Goal: Download file/media

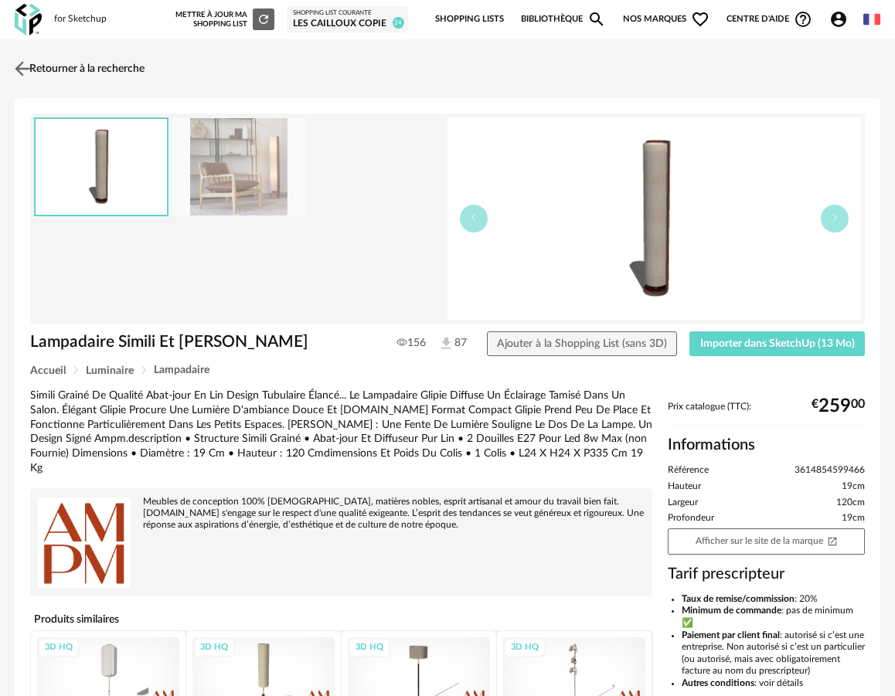
click at [89, 62] on link "Retourner à la recherche" at bounding box center [78, 69] width 134 height 34
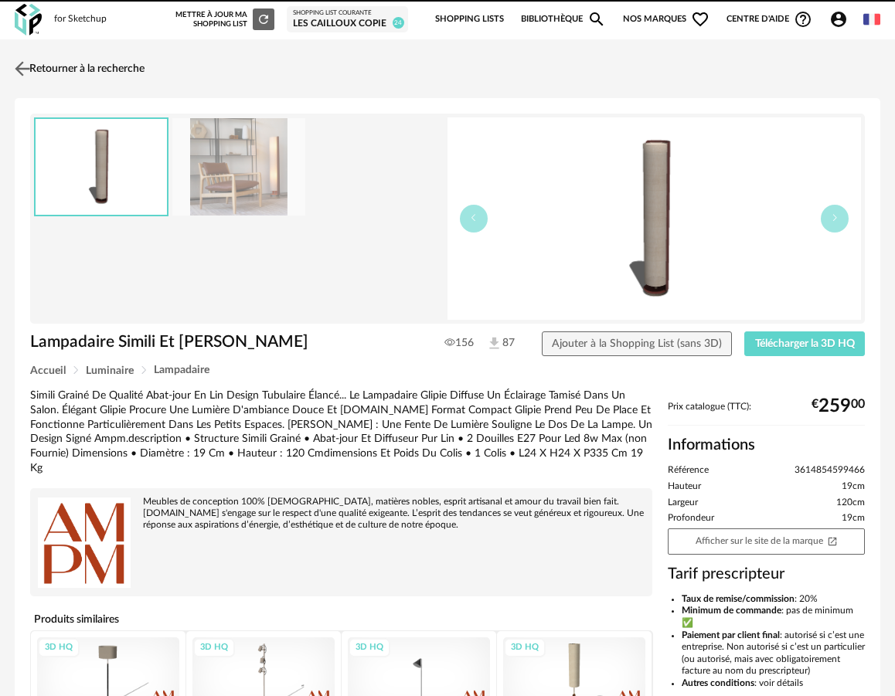
click at [29, 73] on img at bounding box center [23, 68] width 22 height 22
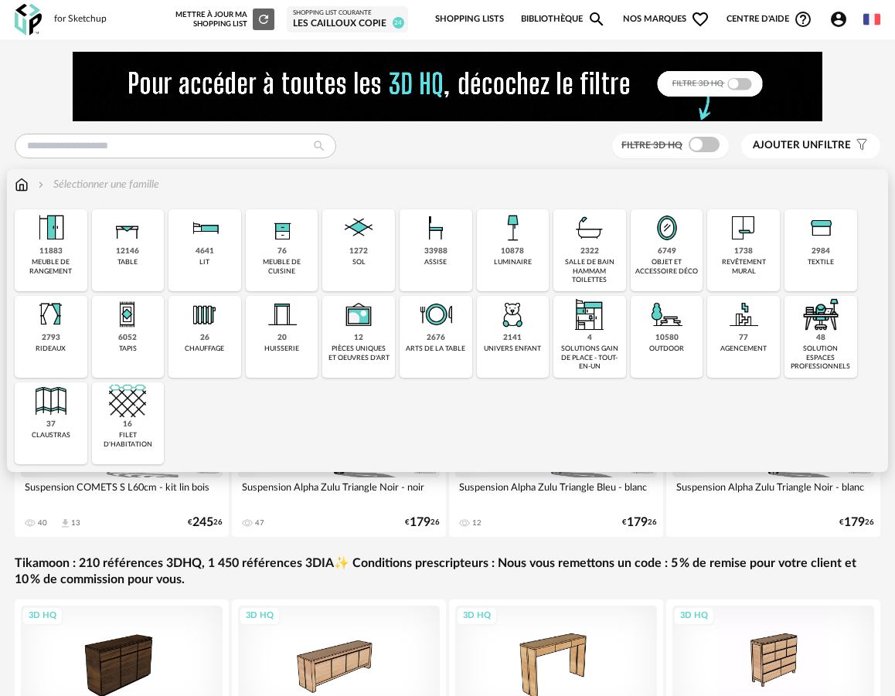
click at [70, 254] on div "11883 meuble de rangement" at bounding box center [51, 250] width 73 height 82
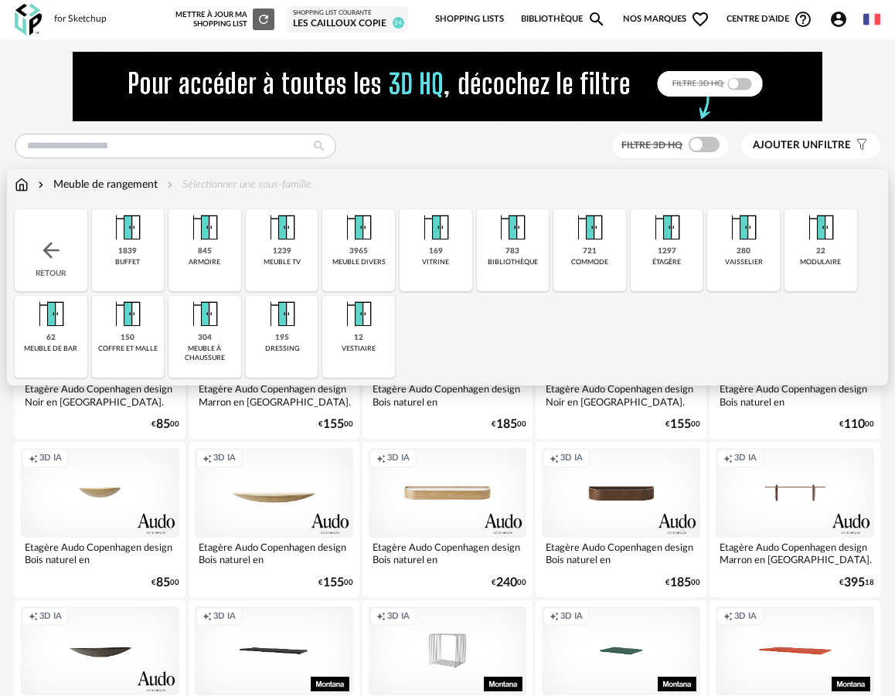
click at [54, 258] on img at bounding box center [51, 250] width 25 height 25
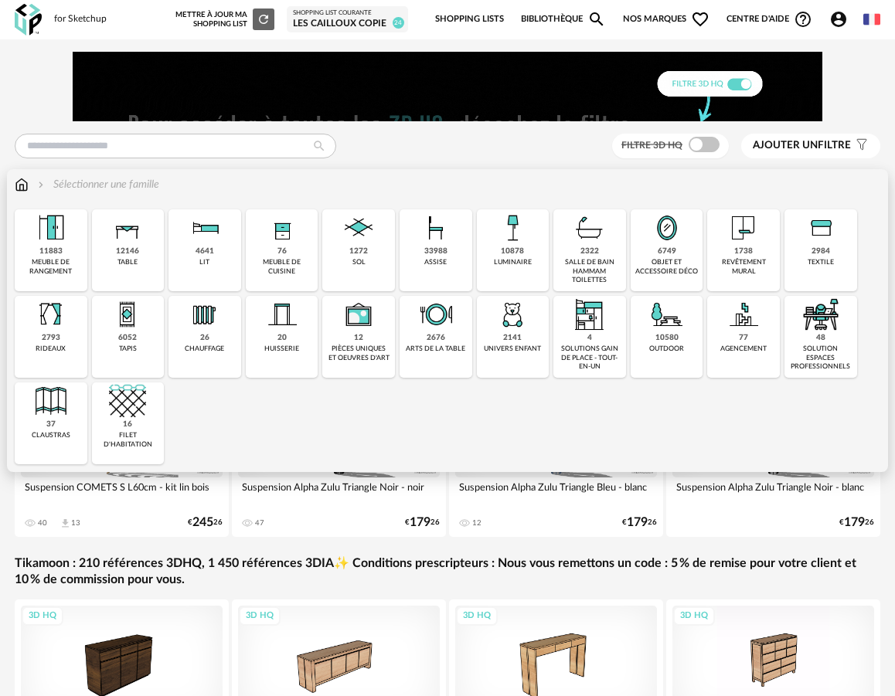
click at [444, 333] on img at bounding box center [435, 314] width 37 height 37
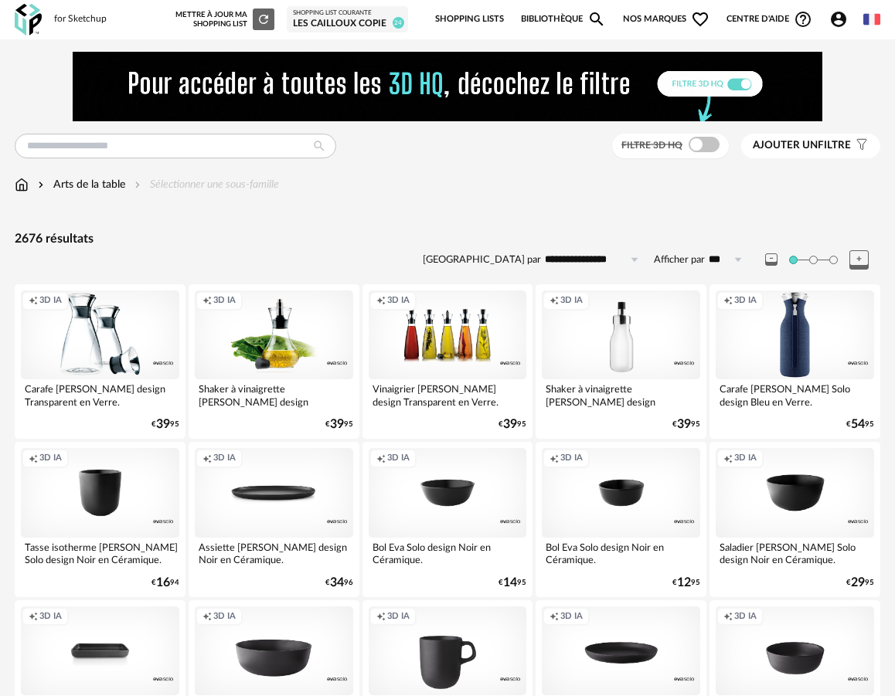
click at [706, 148] on span at bounding box center [704, 144] width 31 height 15
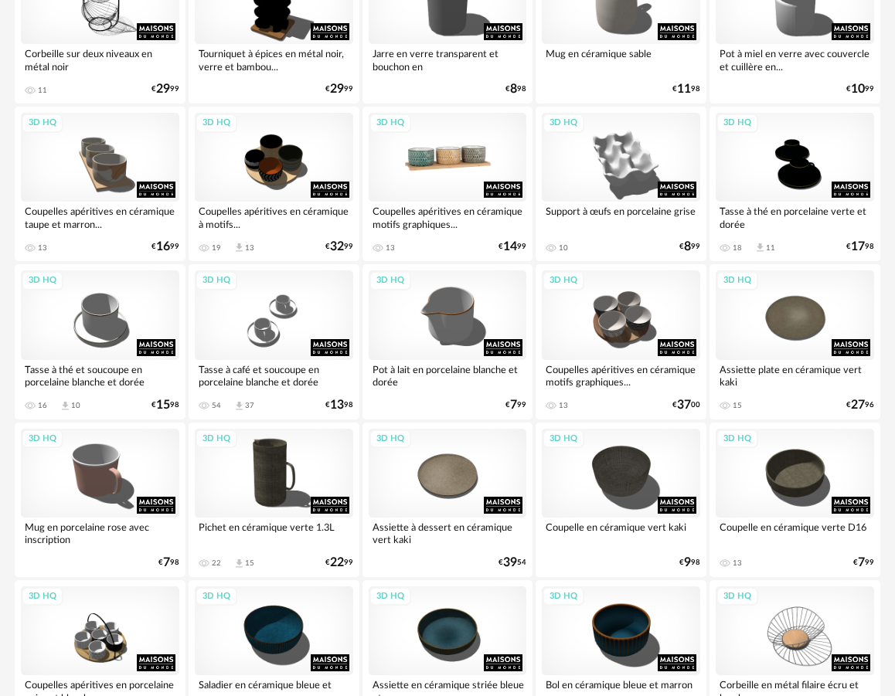
scroll to position [2842, 0]
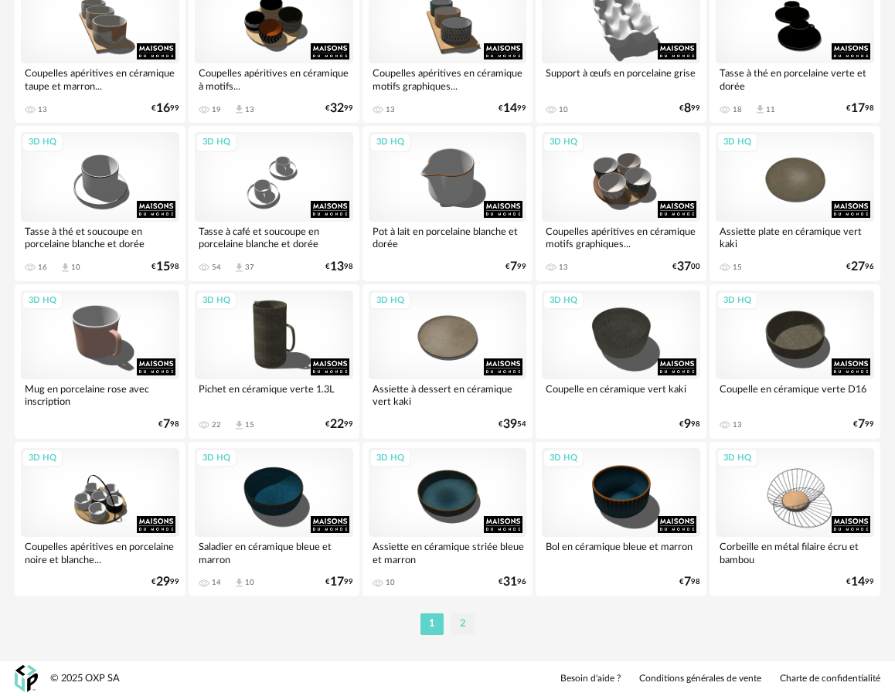
click at [469, 632] on li "2" at bounding box center [462, 625] width 23 height 22
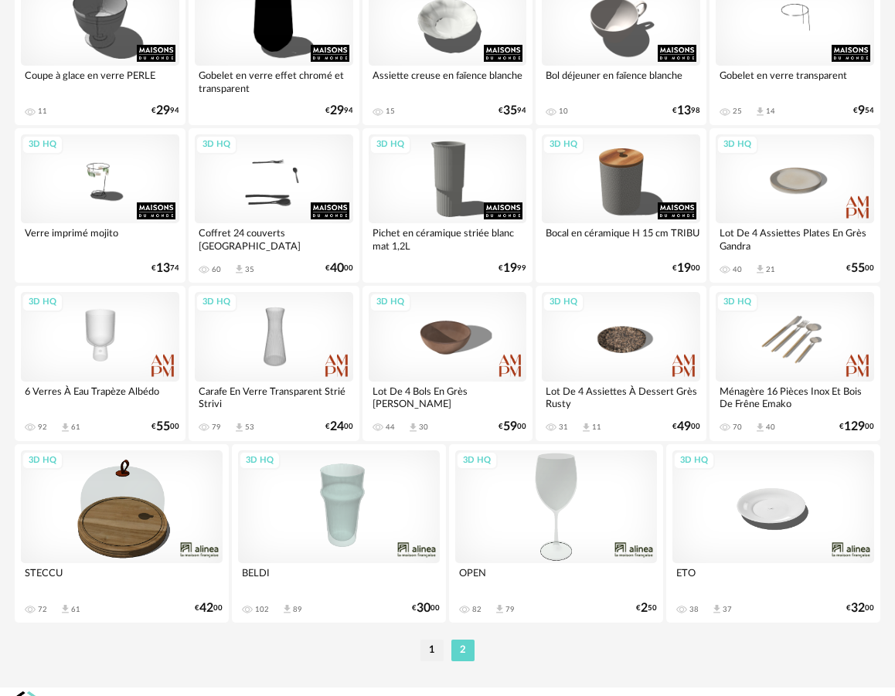
scroll to position [1761, 0]
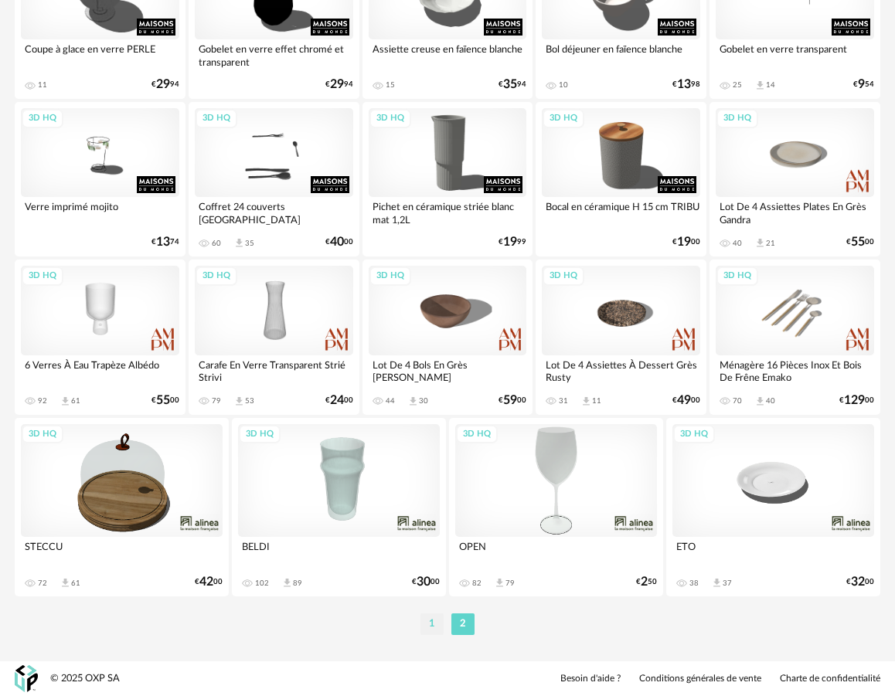
click at [438, 624] on li "1" at bounding box center [431, 625] width 23 height 22
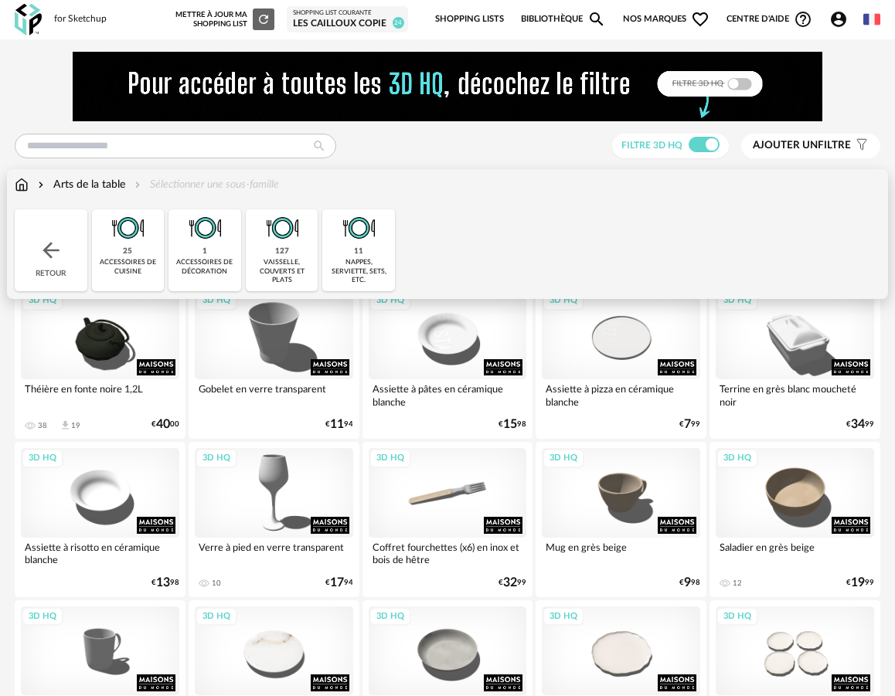
click at [54, 274] on div "Retour" at bounding box center [51, 250] width 73 height 82
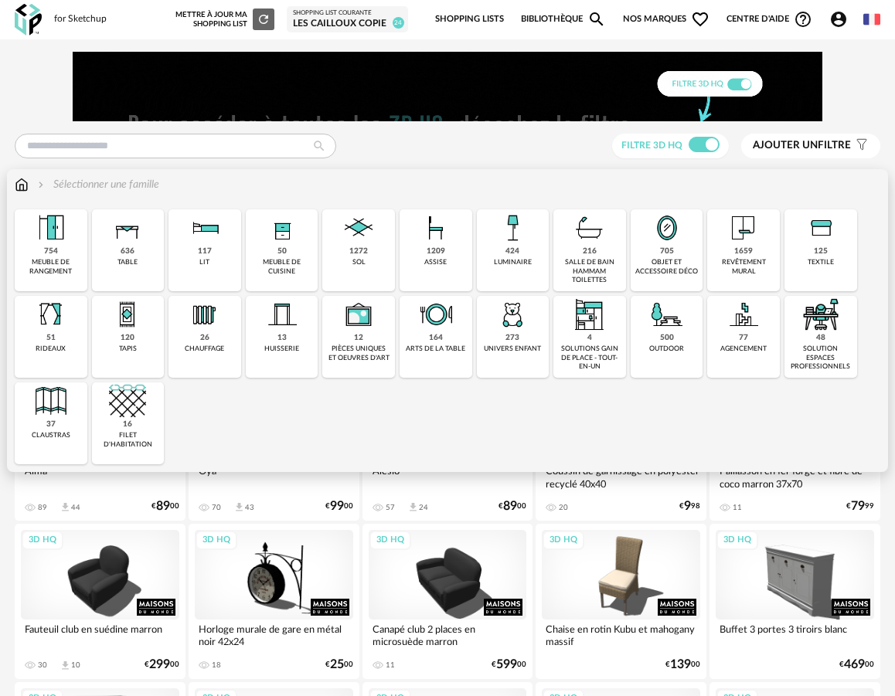
click at [342, 329] on img at bounding box center [358, 314] width 37 height 37
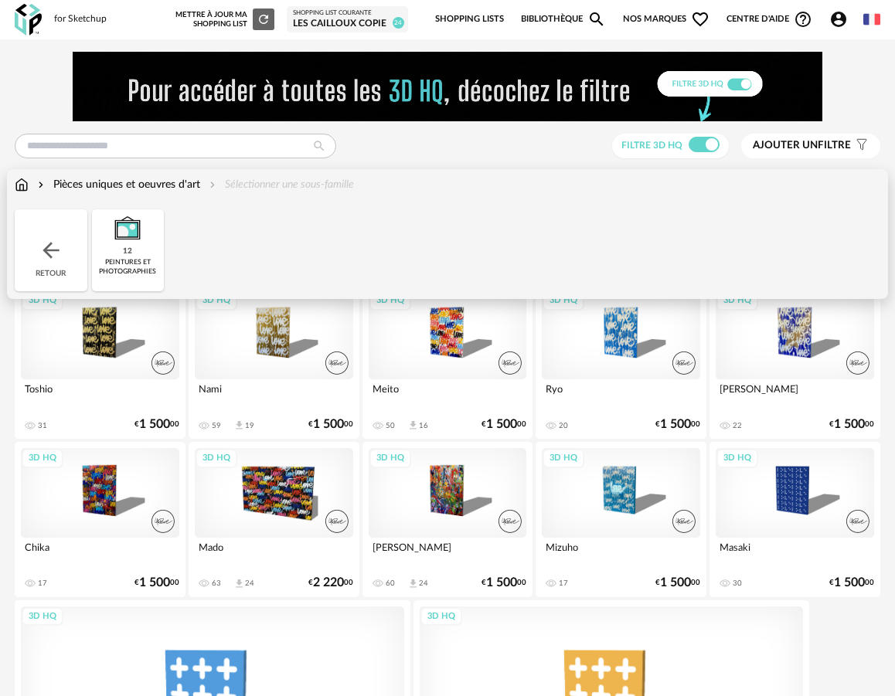
click at [66, 279] on div "Retour" at bounding box center [51, 250] width 73 height 82
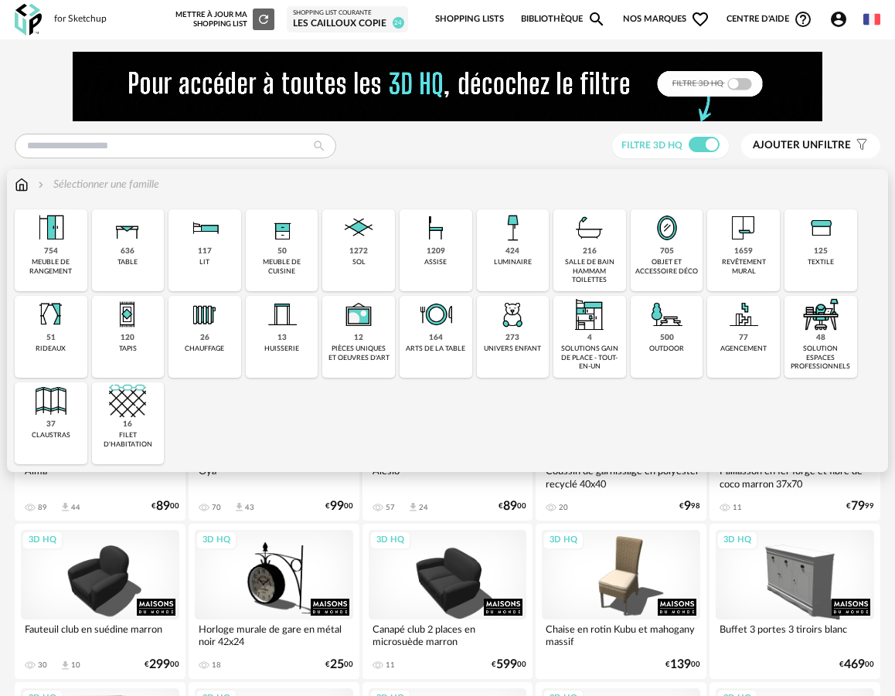
click at [750, 343] on div "77 agencement" at bounding box center [743, 337] width 73 height 82
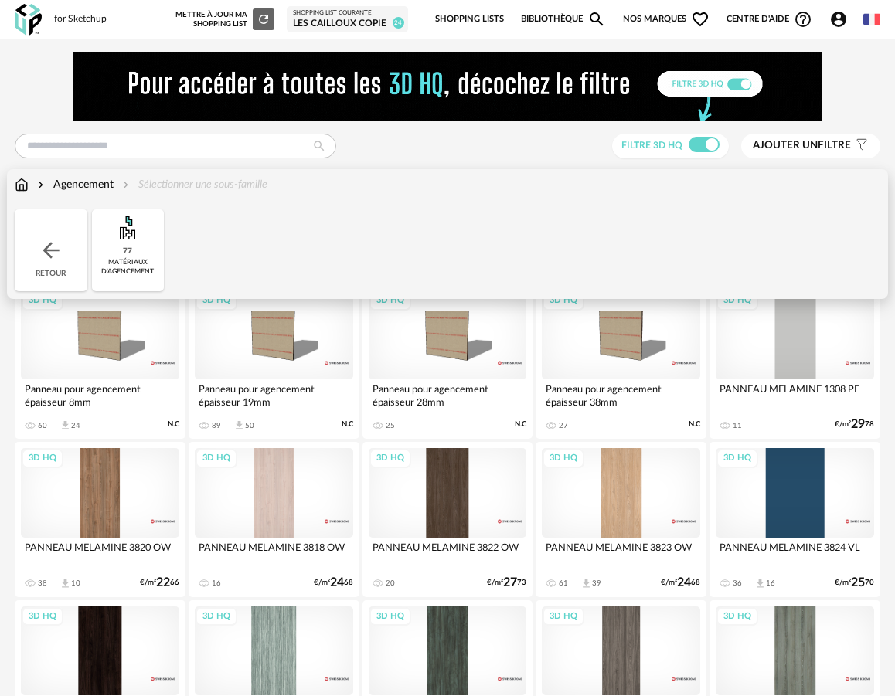
click at [61, 267] on div "Retour" at bounding box center [51, 250] width 73 height 82
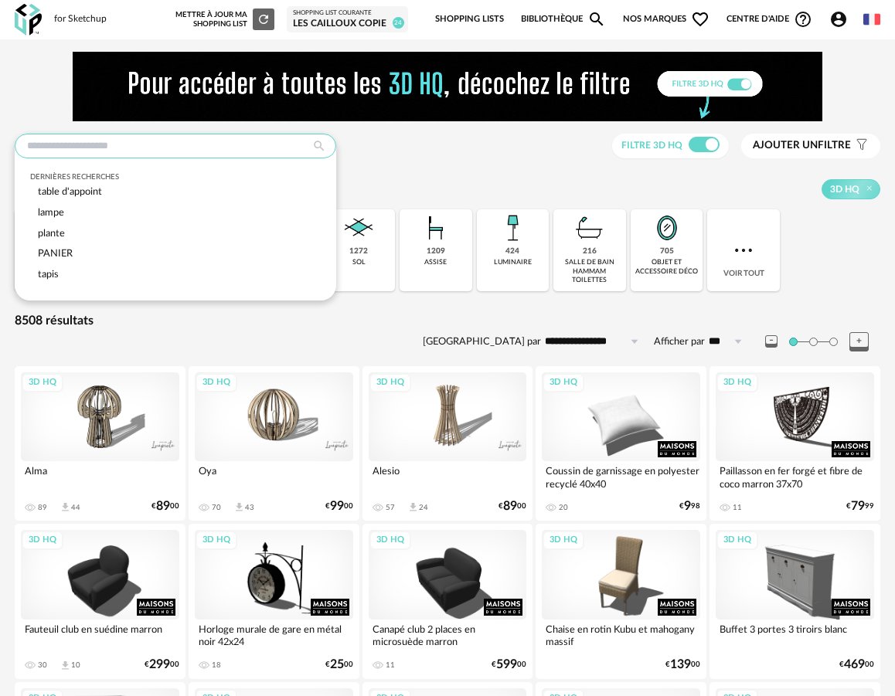
click at [143, 145] on input "text" at bounding box center [176, 146] width 322 height 25
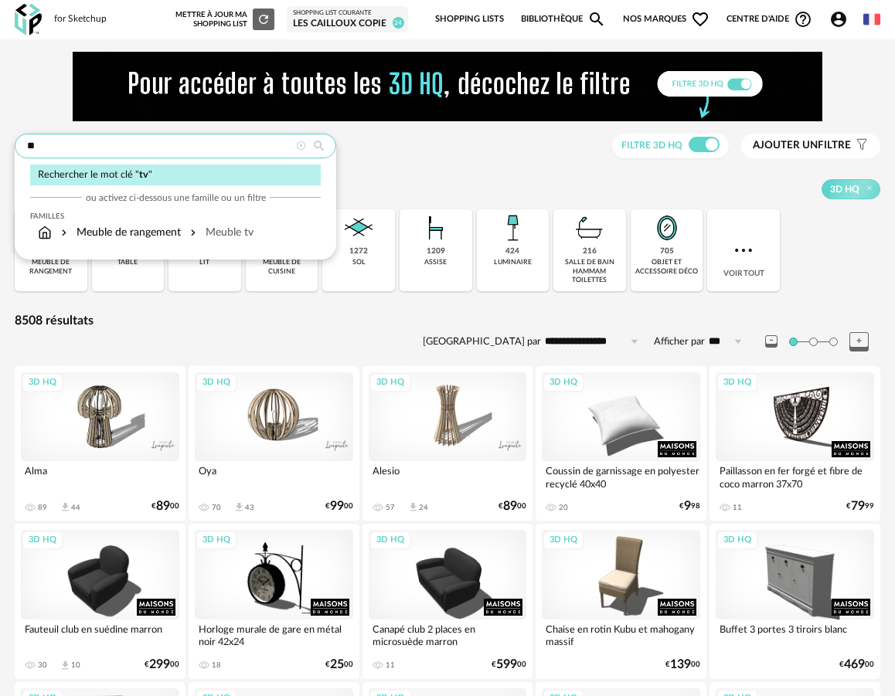
type input "**"
type input "**********"
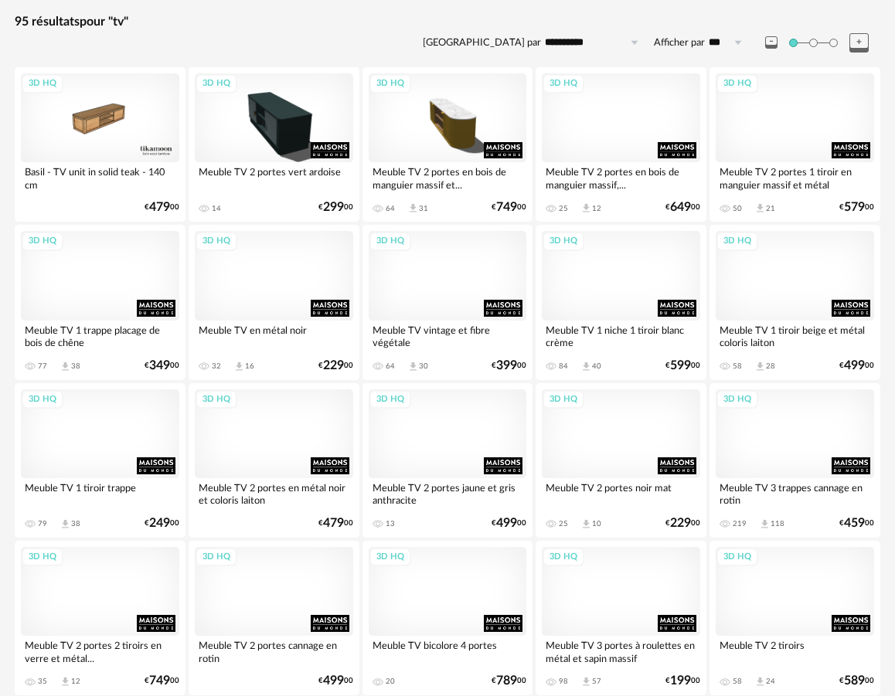
scroll to position [329, 0]
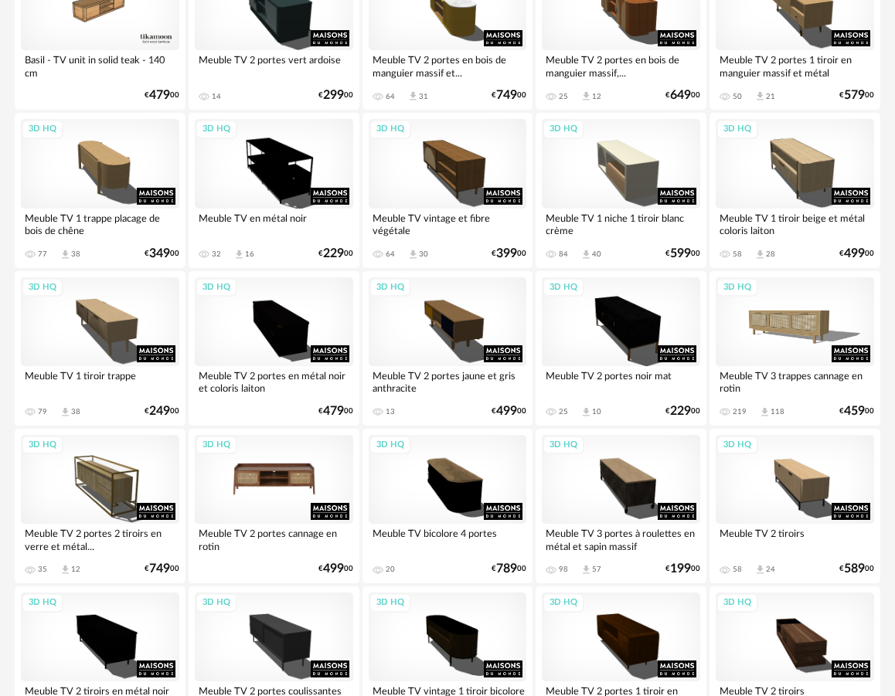
click at [285, 502] on div "3D HQ" at bounding box center [274, 479] width 158 height 89
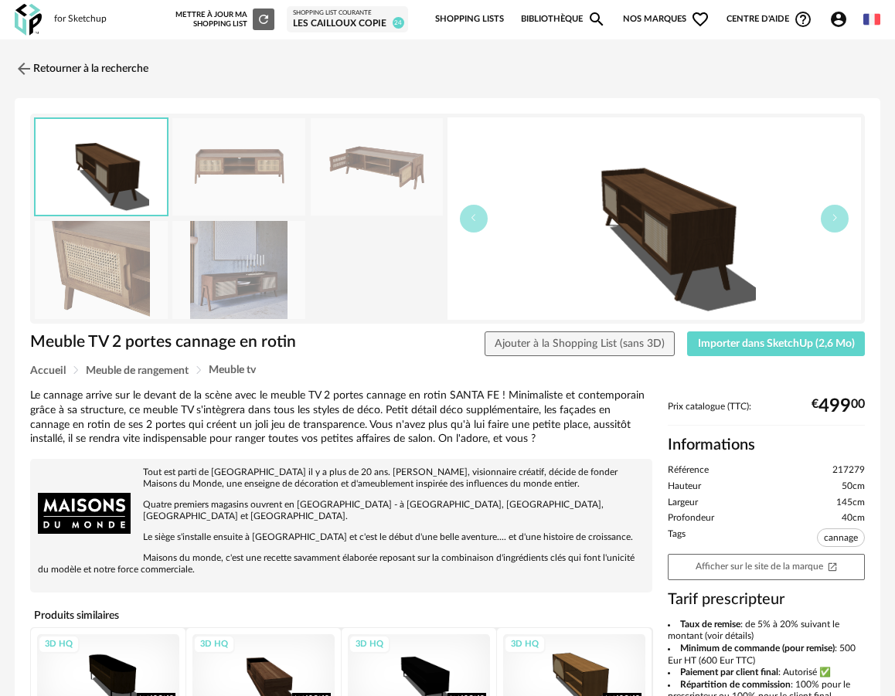
click at [241, 286] on img at bounding box center [238, 270] width 133 height 98
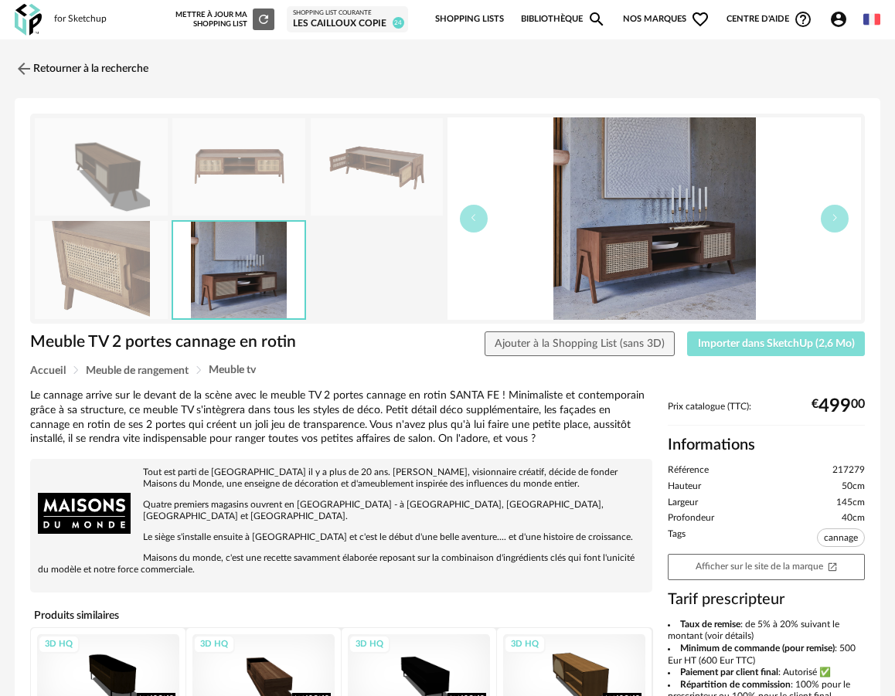
click at [724, 347] on span "Importer dans SketchUp (2,6 Mo)" at bounding box center [776, 344] width 157 height 11
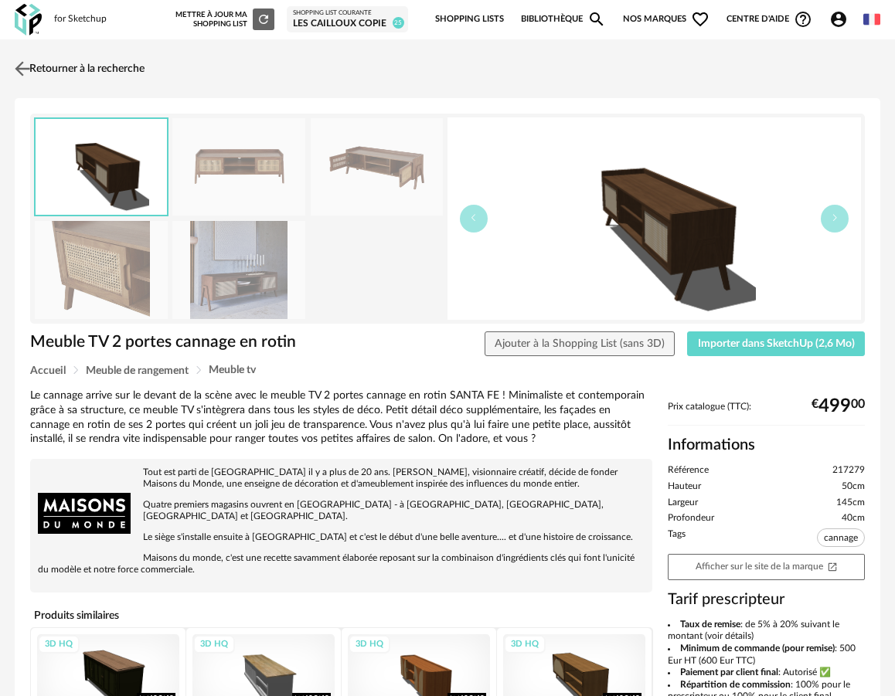
click at [22, 65] on img at bounding box center [23, 68] width 22 height 22
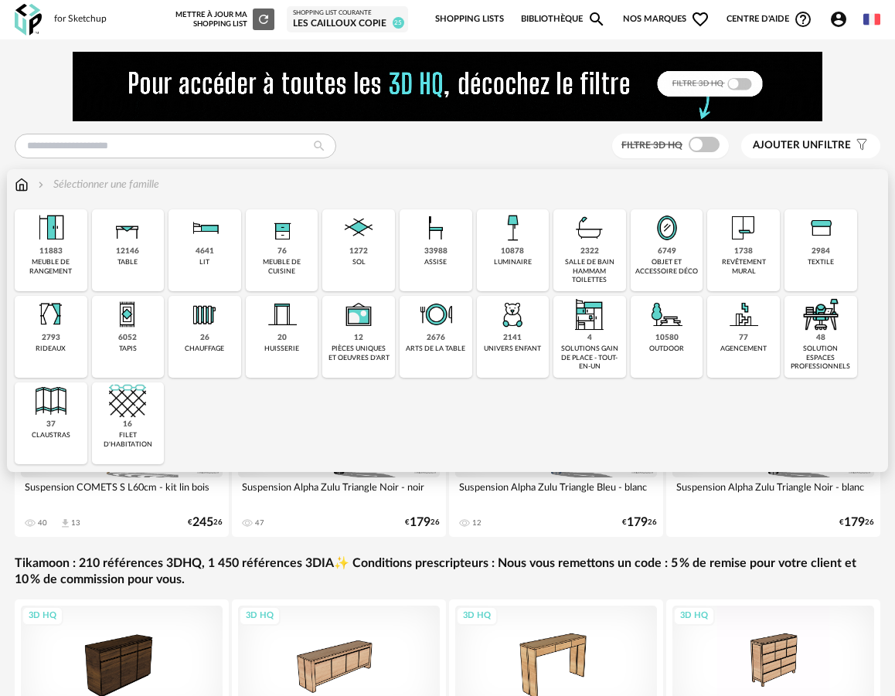
click at [665, 247] on img at bounding box center [666, 227] width 37 height 37
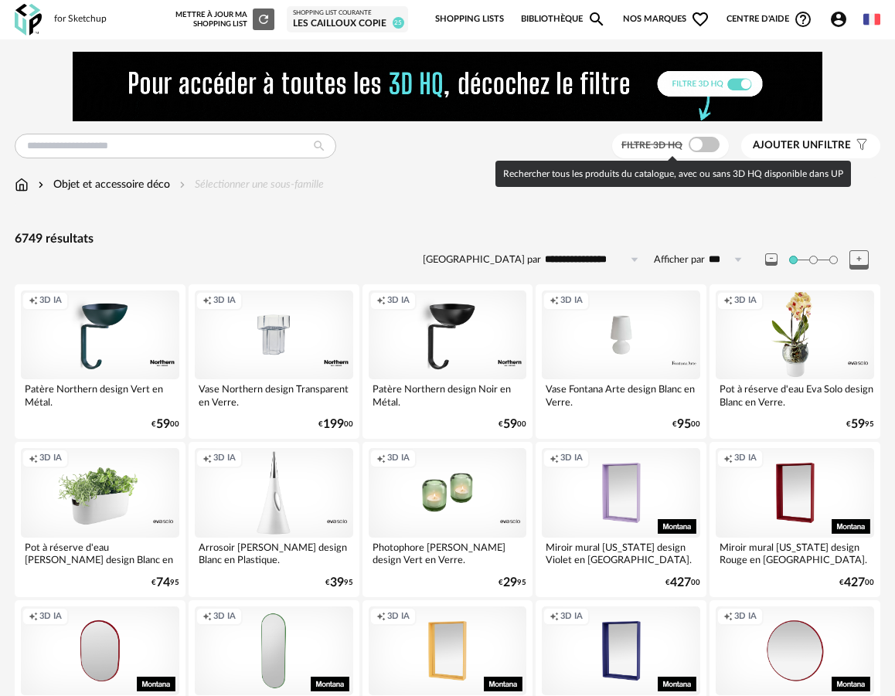
click at [707, 146] on span at bounding box center [704, 144] width 31 height 15
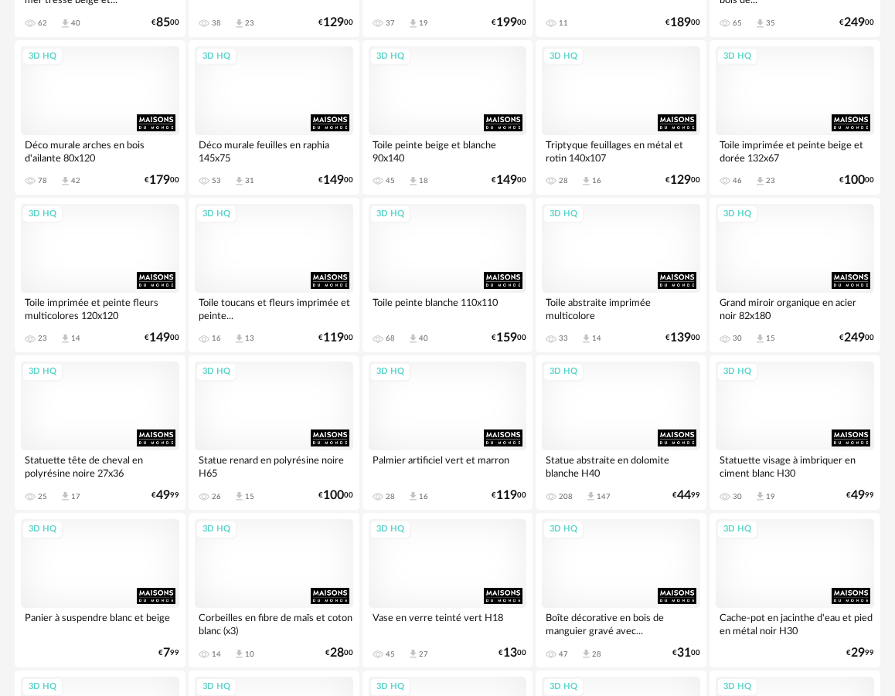
scroll to position [2486, 0]
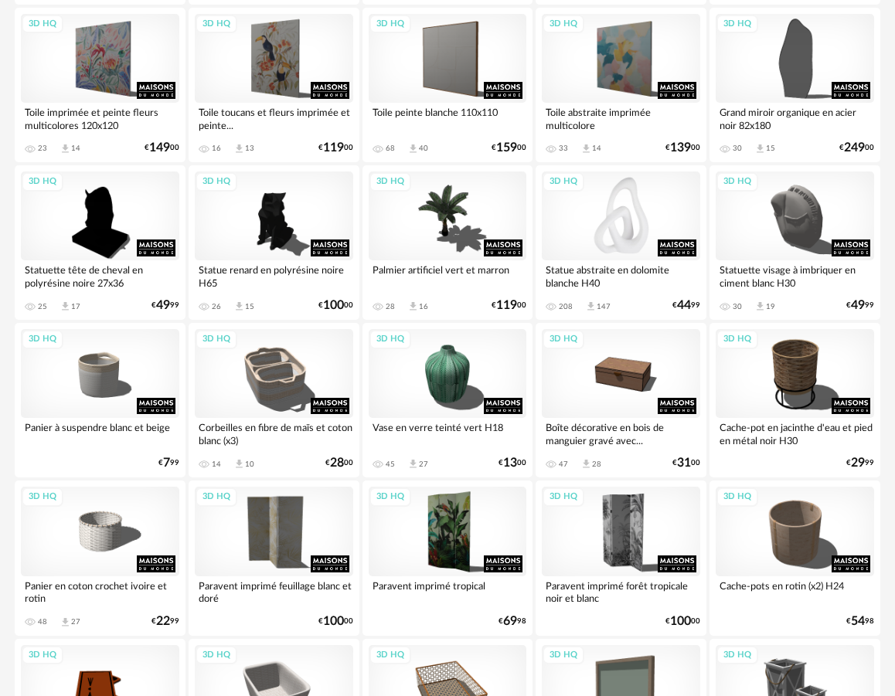
click at [602, 237] on div "3D HQ" at bounding box center [621, 216] width 158 height 89
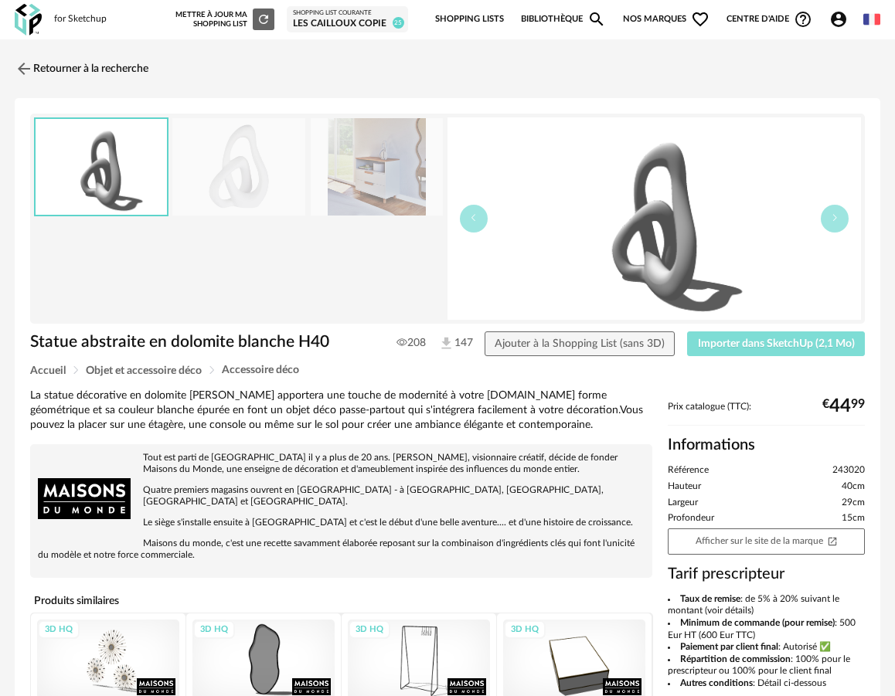
click at [780, 348] on span "Importer dans SketchUp (2,1 Mo)" at bounding box center [776, 344] width 157 height 11
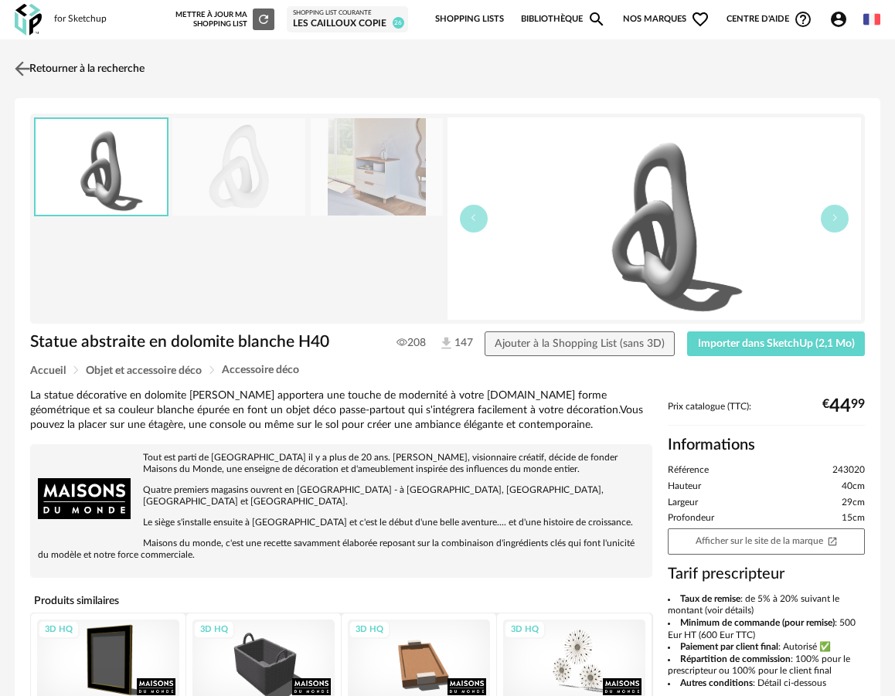
click at [72, 61] on link "Retourner à la recherche" at bounding box center [78, 69] width 134 height 34
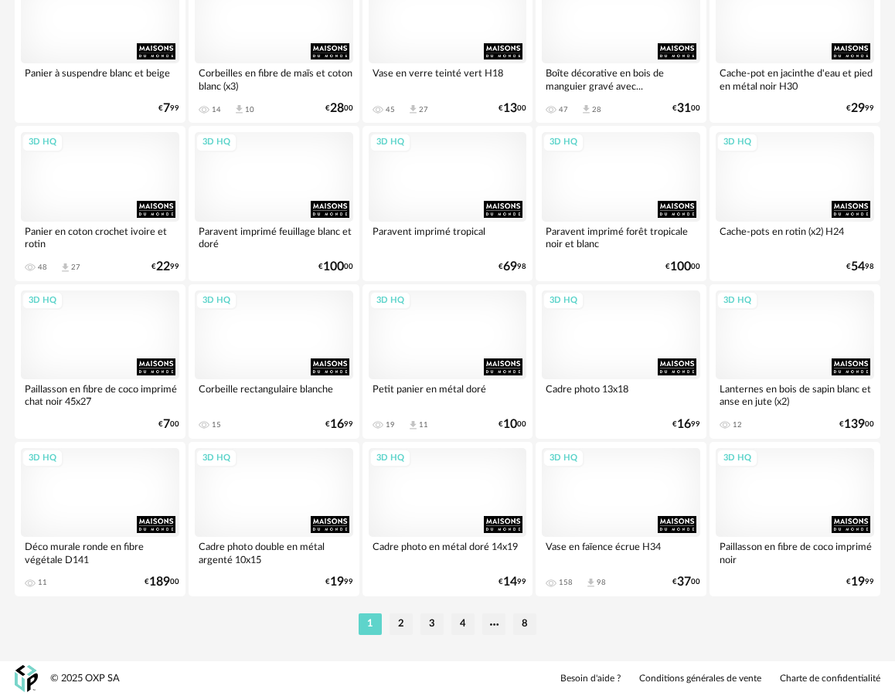
scroll to position [2842, 0]
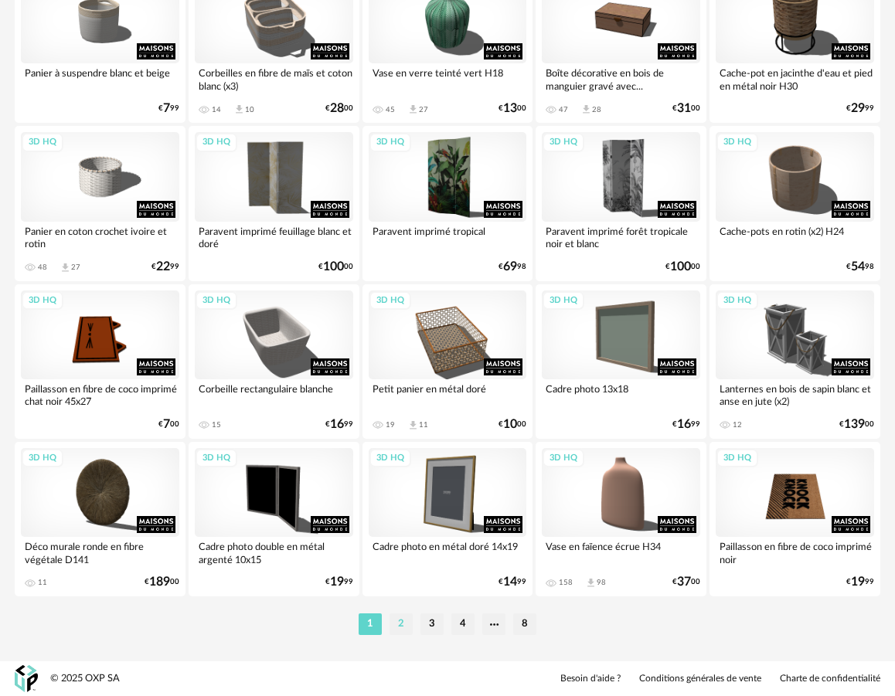
click at [400, 628] on li "2" at bounding box center [401, 625] width 23 height 22
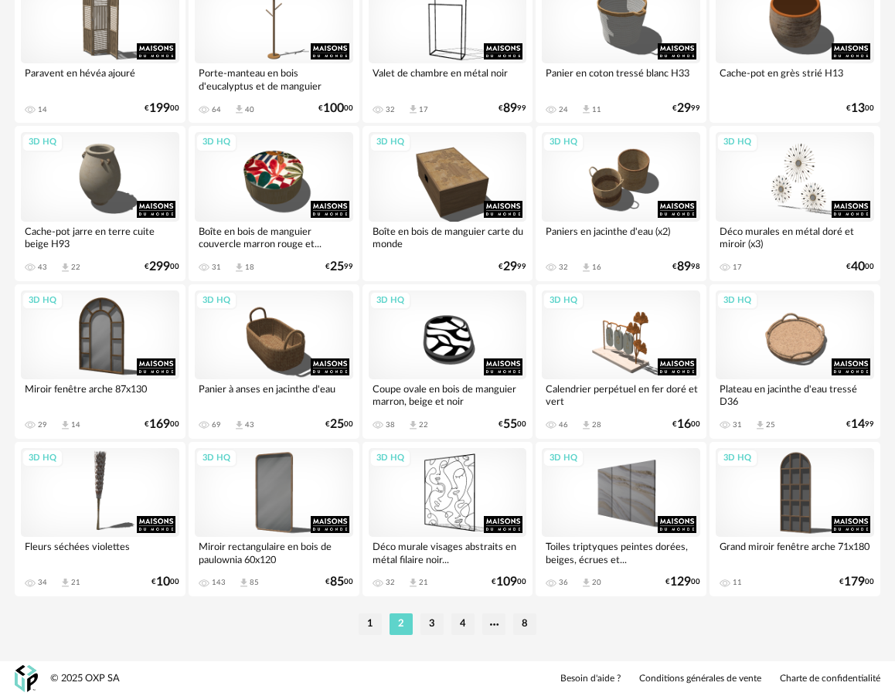
scroll to position [2842, 0]
click at [432, 631] on li "3" at bounding box center [431, 625] width 23 height 22
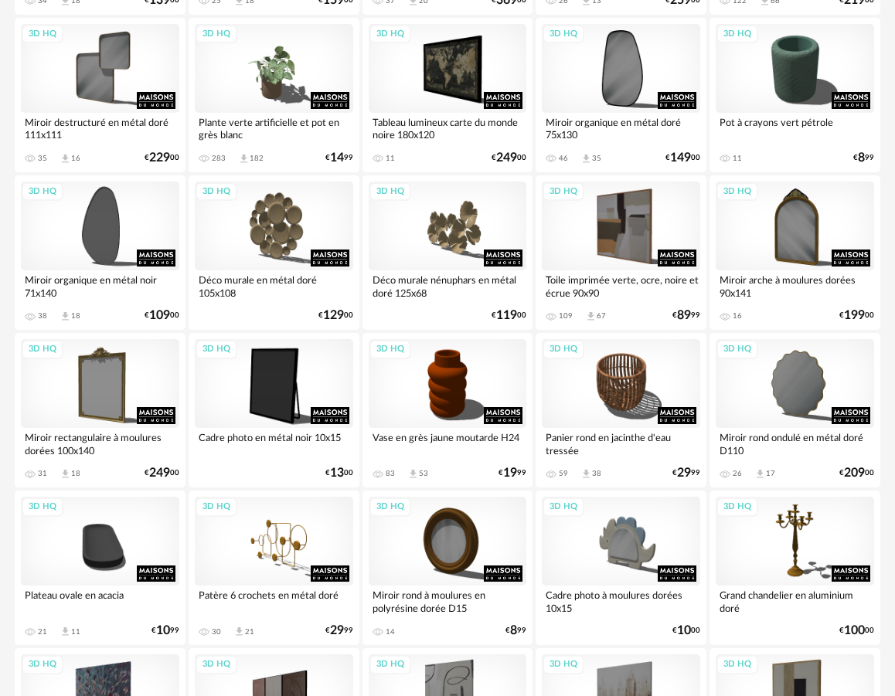
scroll to position [586, 0]
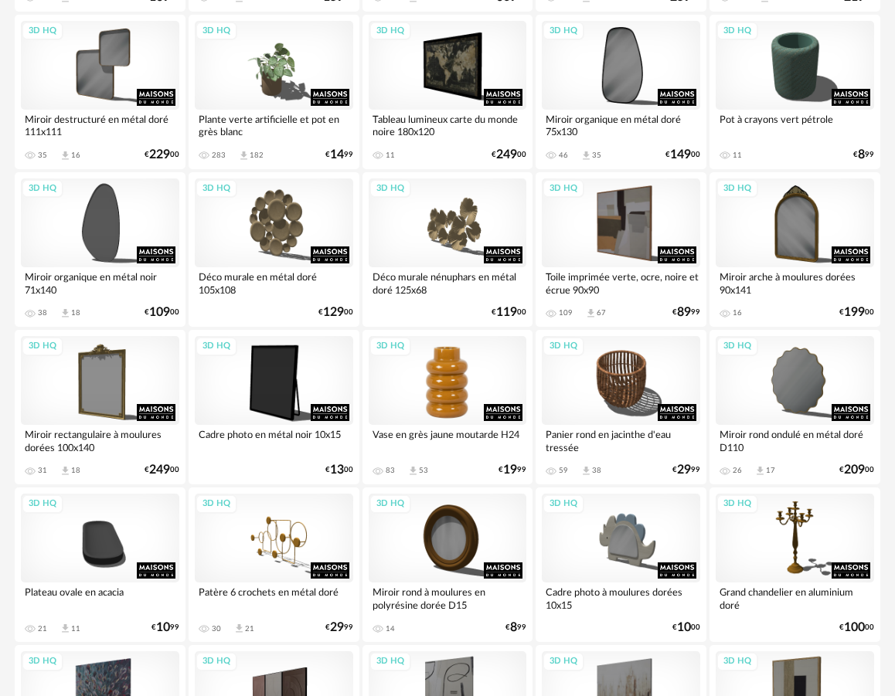
click at [454, 403] on div "3D HQ" at bounding box center [448, 380] width 158 height 89
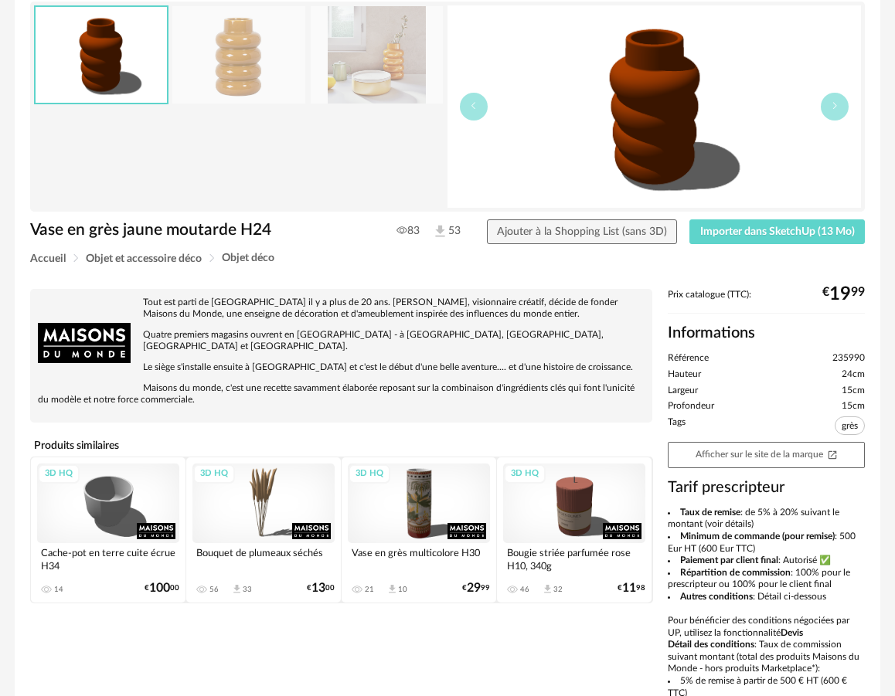
scroll to position [166, 0]
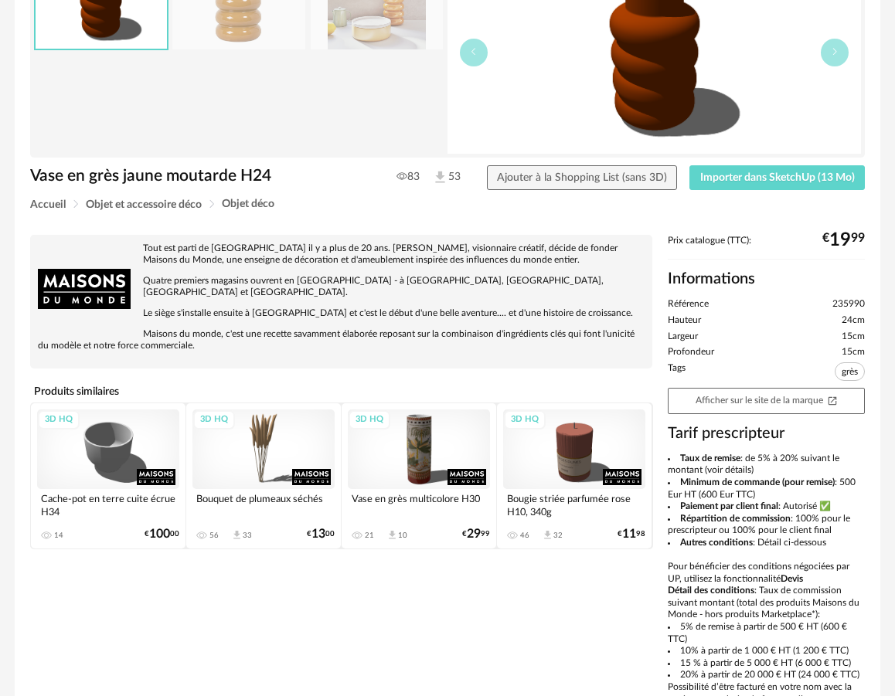
click at [403, 427] on div "3D HQ" at bounding box center [419, 450] width 142 height 80
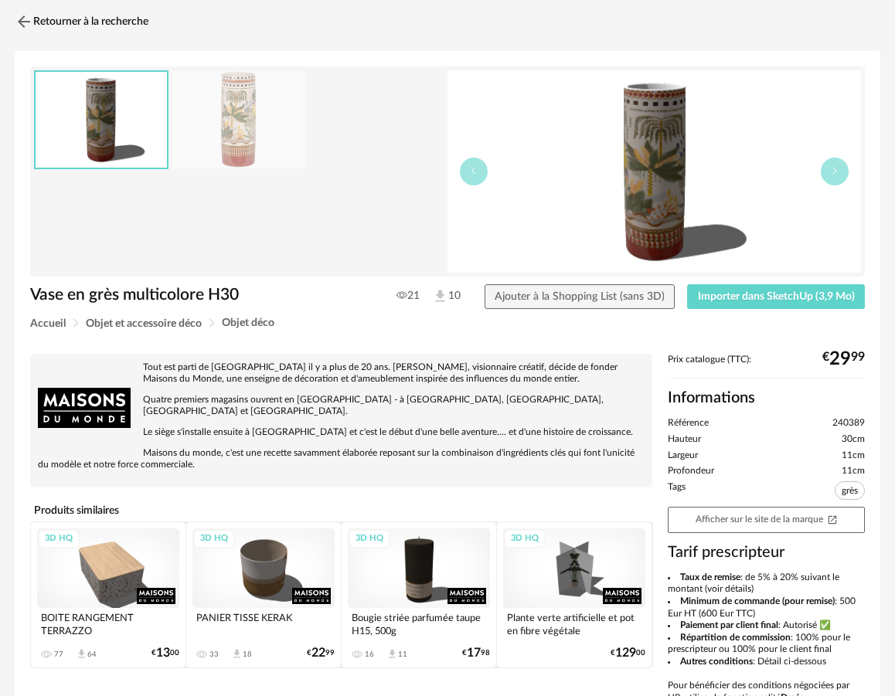
scroll to position [72, 0]
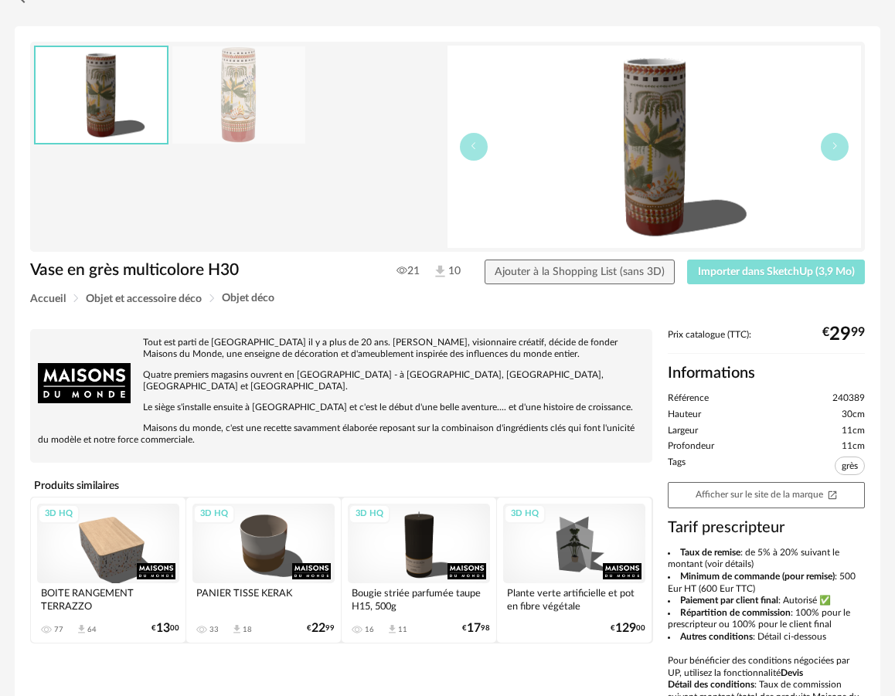
click at [730, 272] on span "Importer dans SketchUp (3,9 Mo)" at bounding box center [776, 272] width 157 height 11
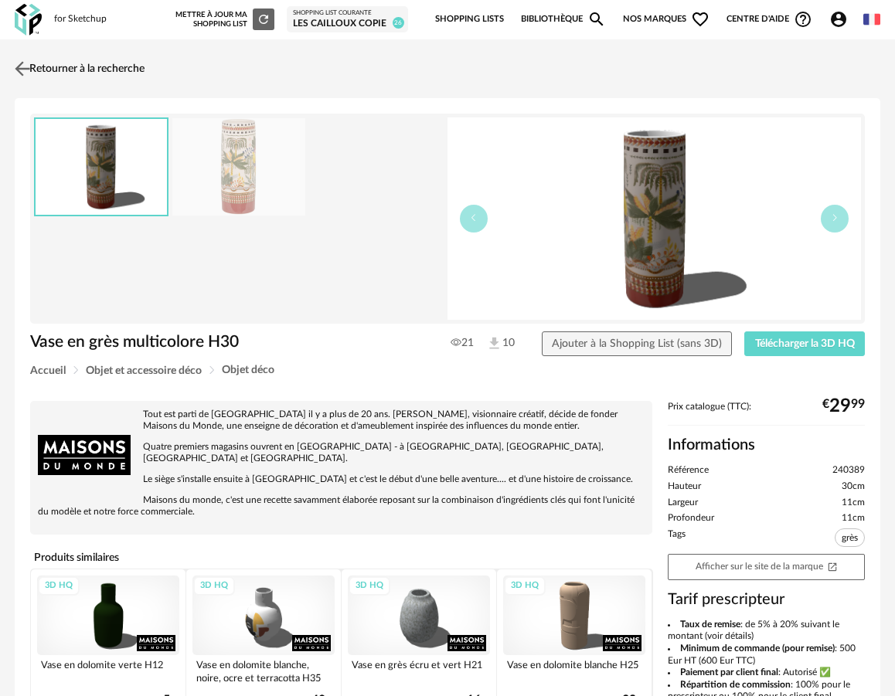
click at [21, 69] on img at bounding box center [23, 68] width 22 height 22
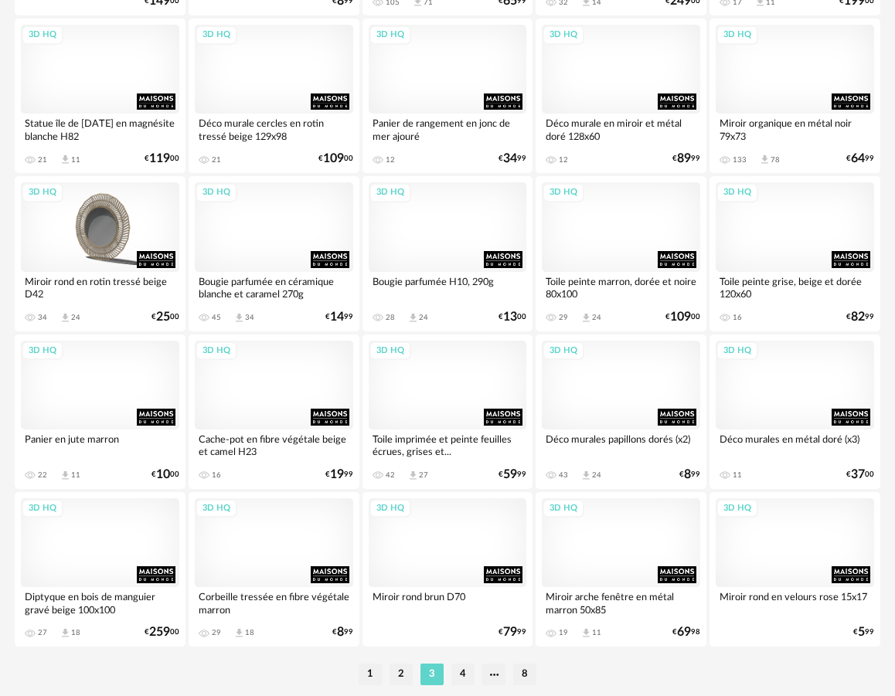
scroll to position [2842, 0]
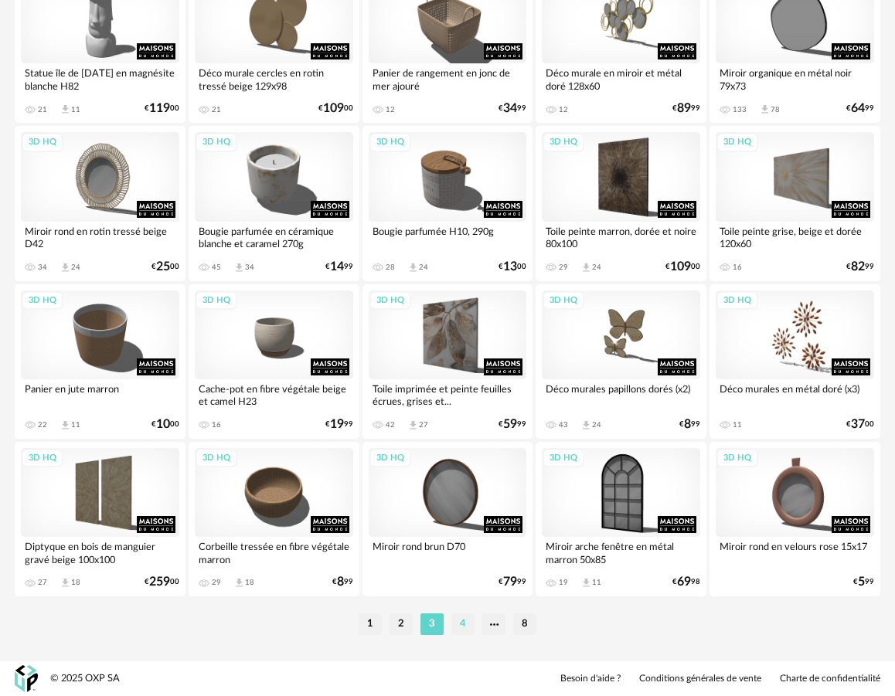
click at [461, 620] on li "4" at bounding box center [462, 625] width 23 height 22
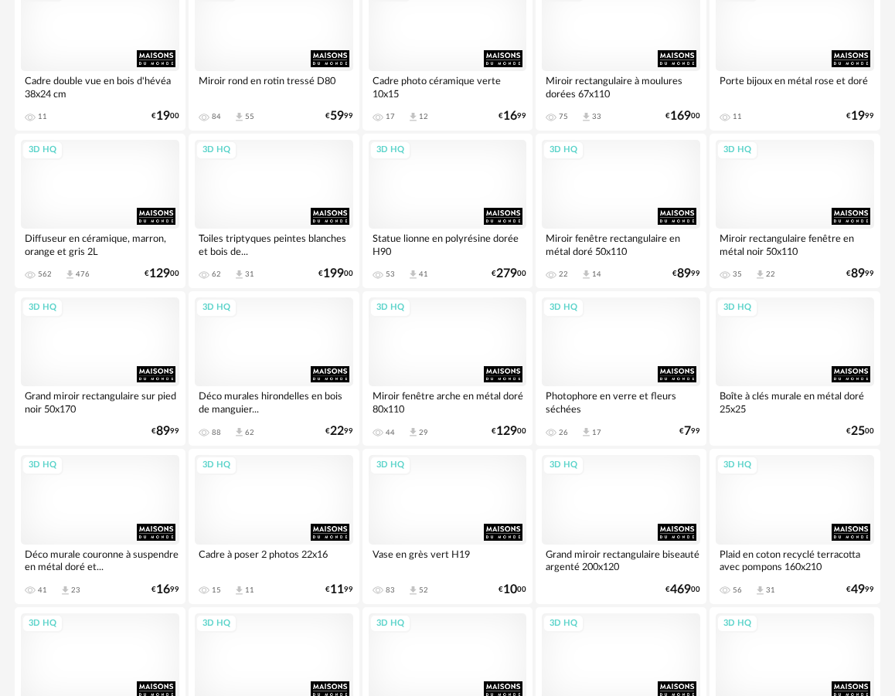
scroll to position [1039, 0]
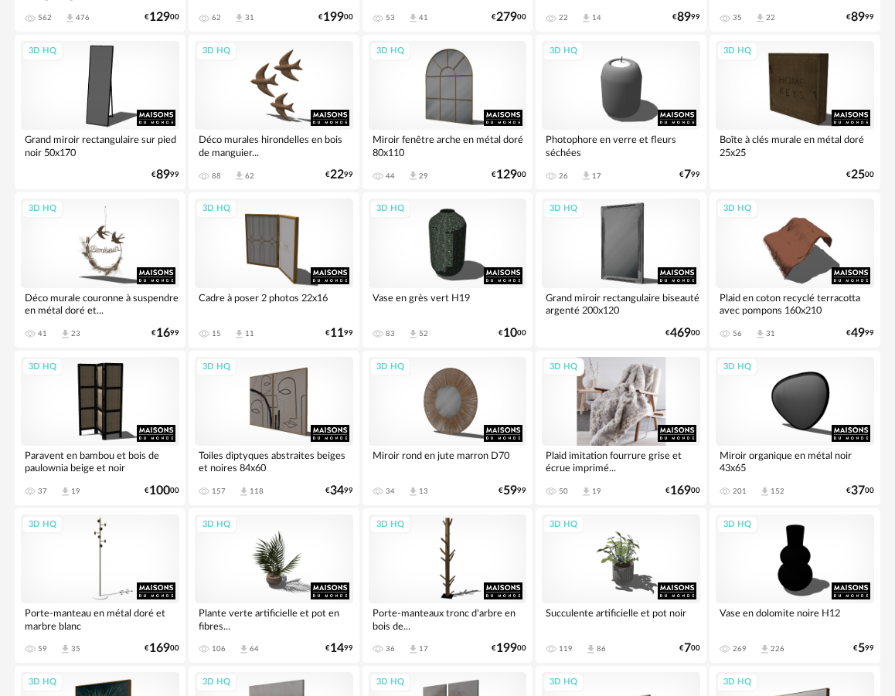
click at [592, 415] on div "3D HQ" at bounding box center [621, 401] width 158 height 89
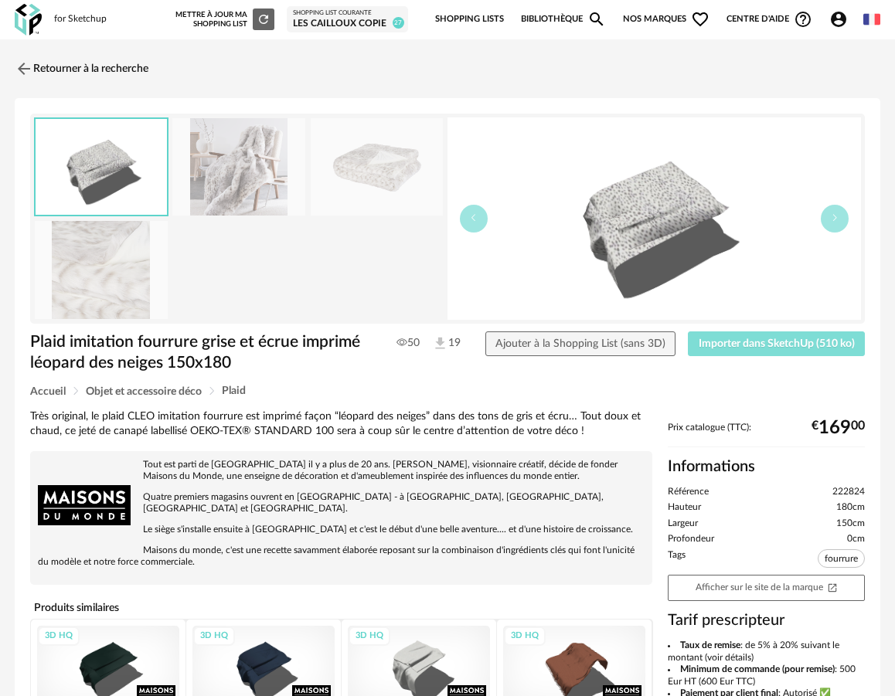
click at [764, 350] on button "Importer dans SketchUp (510 ko)" at bounding box center [776, 344] width 177 height 25
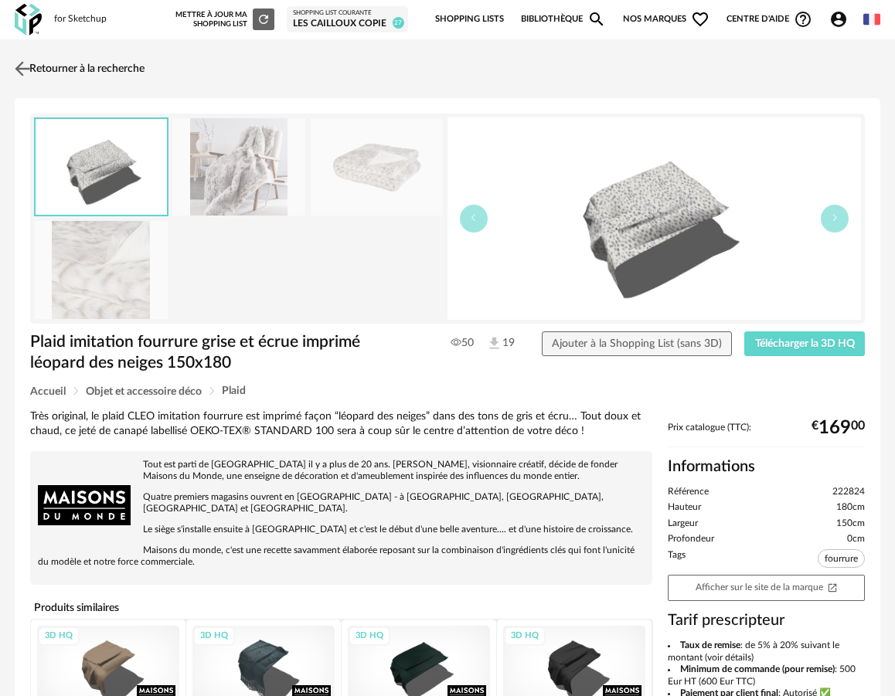
click at [20, 70] on img at bounding box center [23, 68] width 22 height 22
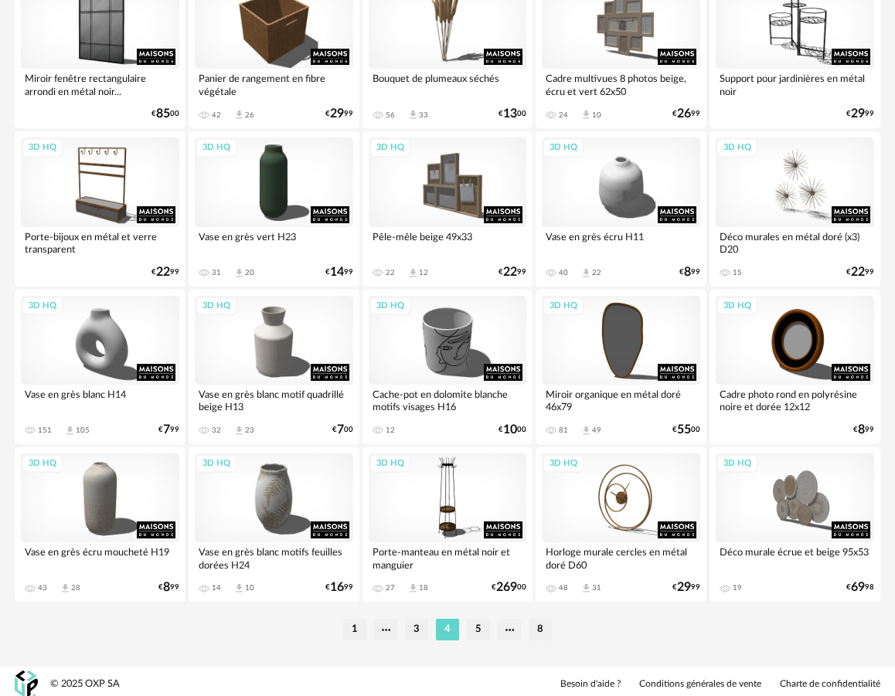
scroll to position [2842, 0]
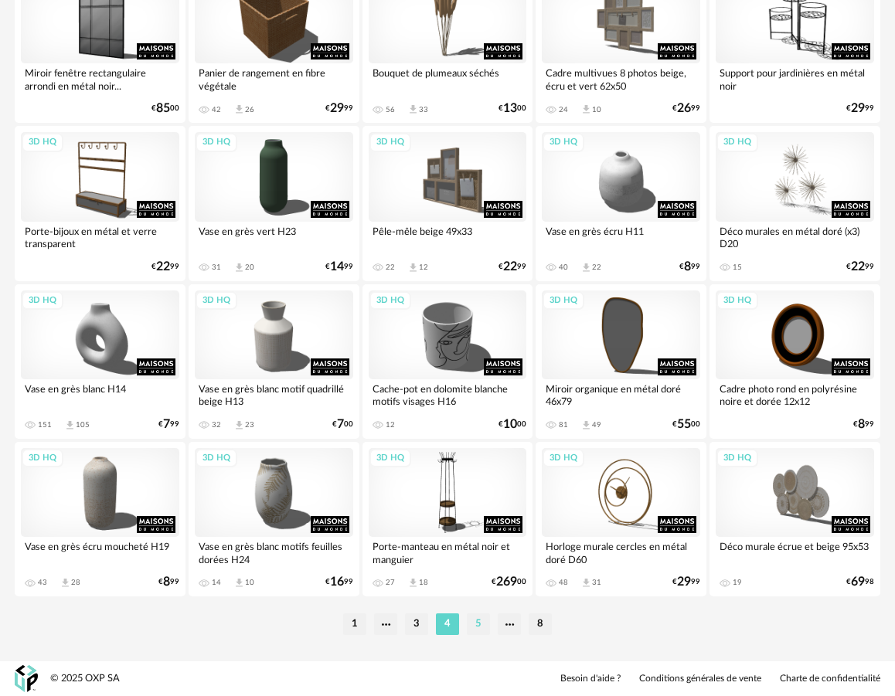
click at [478, 631] on li "5" at bounding box center [478, 625] width 23 height 22
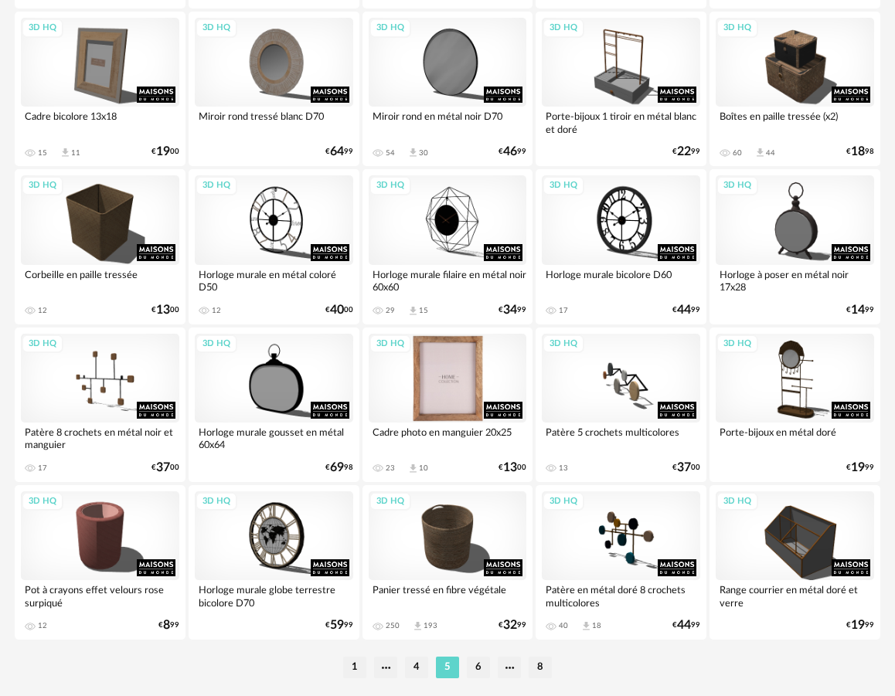
scroll to position [2817, 0]
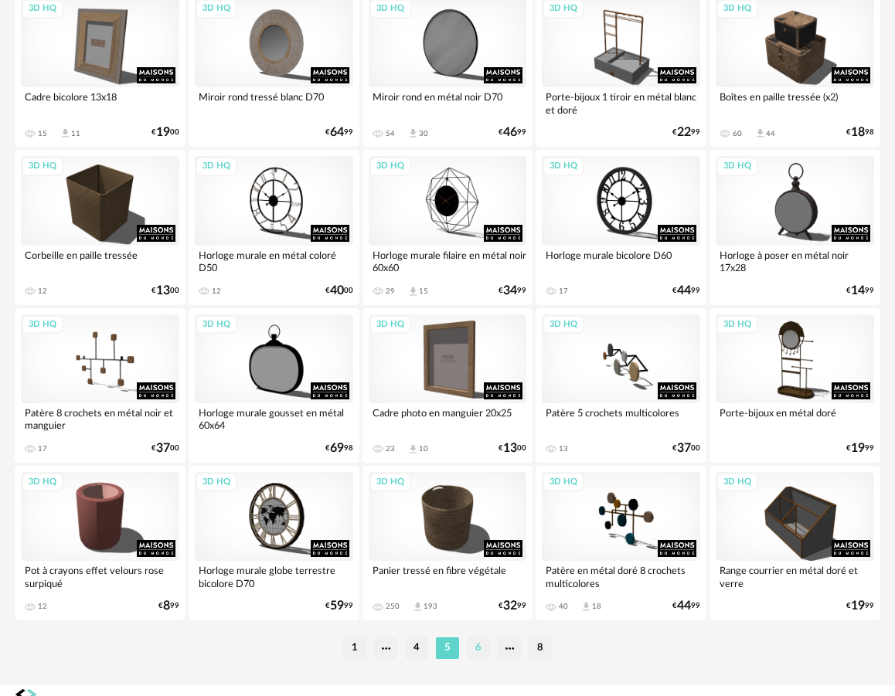
click at [484, 648] on li "6" at bounding box center [478, 649] width 23 height 22
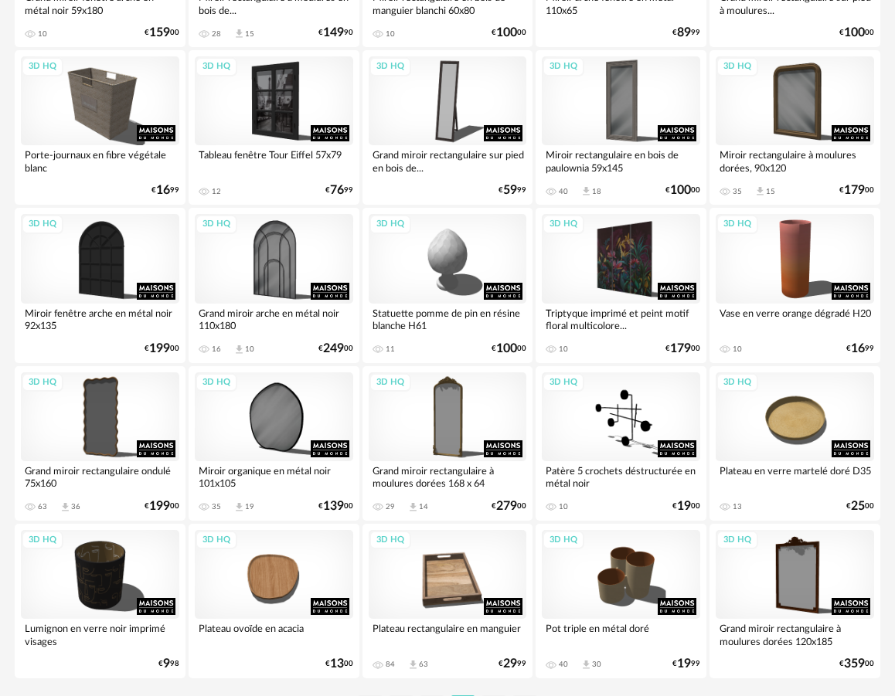
scroll to position [2842, 0]
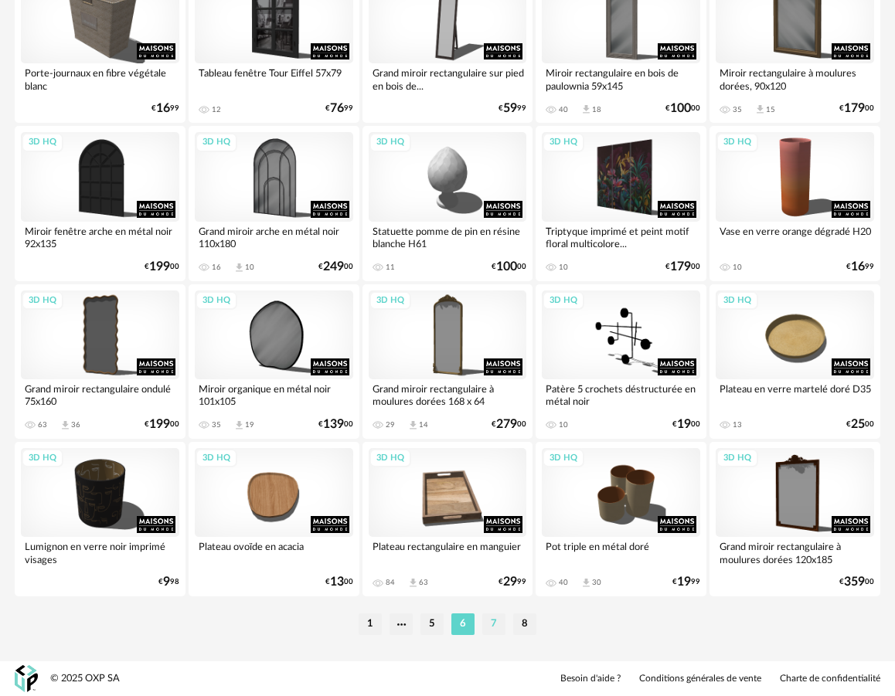
click at [498, 624] on li "7" at bounding box center [493, 625] width 23 height 22
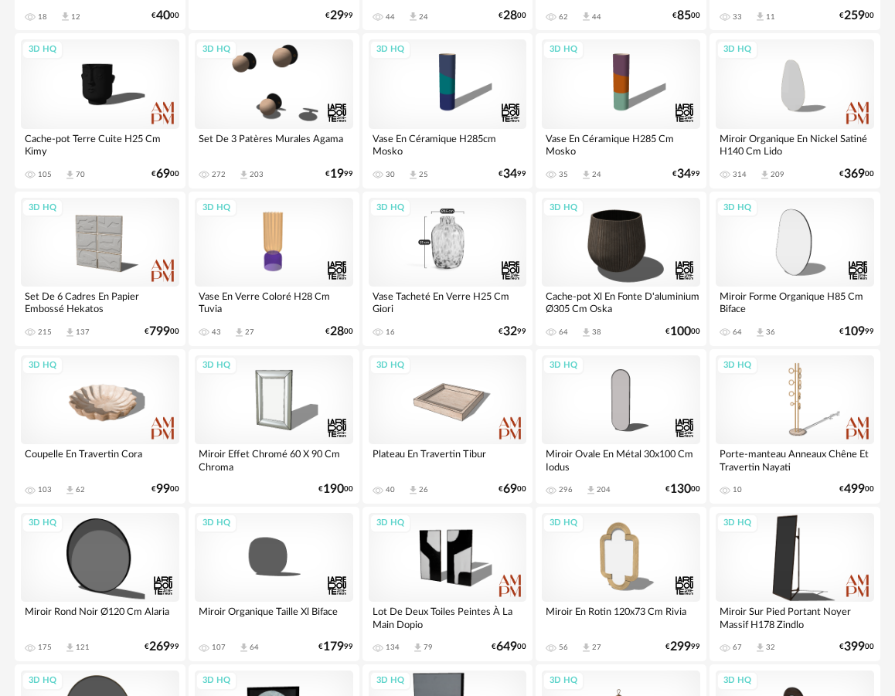
scroll to position [458, 0]
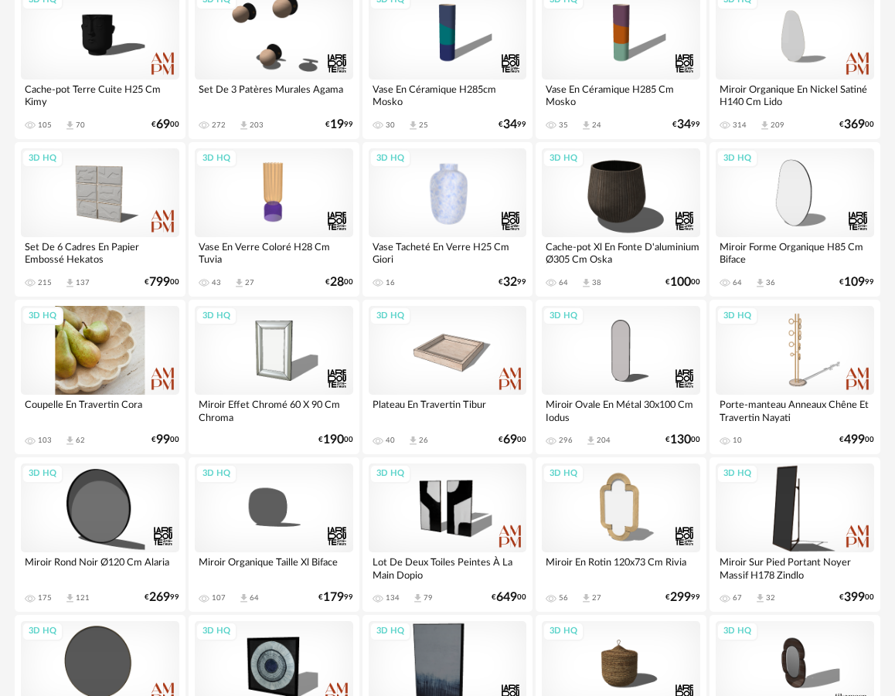
click at [88, 360] on div "3D HQ" at bounding box center [100, 350] width 158 height 89
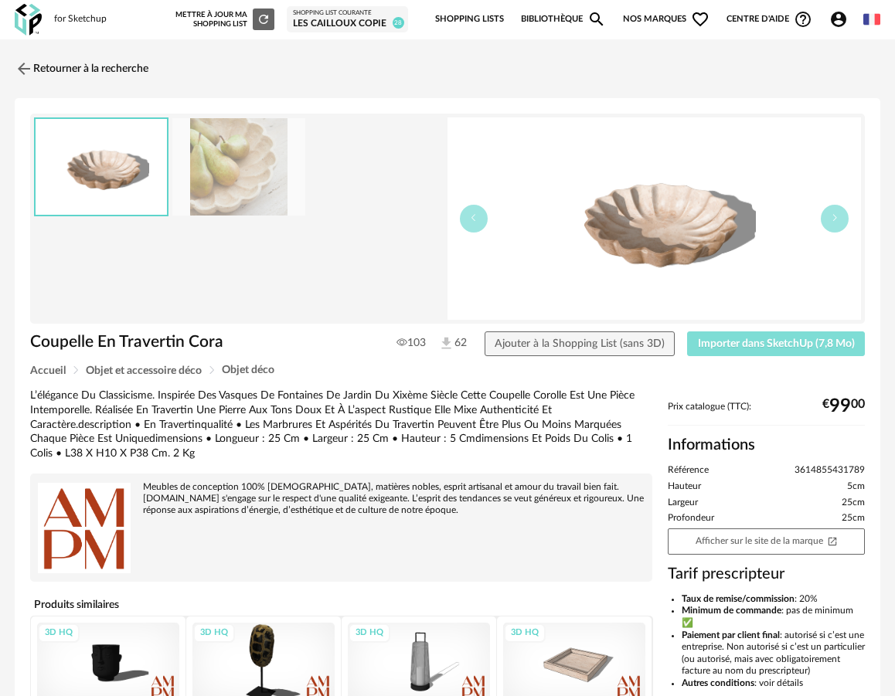
click at [713, 344] on span "Importer dans SketchUp (7,8 Mo)" at bounding box center [776, 344] width 157 height 11
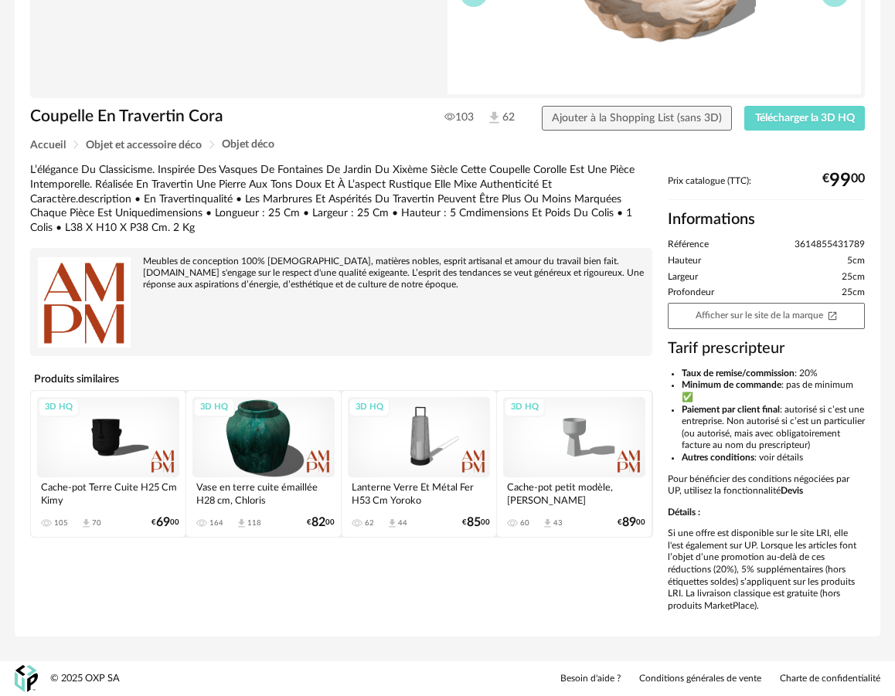
scroll to position [237, 0]
click at [267, 428] on div "3D HQ" at bounding box center [263, 437] width 142 height 80
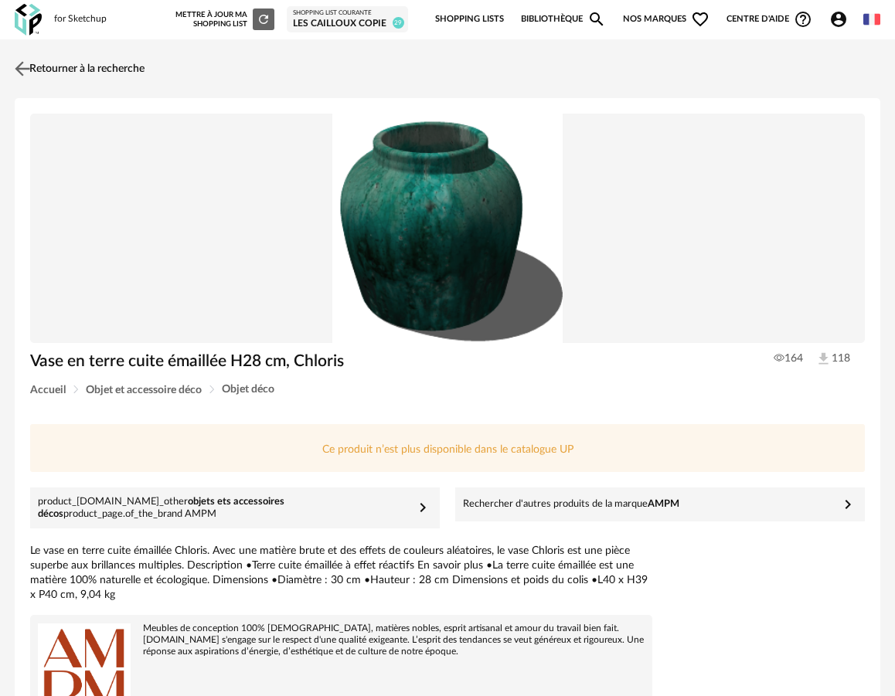
click at [83, 71] on link "Retourner à la recherche" at bounding box center [78, 69] width 134 height 34
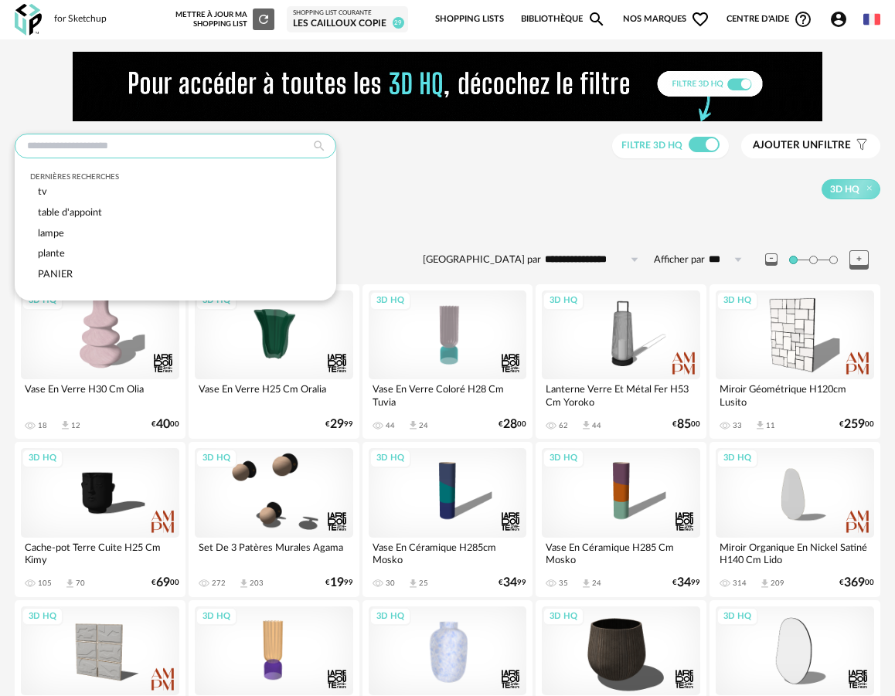
click at [124, 155] on input "text" at bounding box center [176, 146] width 322 height 25
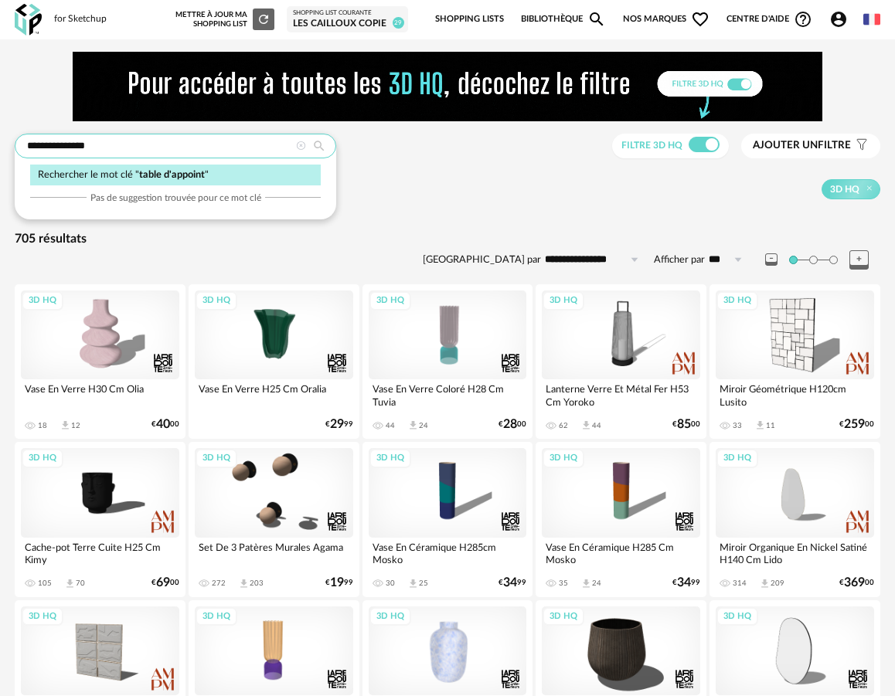
type input "**********"
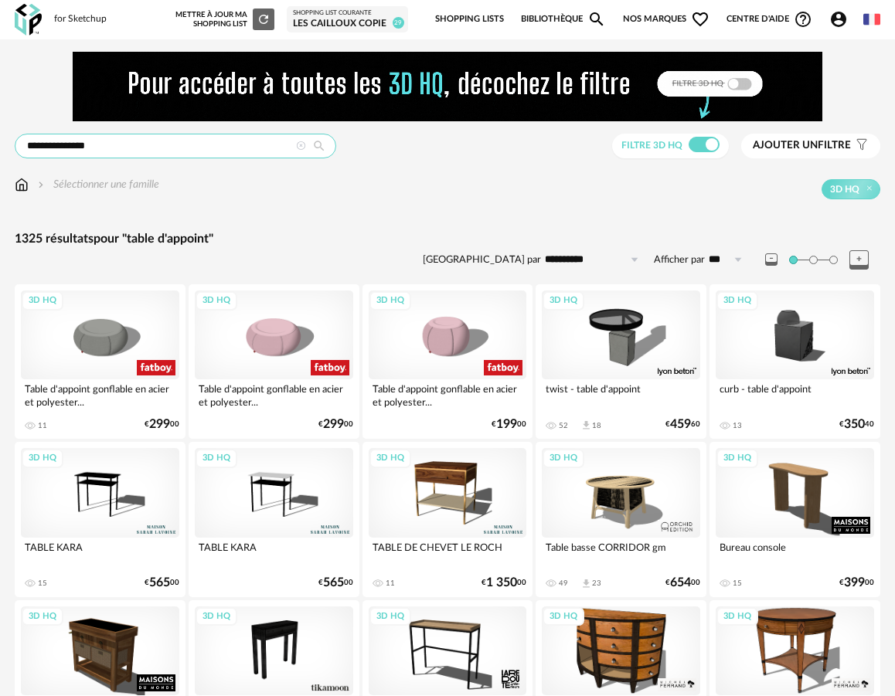
click at [76, 150] on input "**********" at bounding box center [176, 146] width 322 height 25
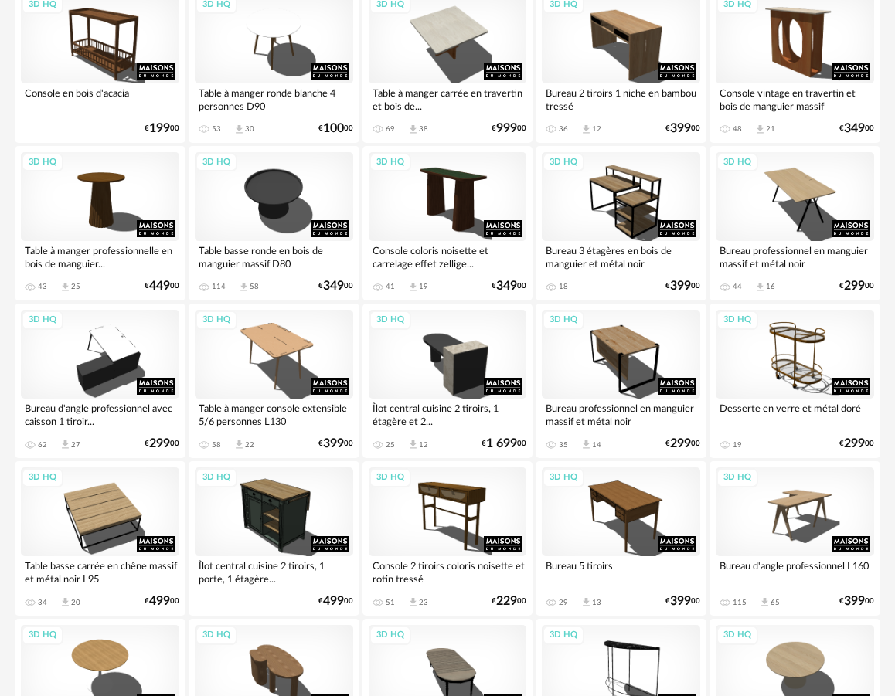
scroll to position [2842, 0]
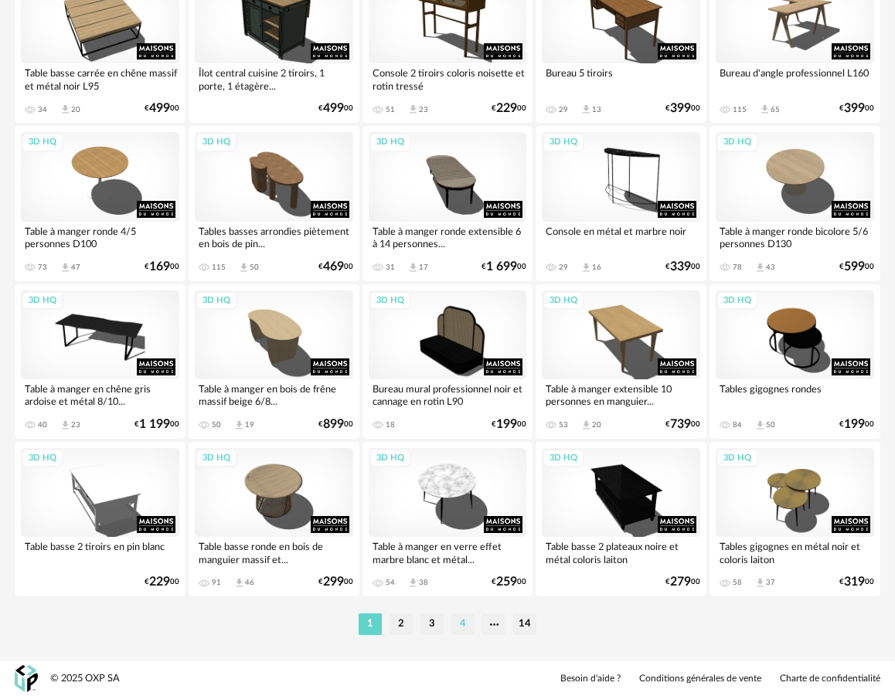
click at [460, 628] on li "4" at bounding box center [462, 625] width 23 height 22
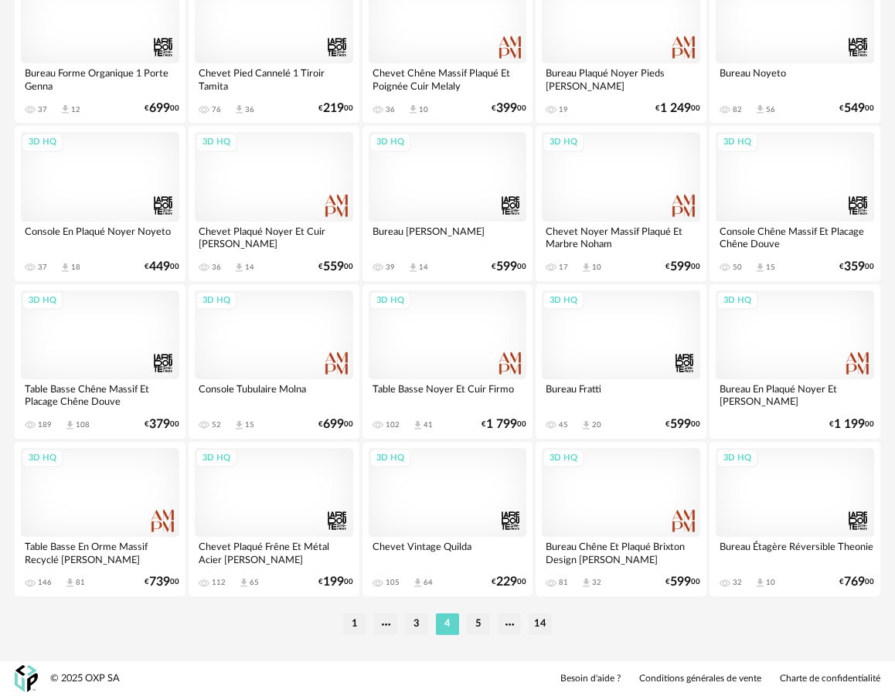
scroll to position [2842, 0]
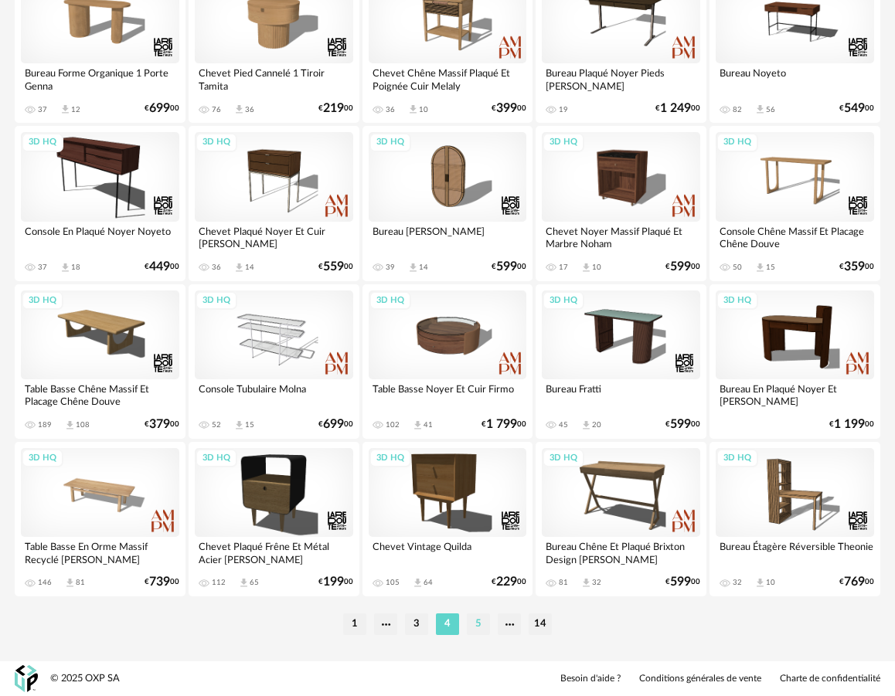
click at [483, 633] on li "5" at bounding box center [478, 625] width 23 height 22
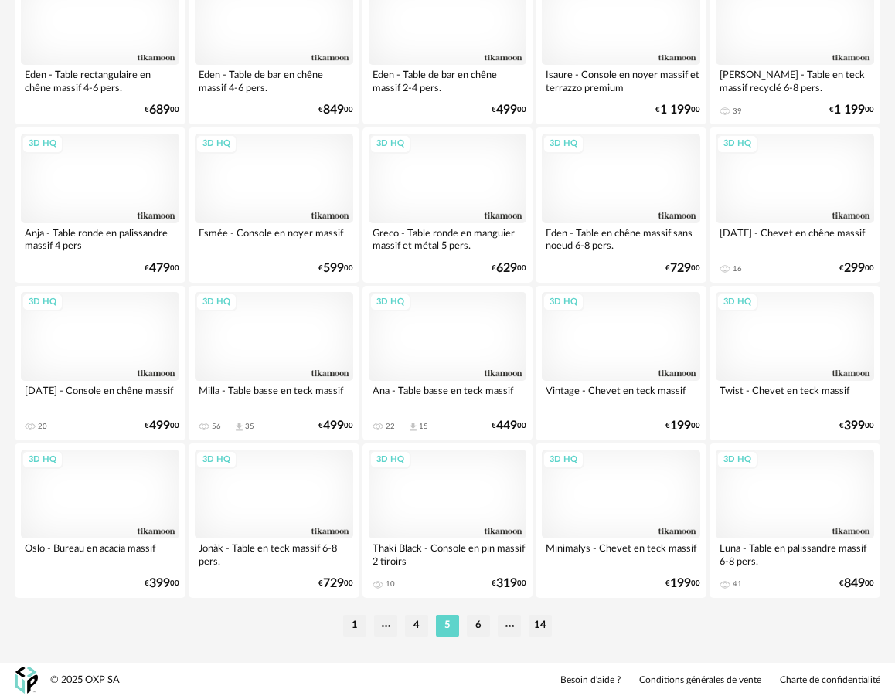
scroll to position [2840, 0]
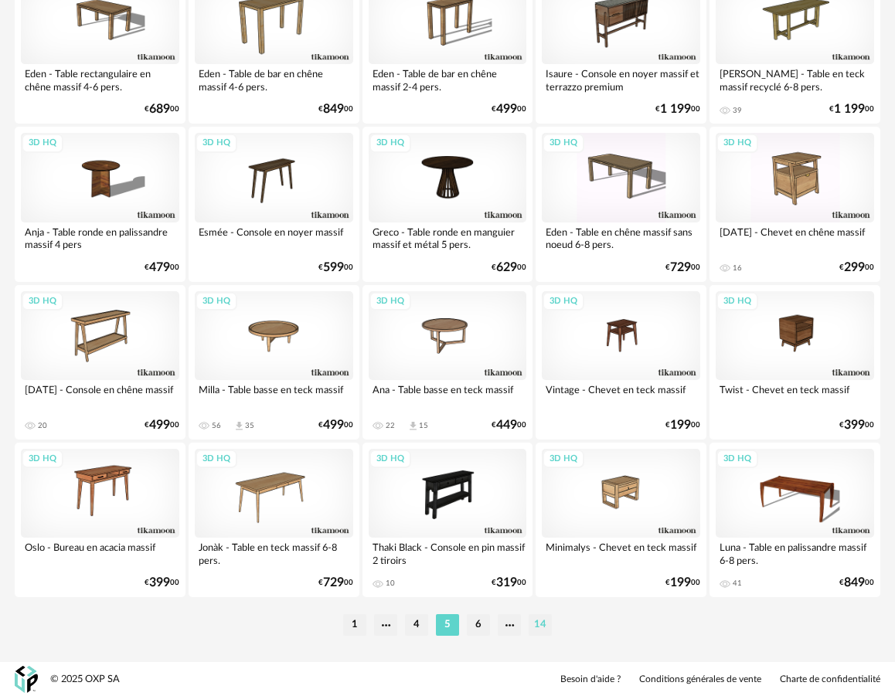
click at [533, 626] on li "14" at bounding box center [540, 625] width 23 height 22
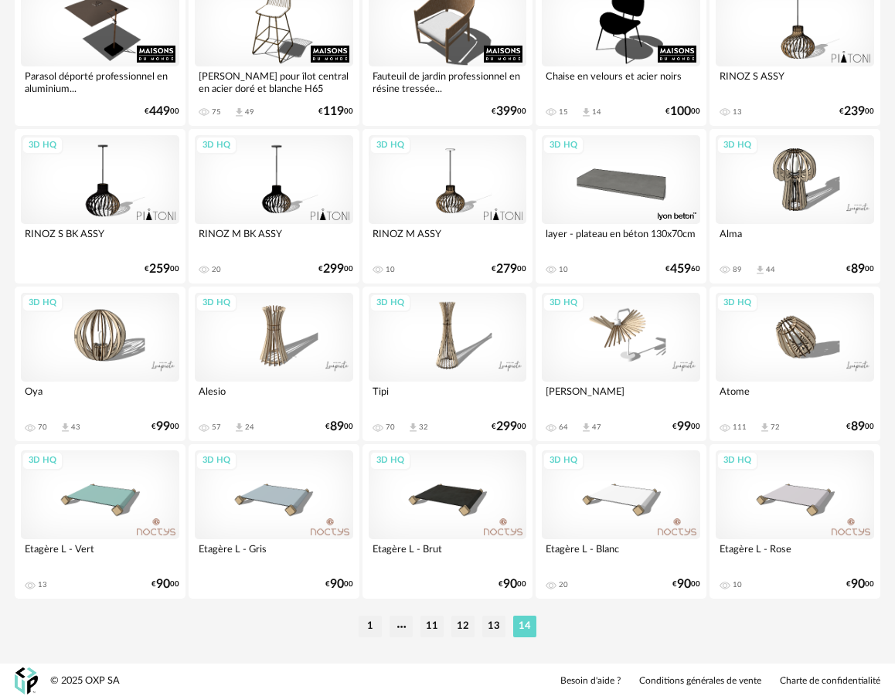
scroll to position [475, 0]
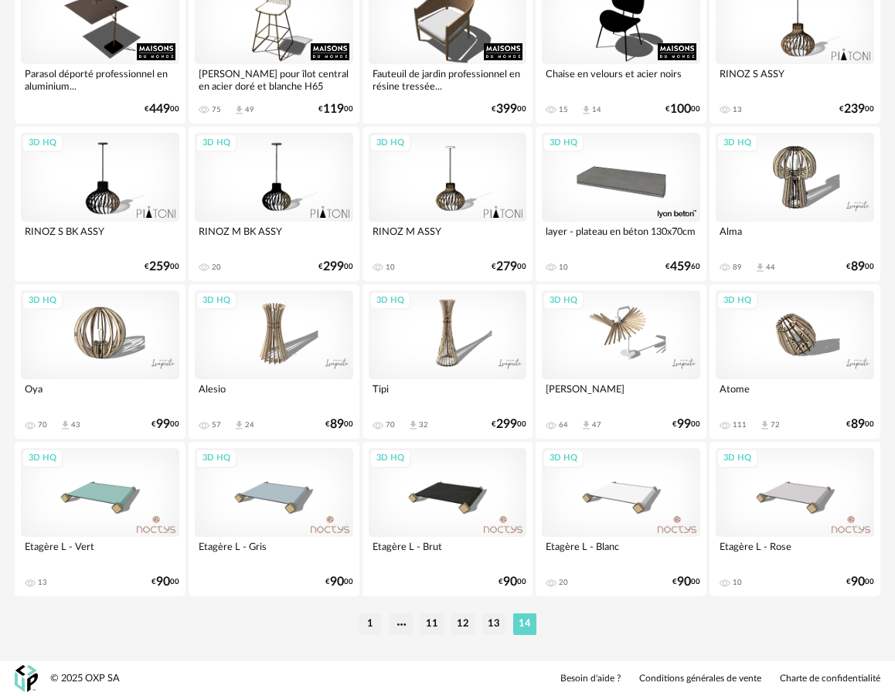
click at [471, 630] on li "12" at bounding box center [462, 625] width 23 height 22
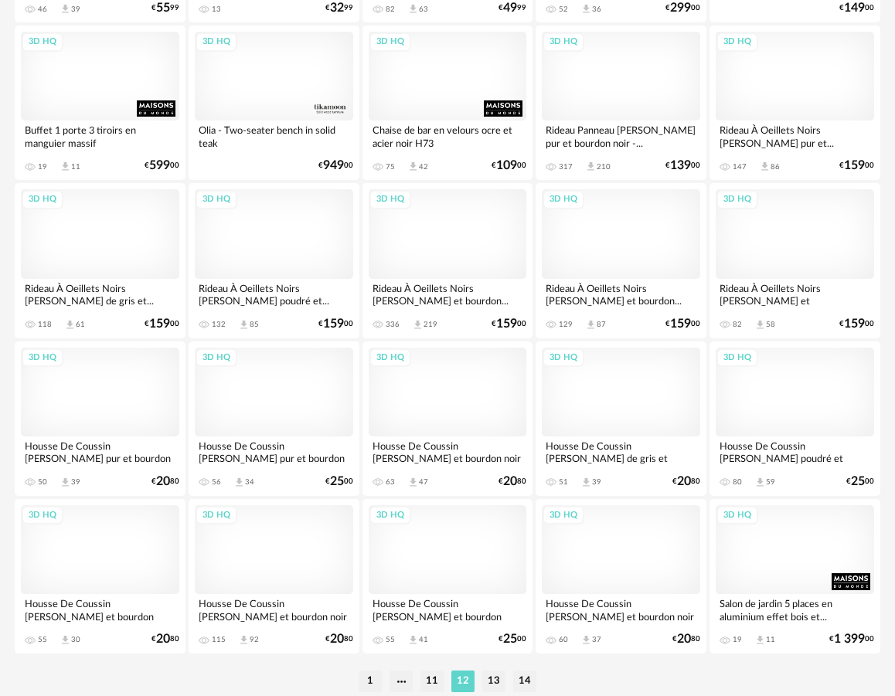
scroll to position [2842, 0]
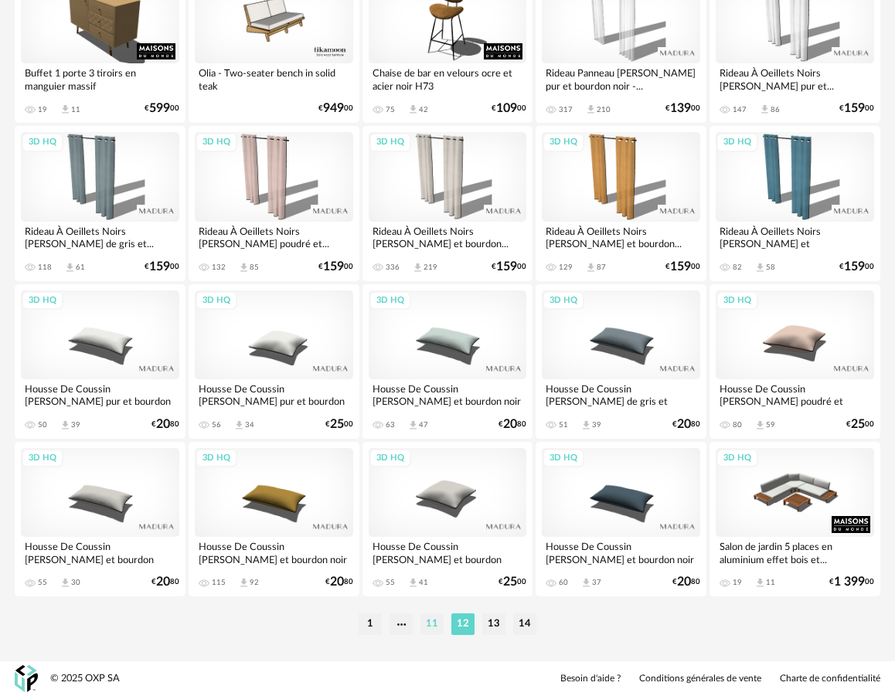
click at [426, 621] on li "11" at bounding box center [431, 625] width 23 height 22
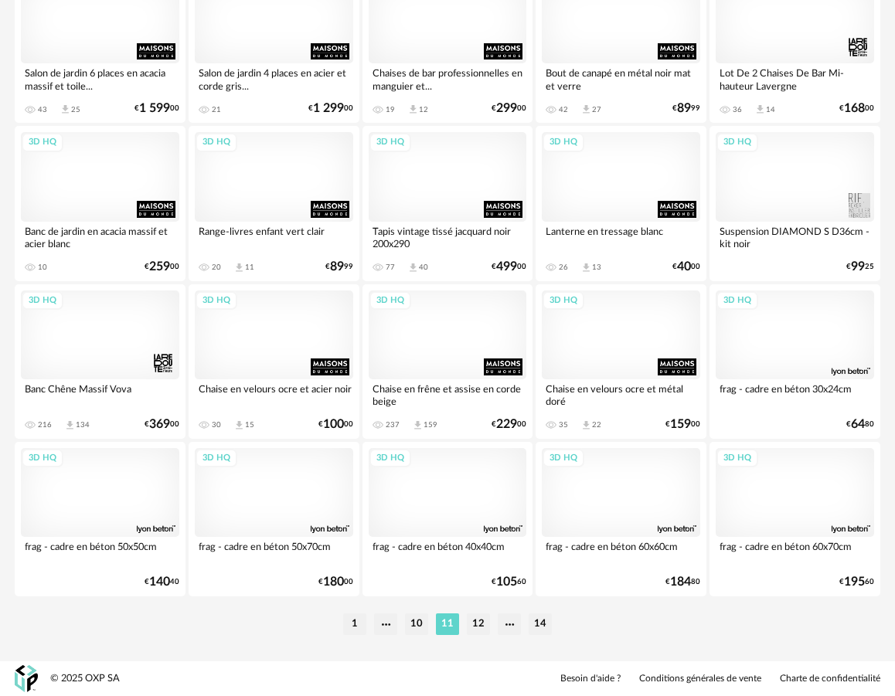
scroll to position [2842, 0]
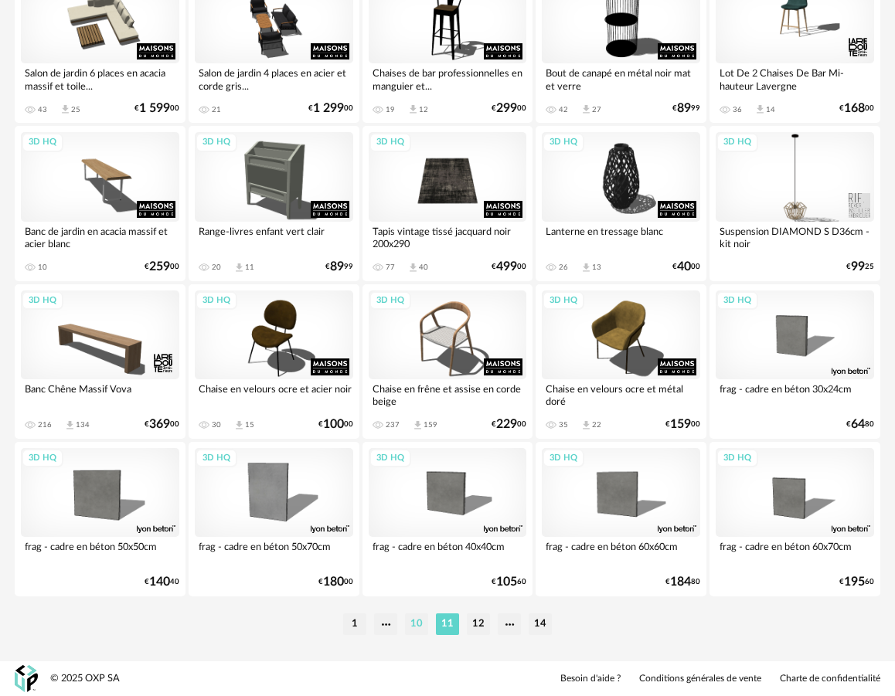
click at [411, 626] on li "10" at bounding box center [416, 625] width 23 height 22
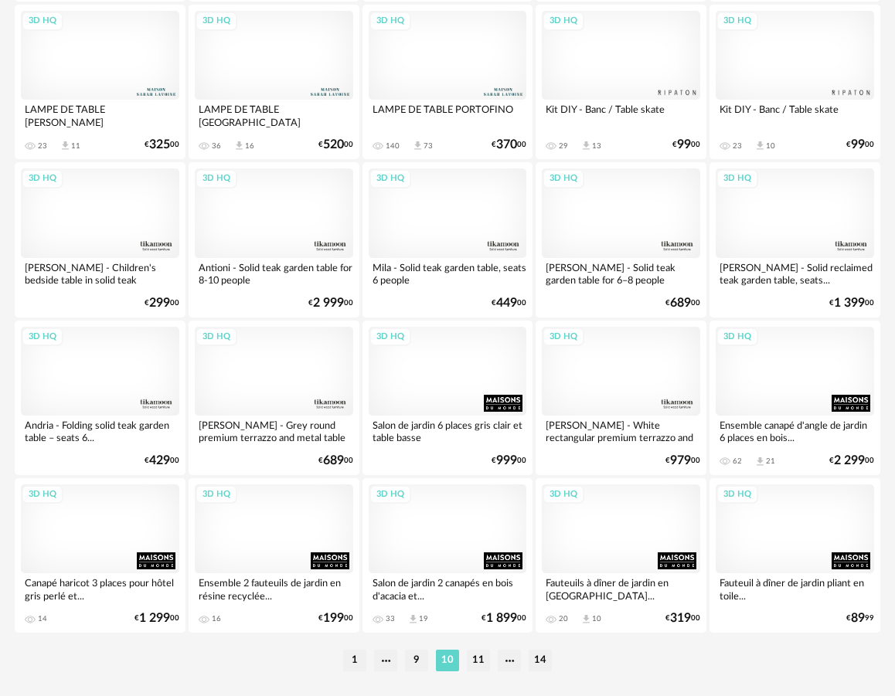
scroll to position [2842, 0]
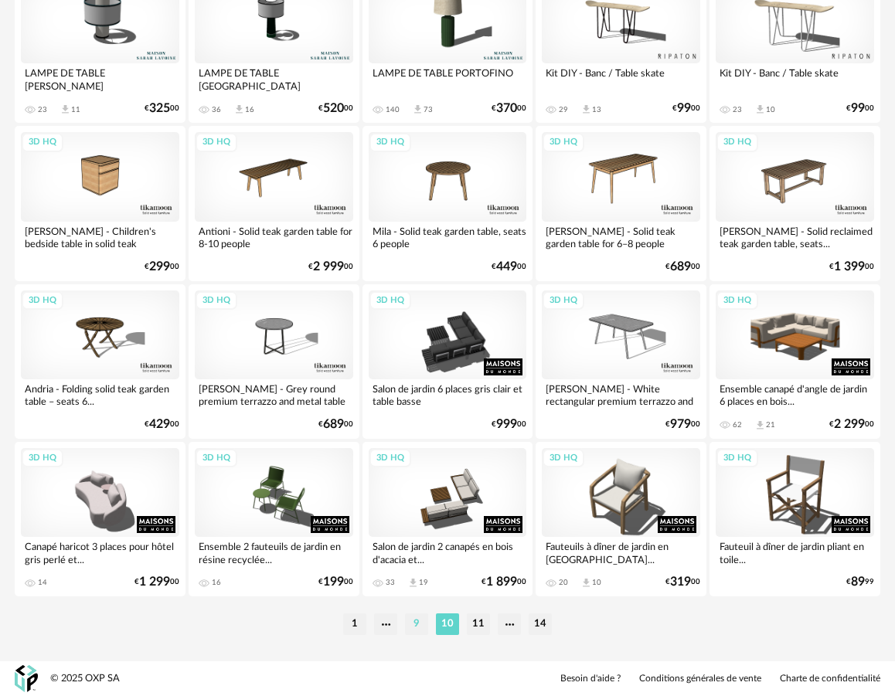
click at [417, 623] on li "9" at bounding box center [416, 625] width 23 height 22
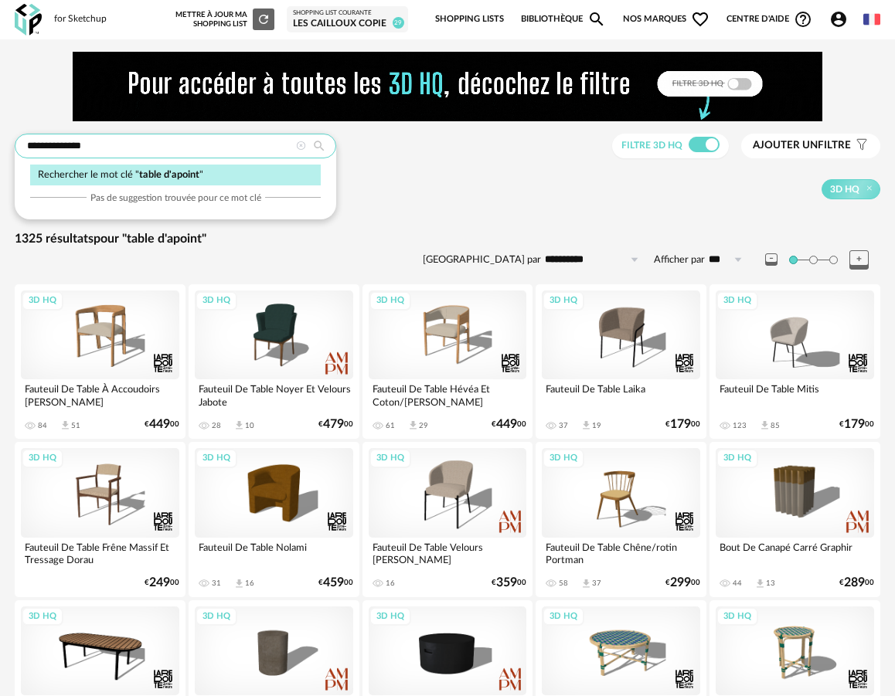
click at [120, 152] on input "**********" at bounding box center [176, 146] width 322 height 25
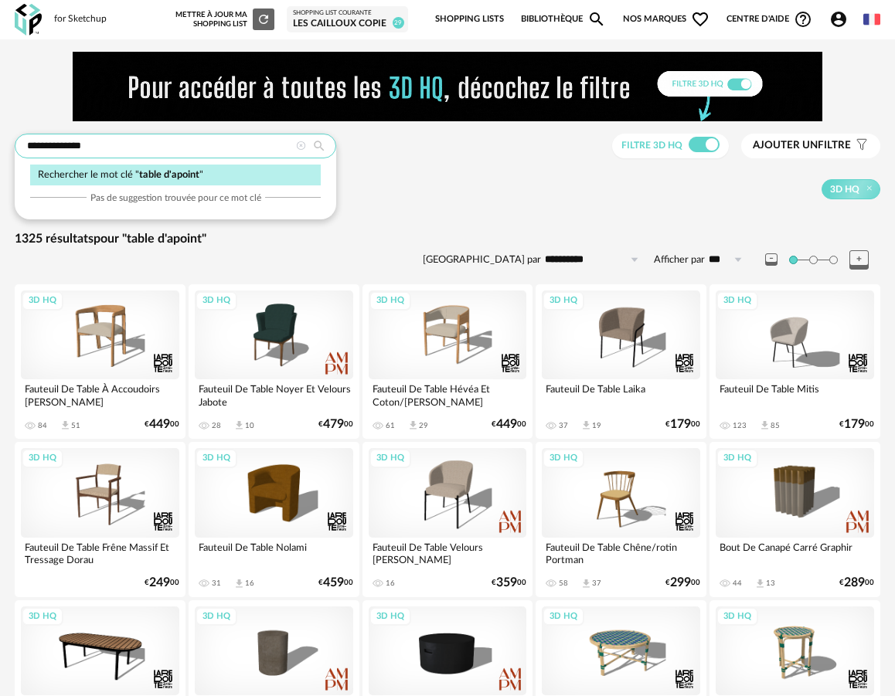
click at [120, 152] on input "**********" at bounding box center [176, 146] width 322 height 25
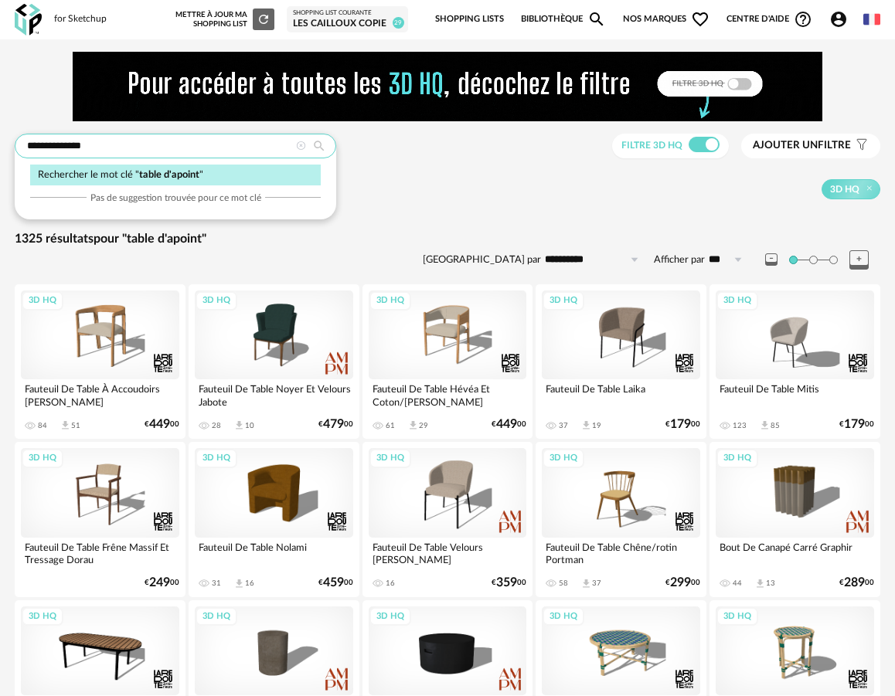
click at [120, 152] on input "**********" at bounding box center [176, 146] width 322 height 25
type input "**********"
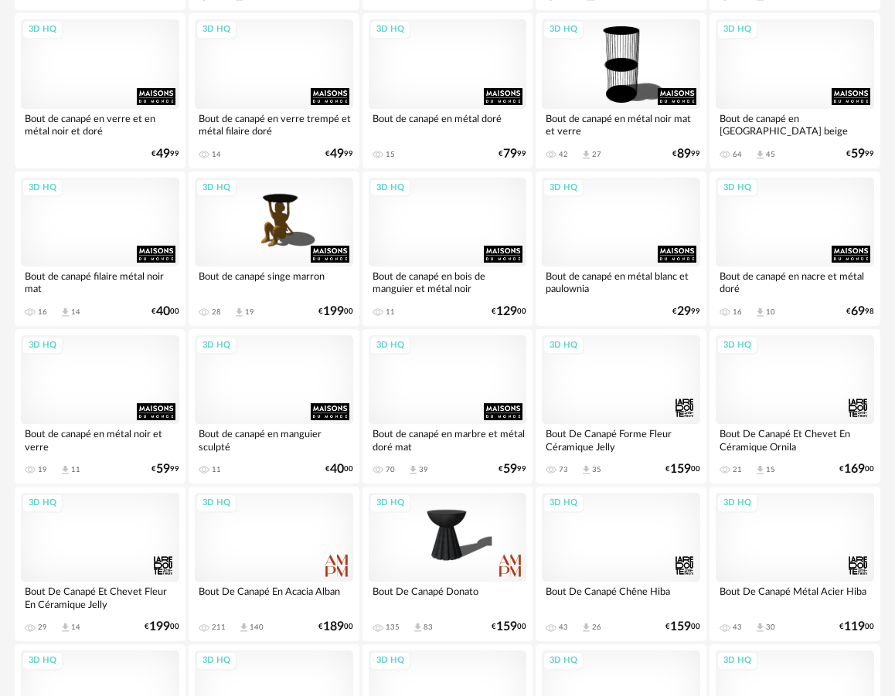
scroll to position [1192, 0]
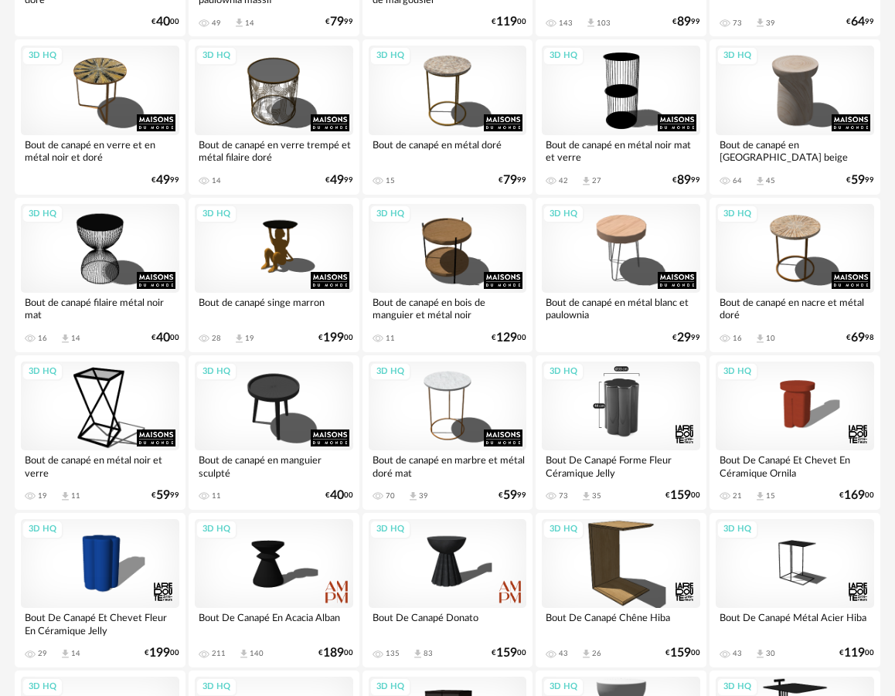
click at [624, 424] on div "3D HQ" at bounding box center [621, 406] width 158 height 89
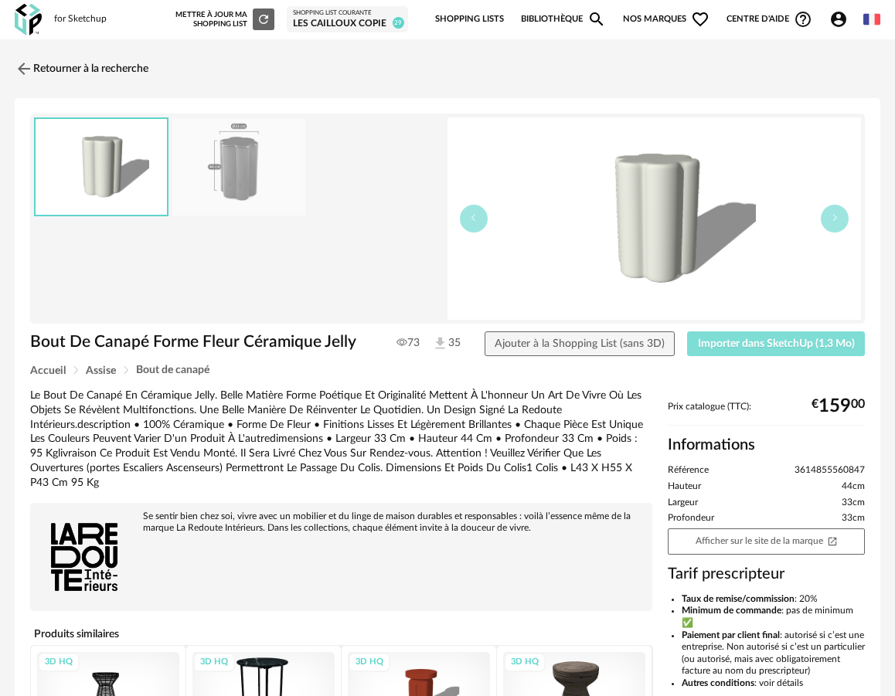
click at [747, 340] on span "Importer dans SketchUp (1,3 Mo)" at bounding box center [776, 344] width 157 height 11
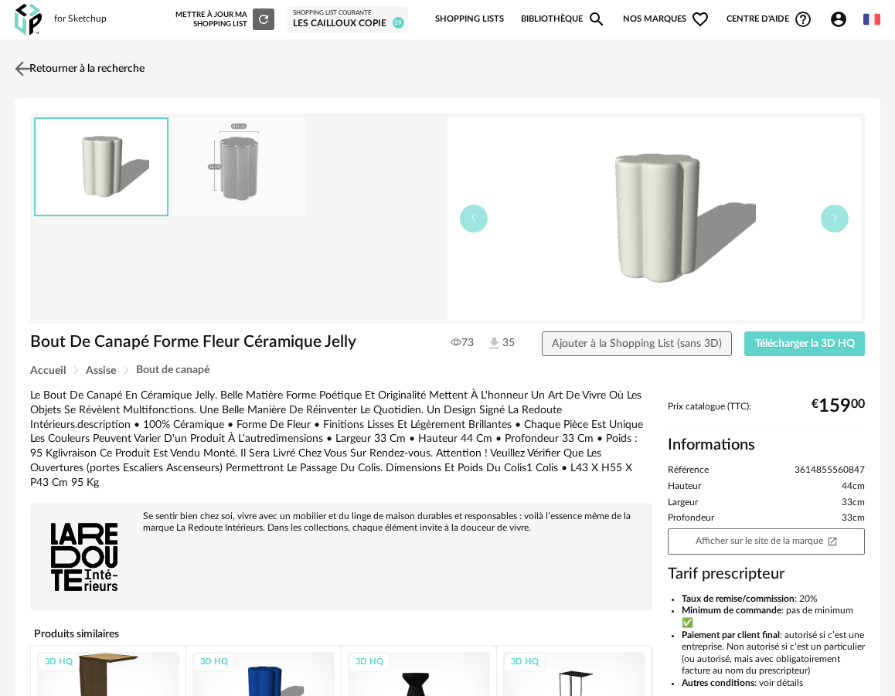
click at [94, 70] on link "Retourner à la recherche" at bounding box center [78, 69] width 134 height 34
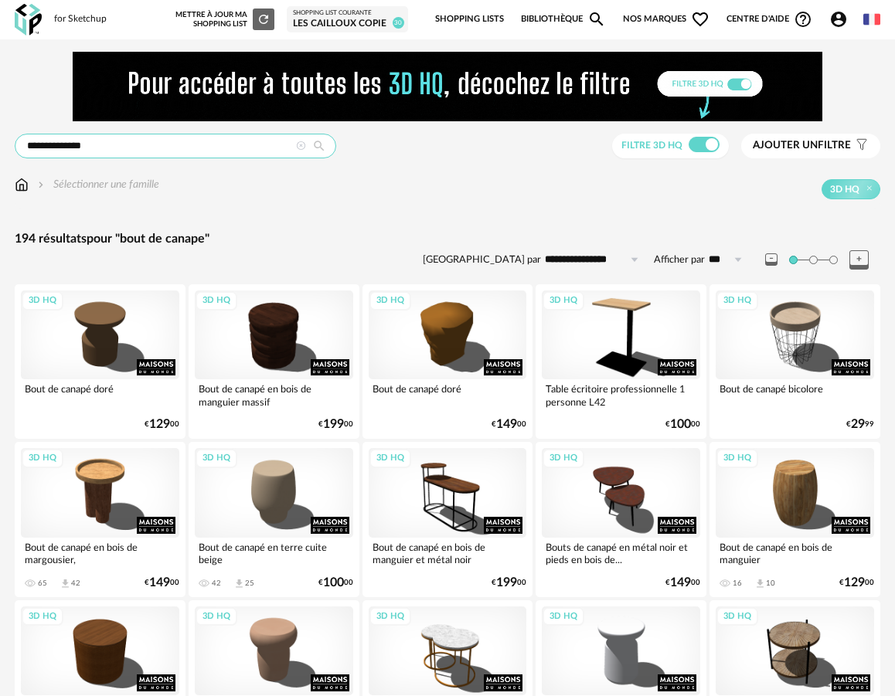
click at [140, 155] on input "**********" at bounding box center [176, 146] width 322 height 25
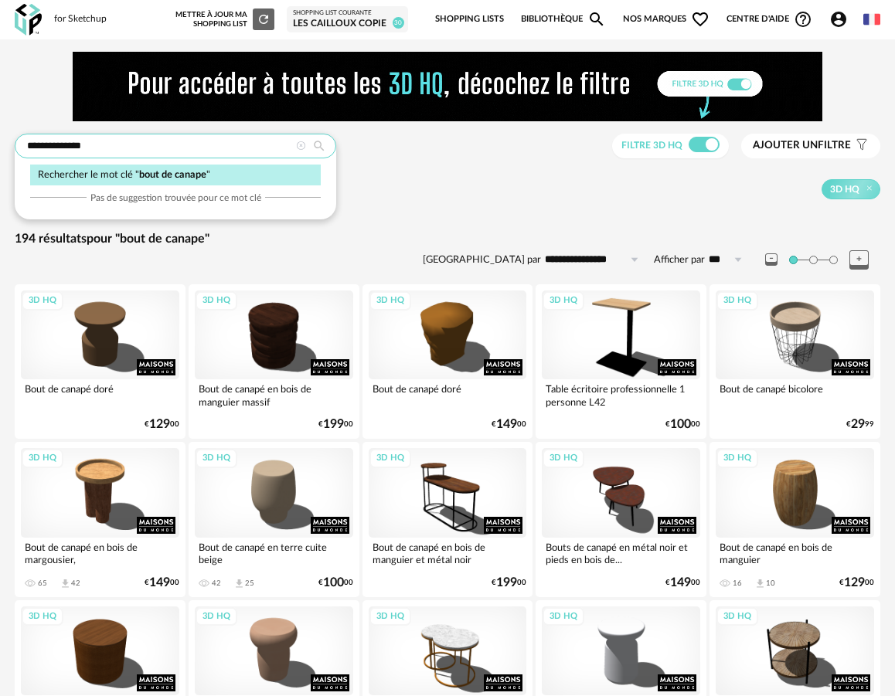
click at [140, 155] on input "**********" at bounding box center [176, 146] width 322 height 25
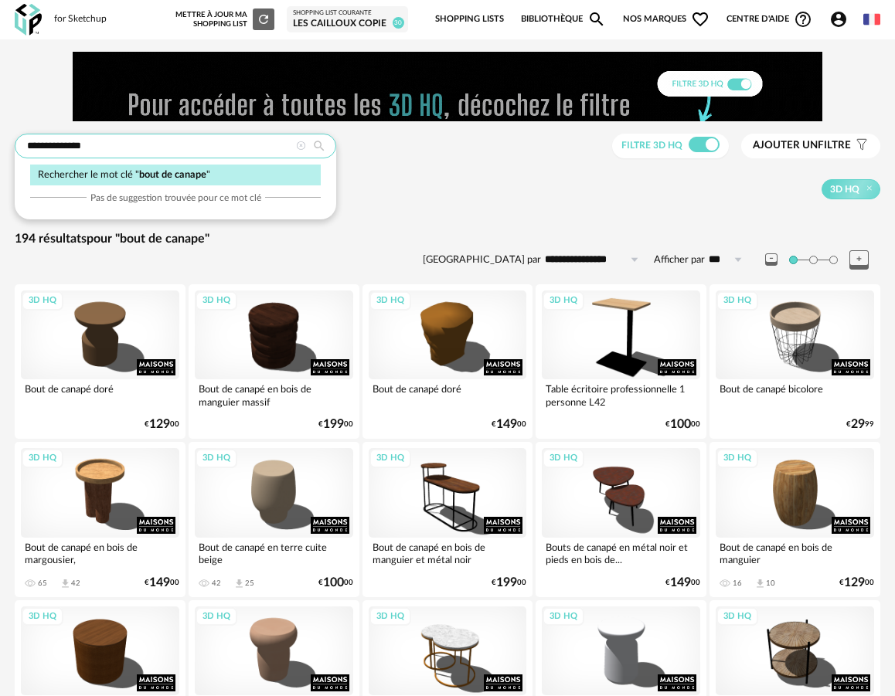
click at [140, 155] on input "**********" at bounding box center [176, 146] width 322 height 25
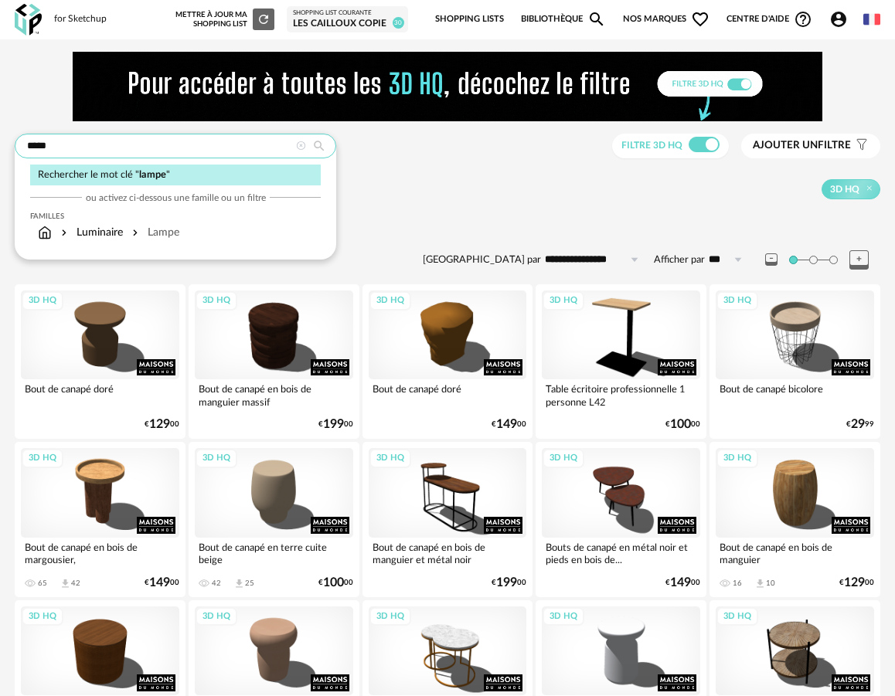
type input "*****"
type input "**********"
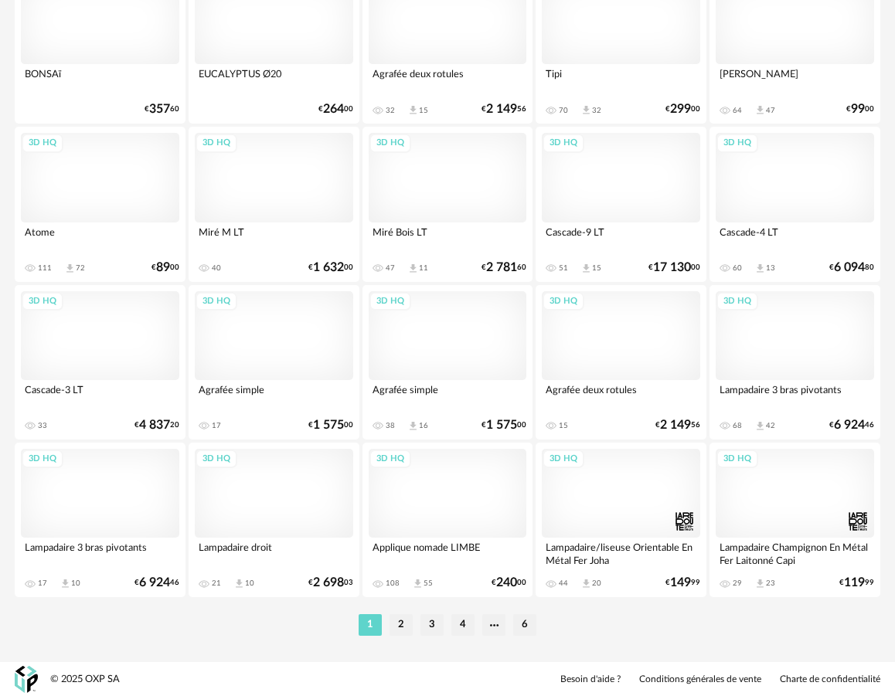
scroll to position [2842, 0]
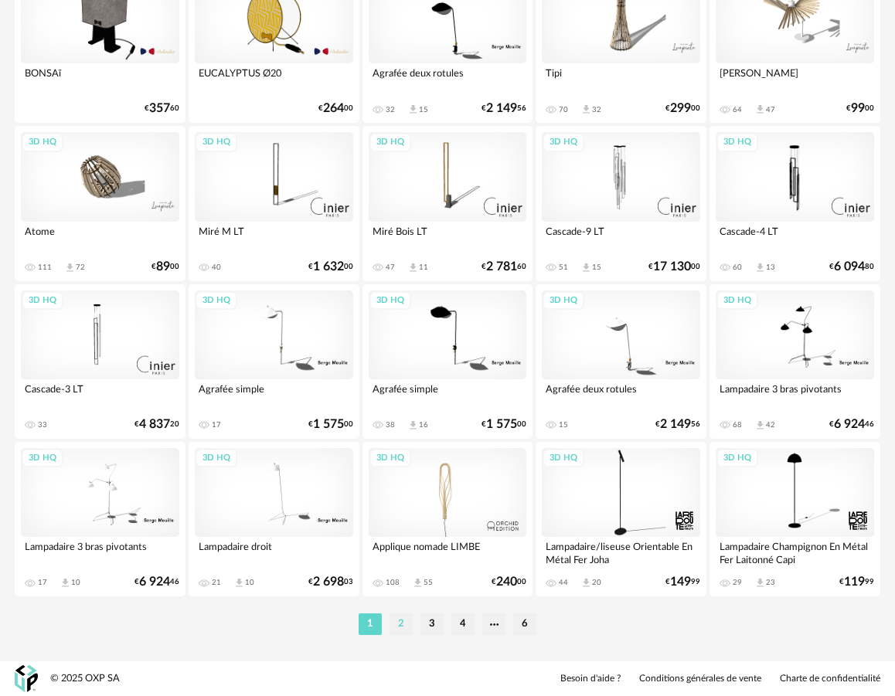
click at [409, 628] on li "2" at bounding box center [401, 625] width 23 height 22
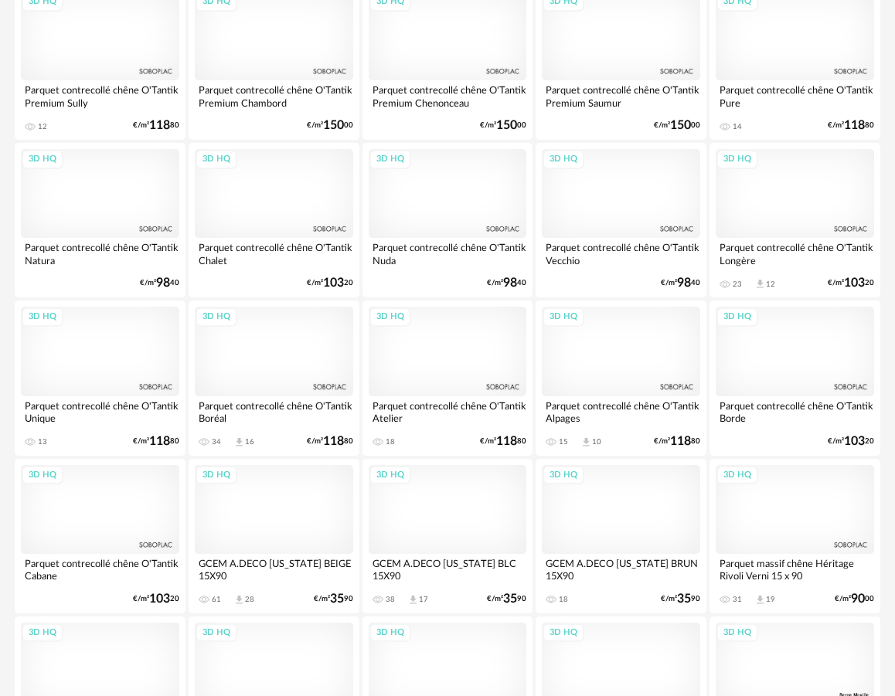
scroll to position [2842, 0]
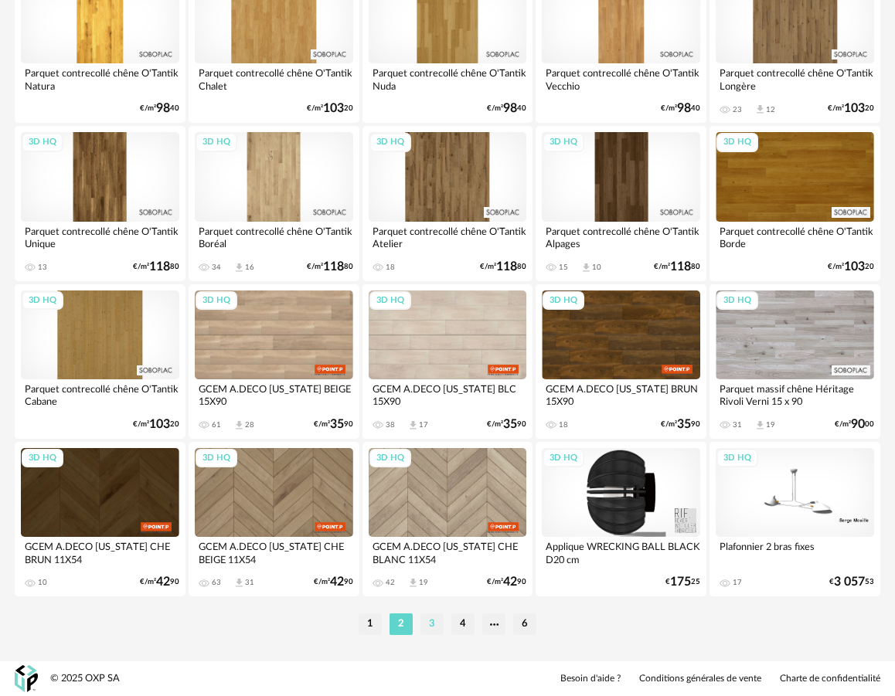
click at [435, 621] on li "3" at bounding box center [431, 625] width 23 height 22
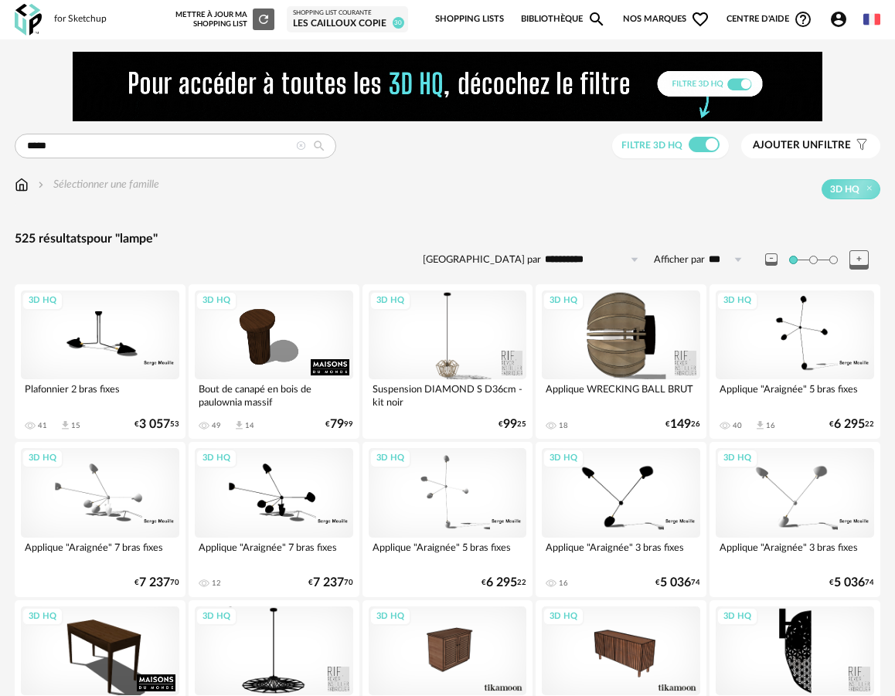
click at [26, 187] on img at bounding box center [22, 184] width 14 height 15
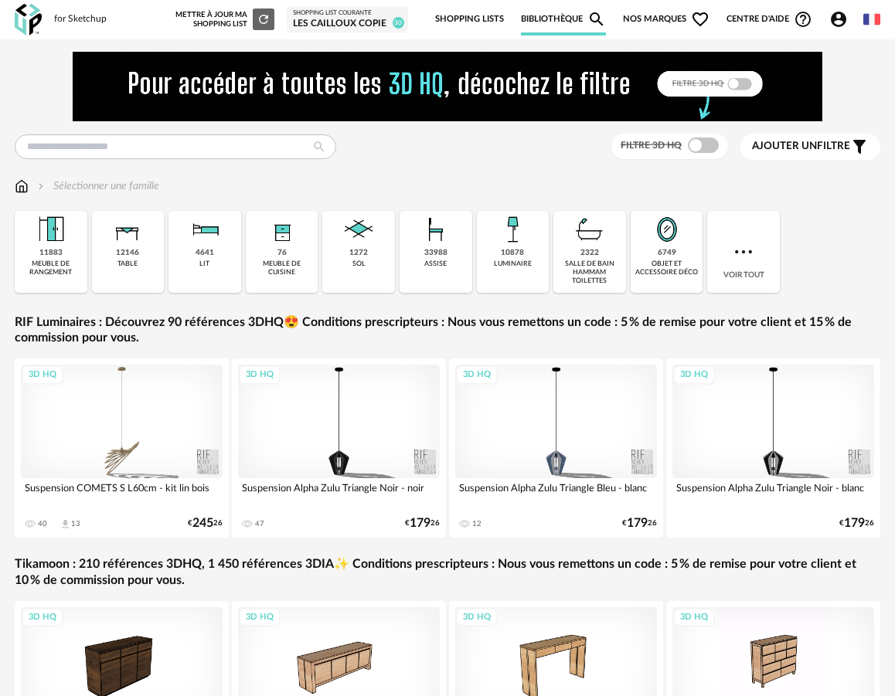
click at [516, 255] on div "10878" at bounding box center [512, 253] width 23 height 10
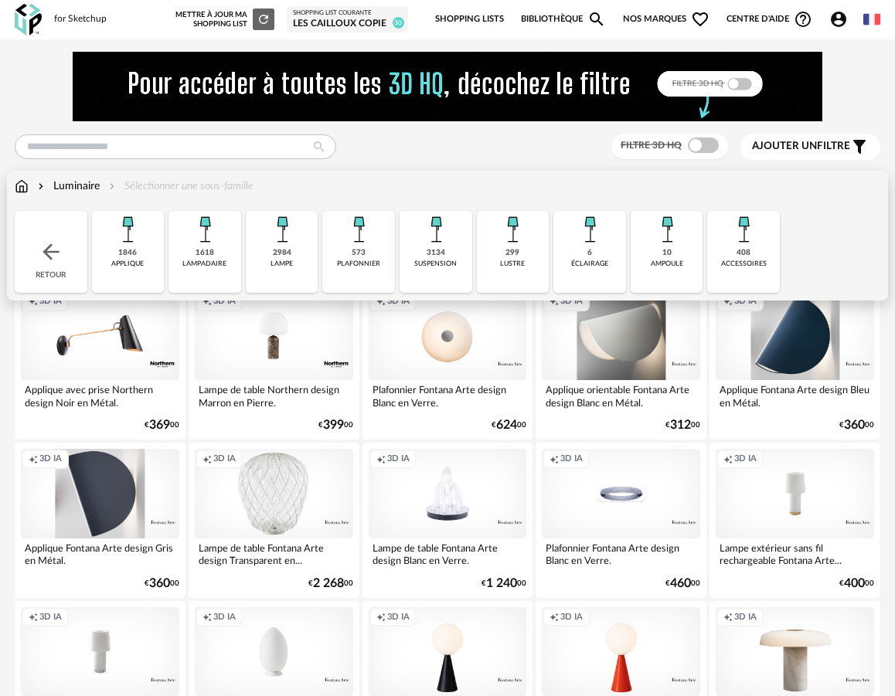
click at [77, 187] on div "Luminaire" at bounding box center [67, 186] width 65 height 15
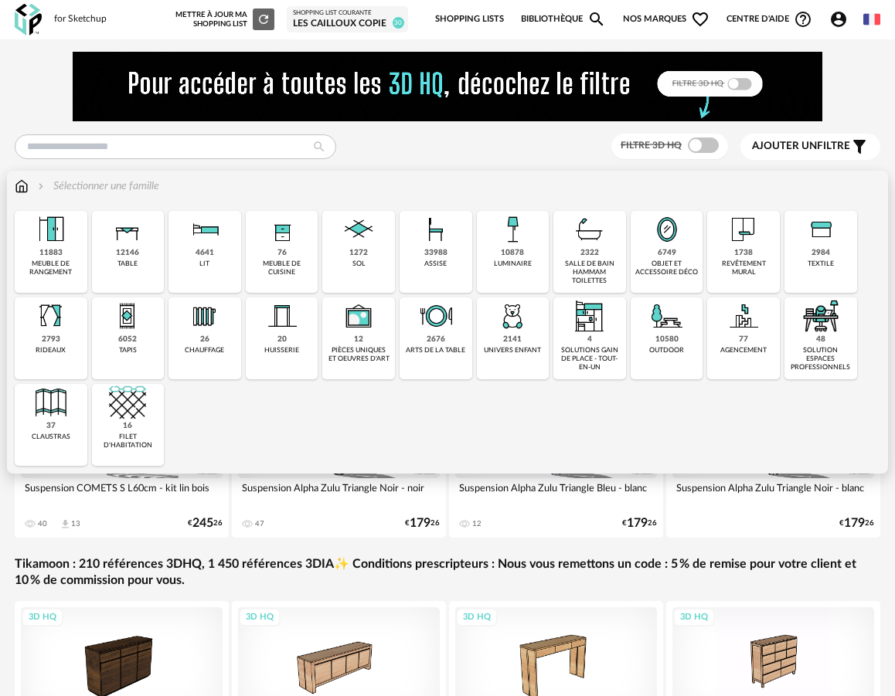
click at [529, 237] on img at bounding box center [512, 229] width 37 height 37
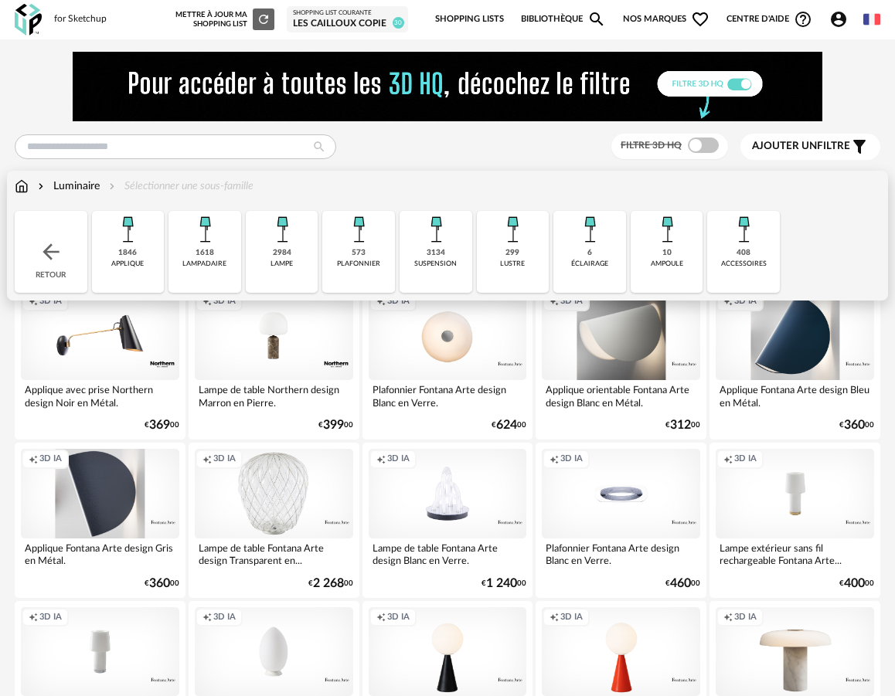
click at [263, 271] on div "2984 lampe" at bounding box center [282, 252] width 73 height 82
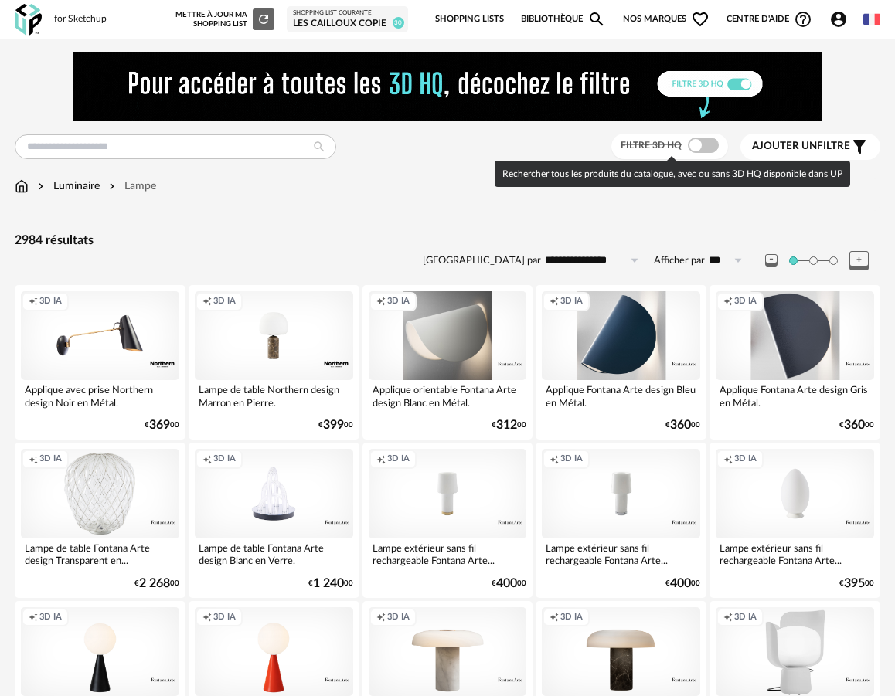
click at [710, 153] on span at bounding box center [703, 145] width 31 height 15
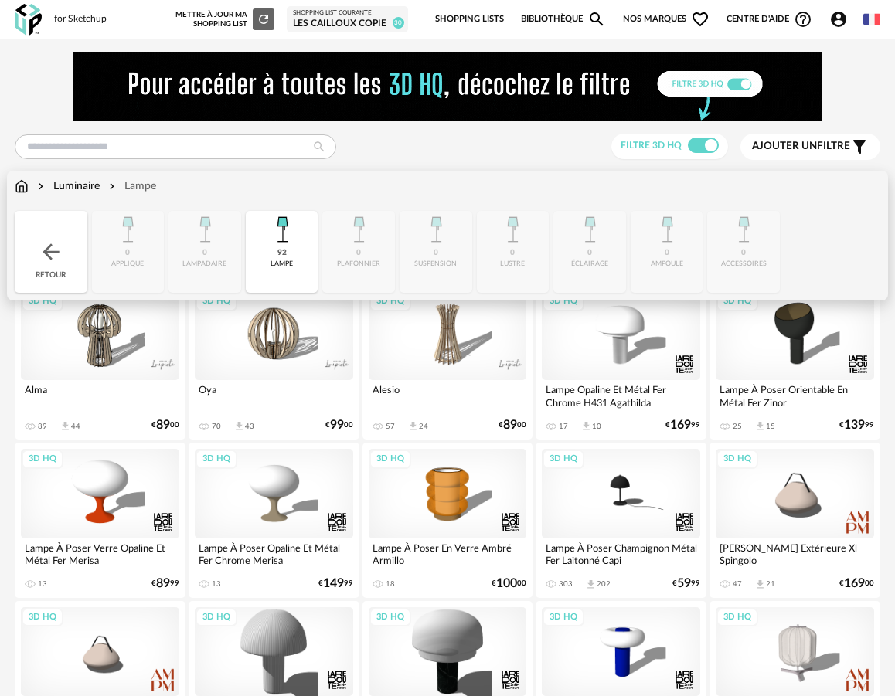
click at [67, 189] on div "Luminaire" at bounding box center [67, 186] width 65 height 15
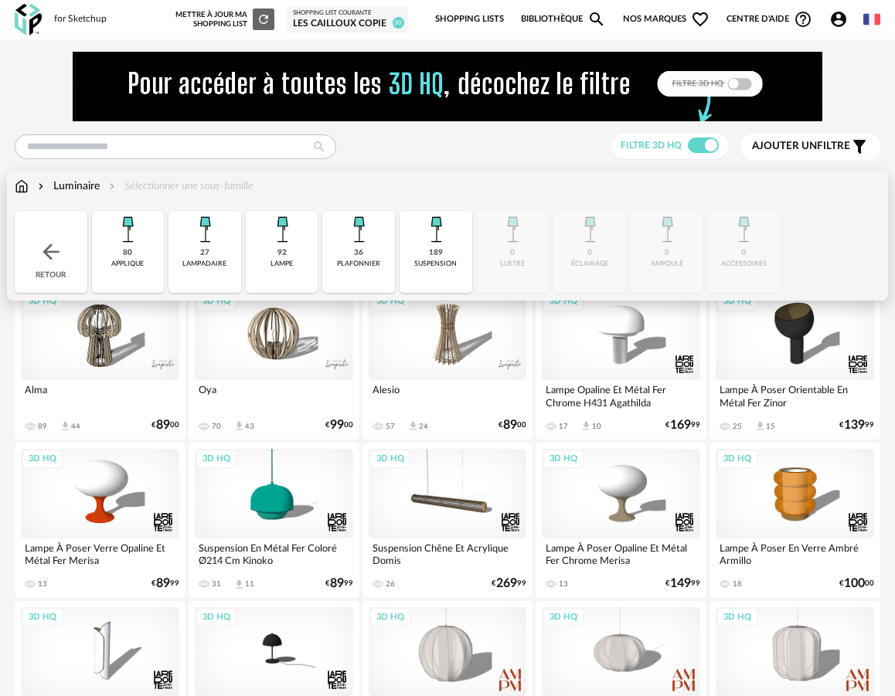
click at [441, 264] on div "suspension" at bounding box center [435, 264] width 43 height 9
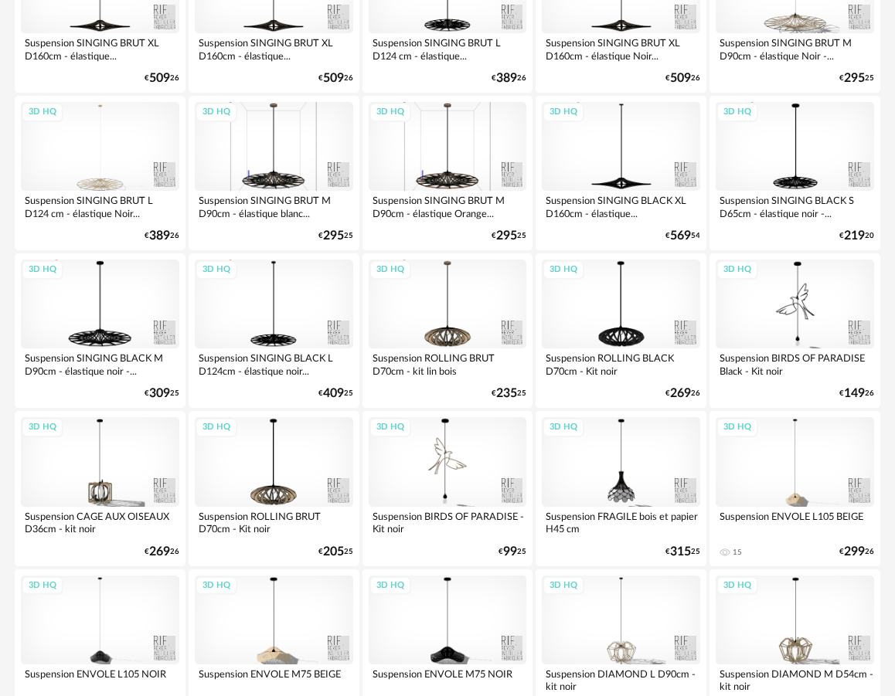
scroll to position [2842, 0]
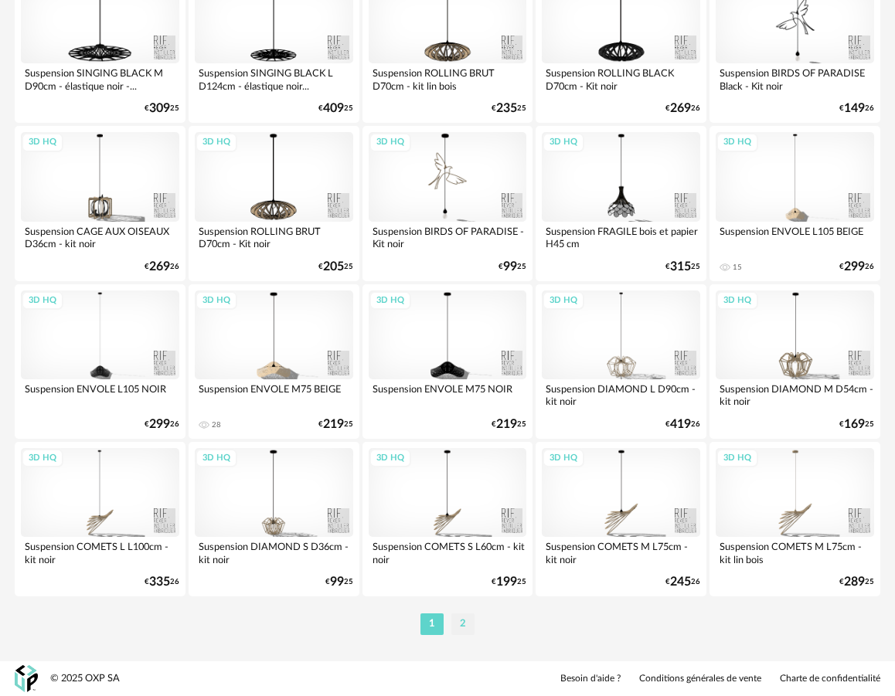
click at [463, 625] on li "2" at bounding box center [462, 625] width 23 height 22
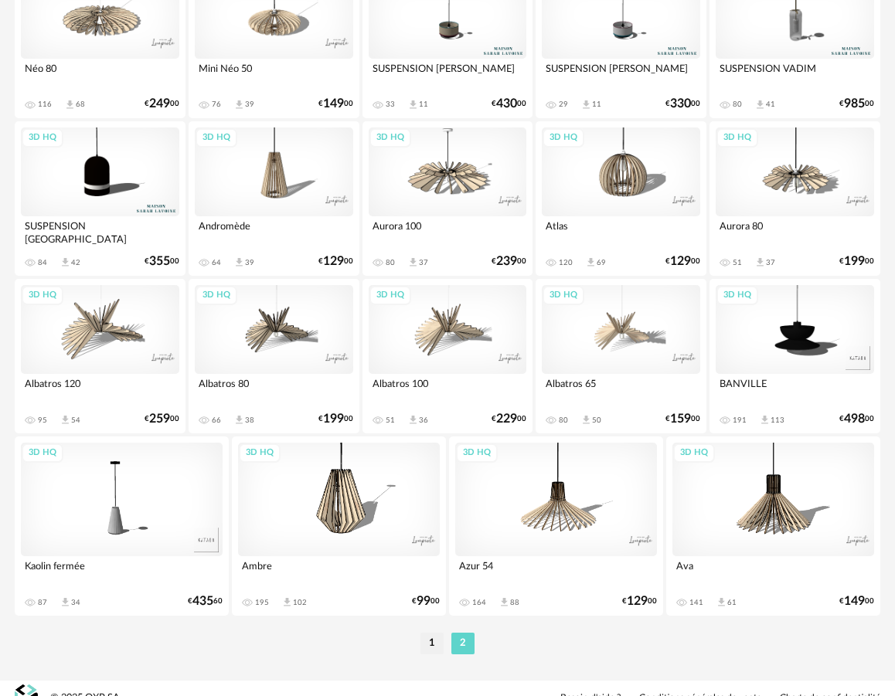
scroll to position [2550, 0]
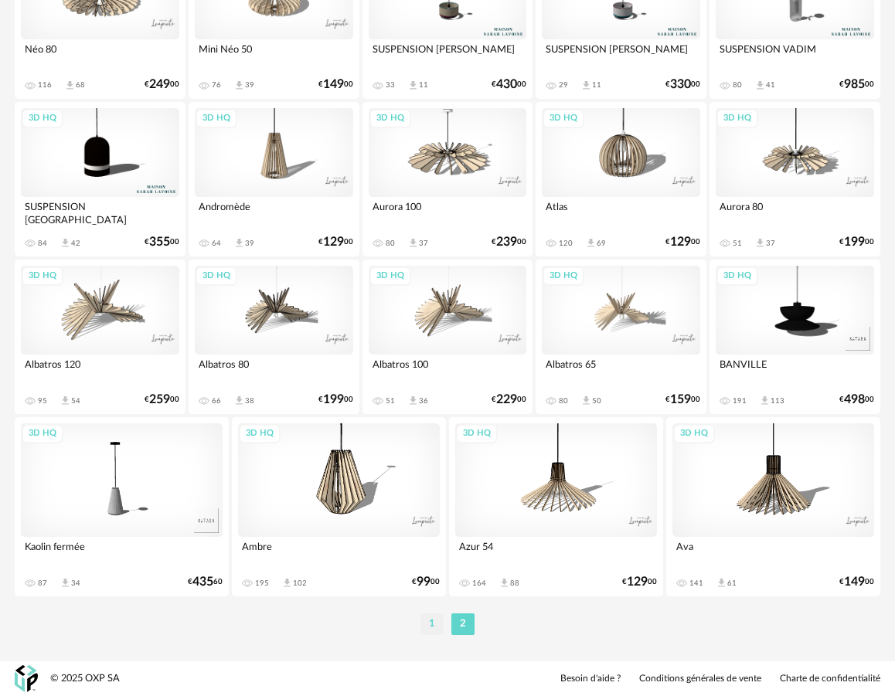
click at [433, 619] on li "1" at bounding box center [431, 625] width 23 height 22
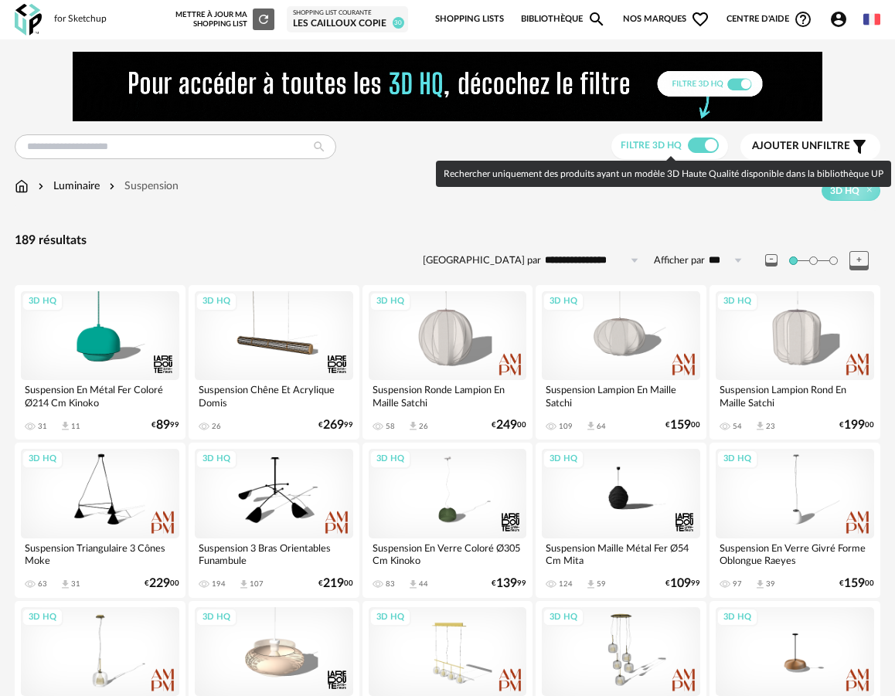
click at [698, 146] on span at bounding box center [703, 145] width 31 height 15
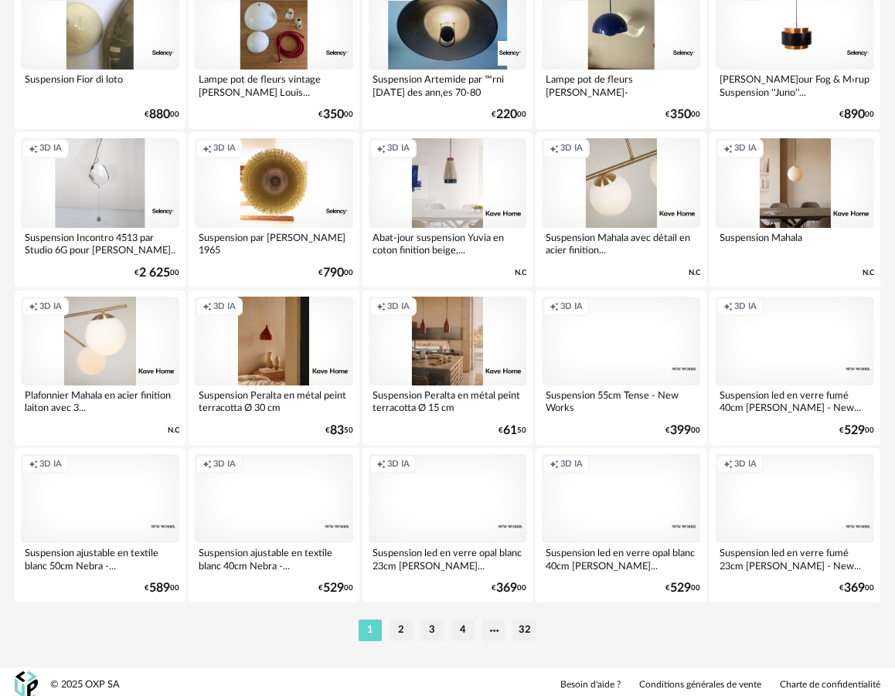
scroll to position [2842, 0]
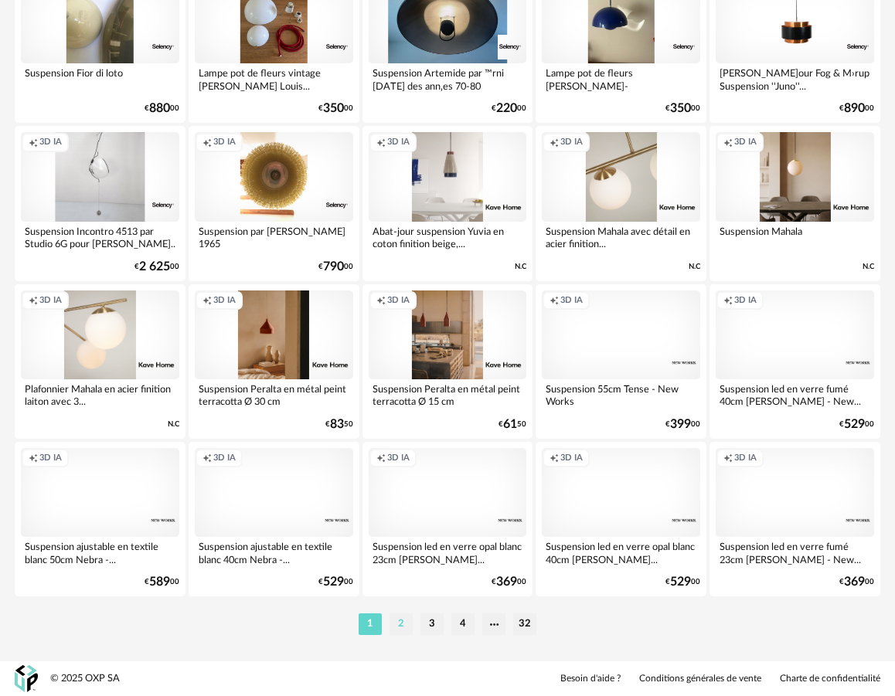
click at [410, 630] on li "2" at bounding box center [401, 625] width 23 height 22
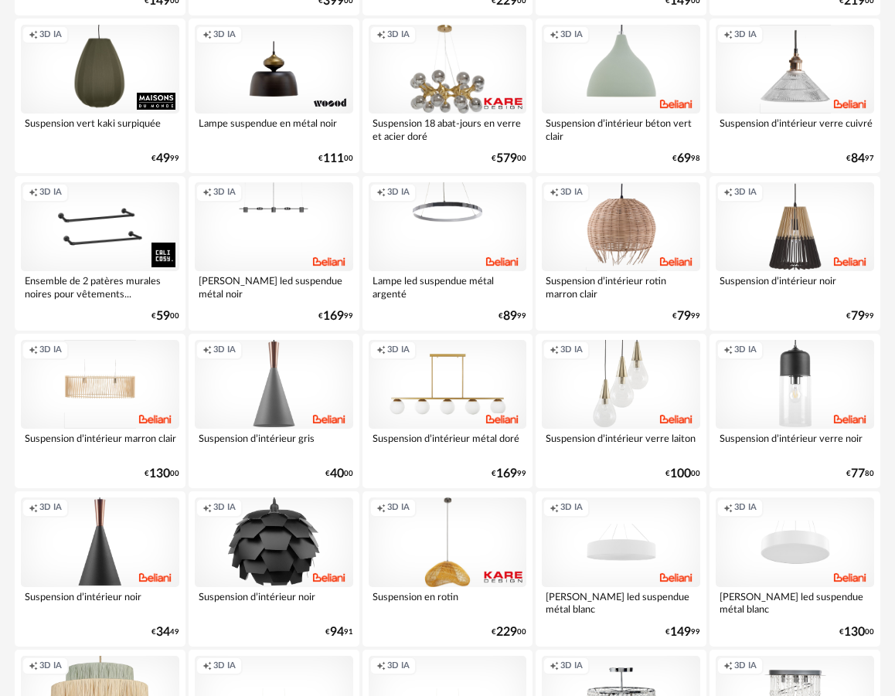
scroll to position [2826, 0]
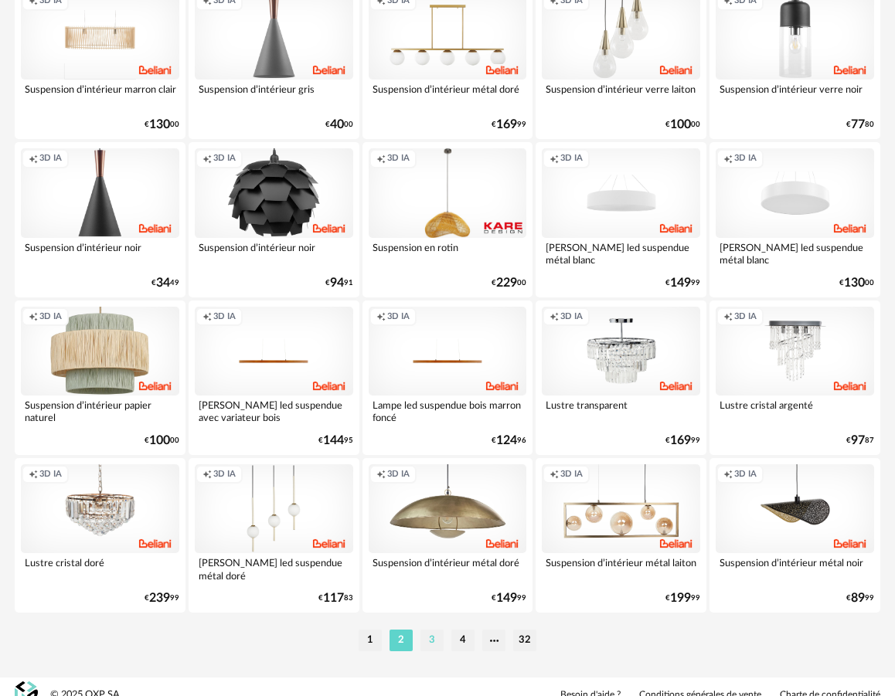
click at [424, 641] on li "3" at bounding box center [431, 641] width 23 height 22
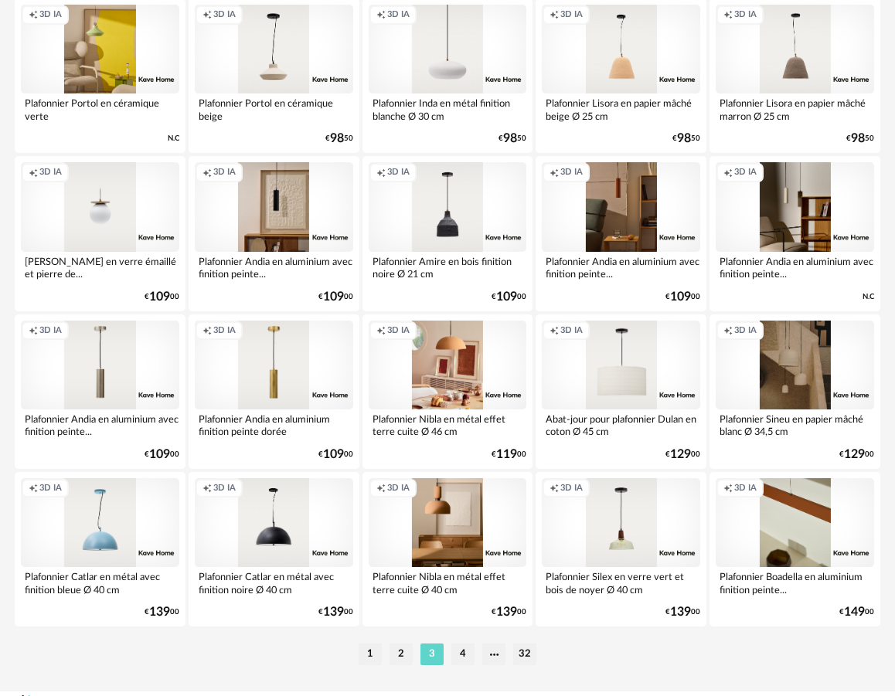
scroll to position [2842, 0]
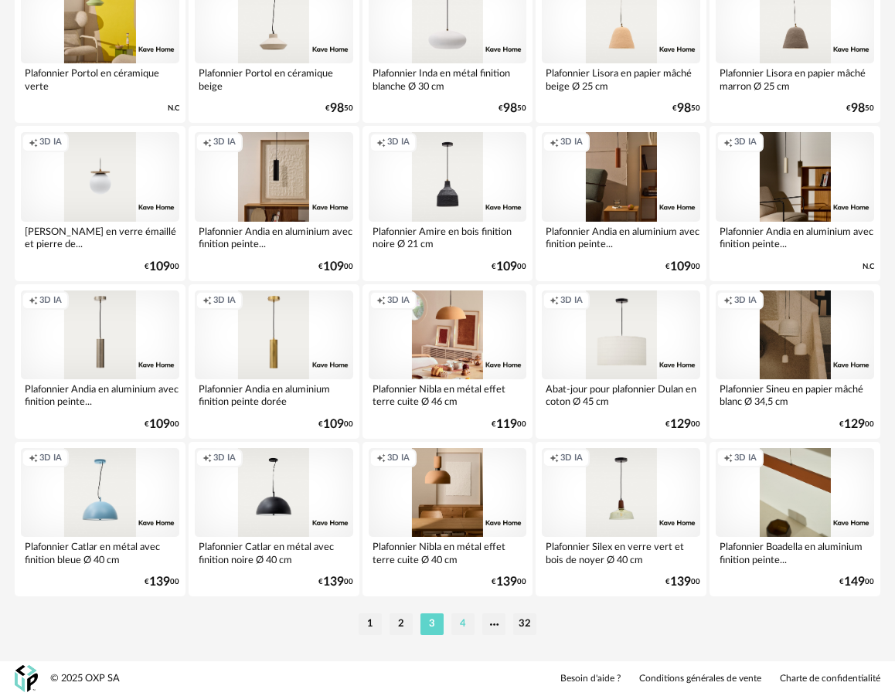
click at [465, 629] on li "4" at bounding box center [462, 625] width 23 height 22
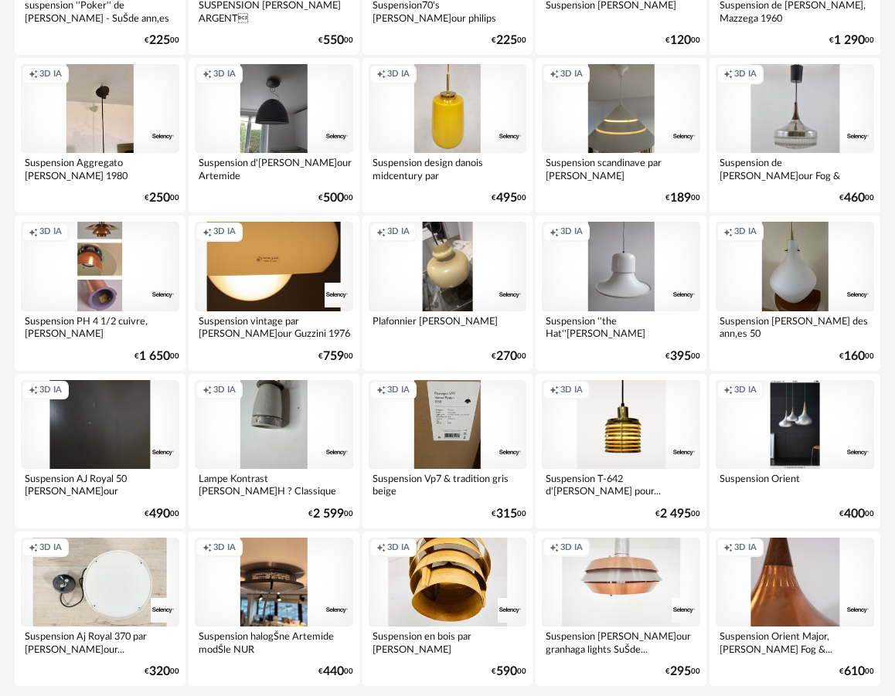
scroll to position [2842, 0]
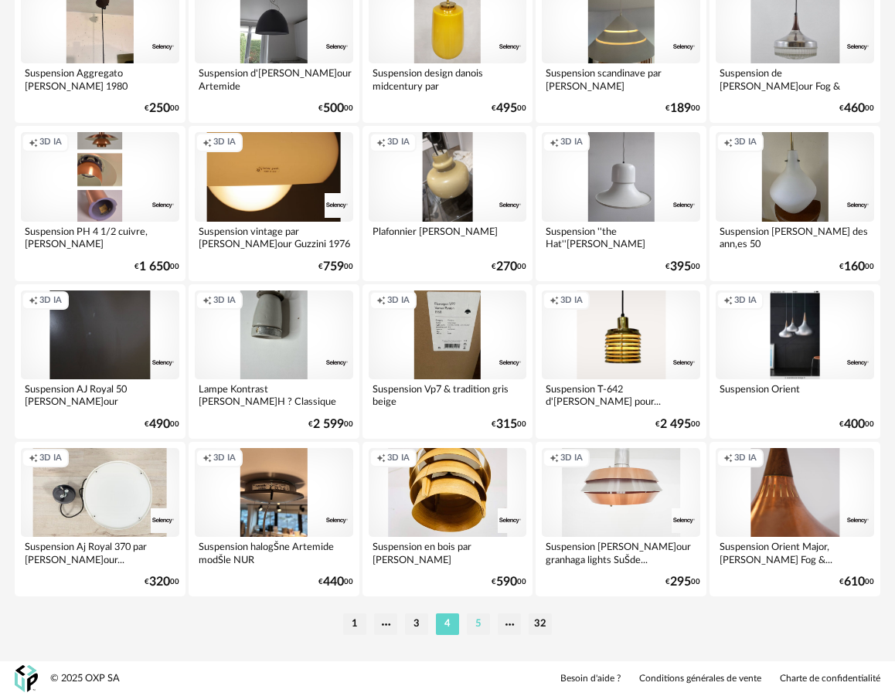
click at [481, 625] on li "5" at bounding box center [478, 625] width 23 height 22
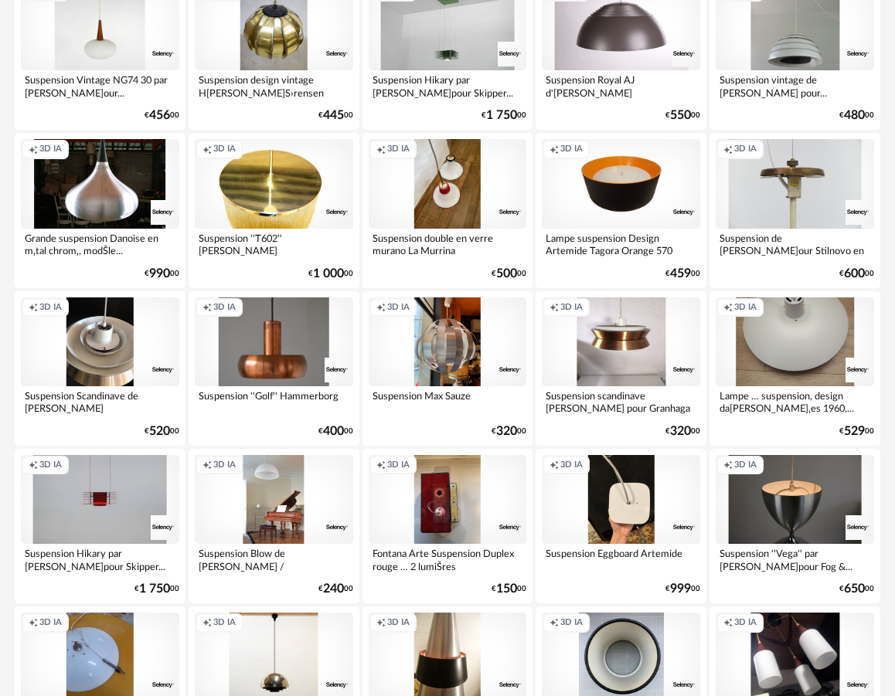
scroll to position [572, 0]
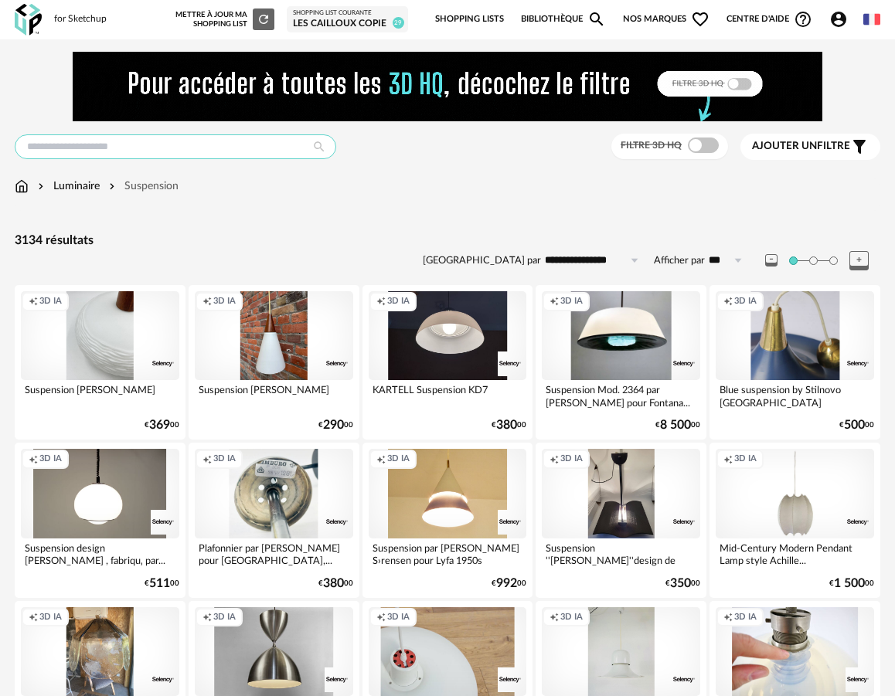
click at [251, 154] on input "text" at bounding box center [176, 146] width 322 height 25
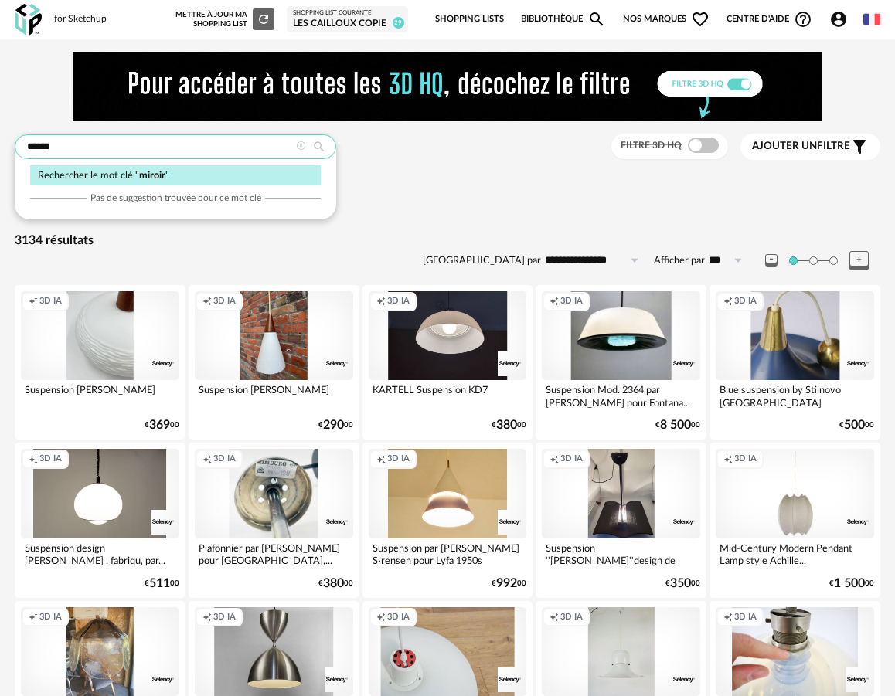
type input "******"
type input "**********"
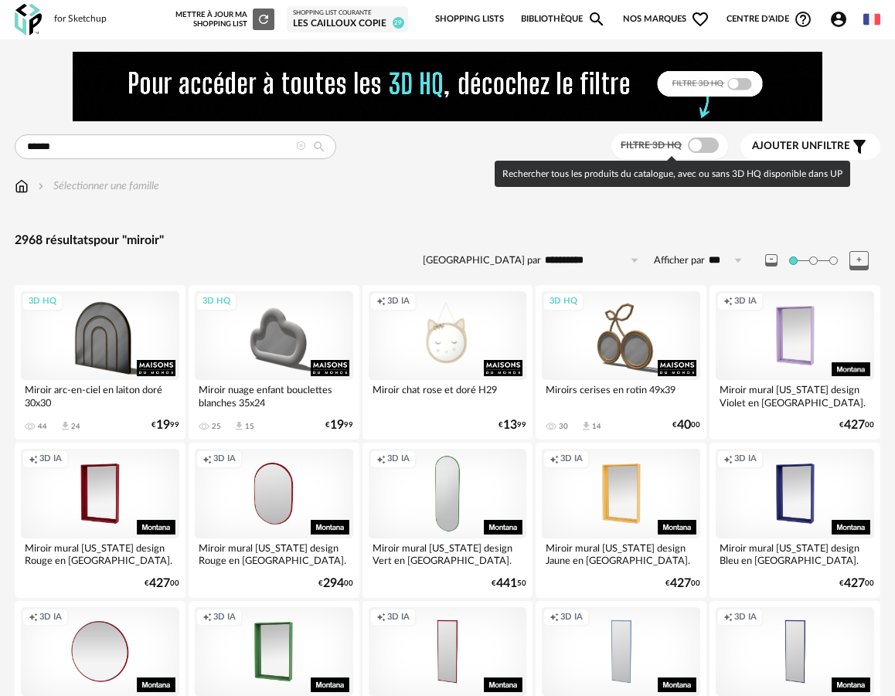
click at [716, 148] on span at bounding box center [703, 145] width 31 height 15
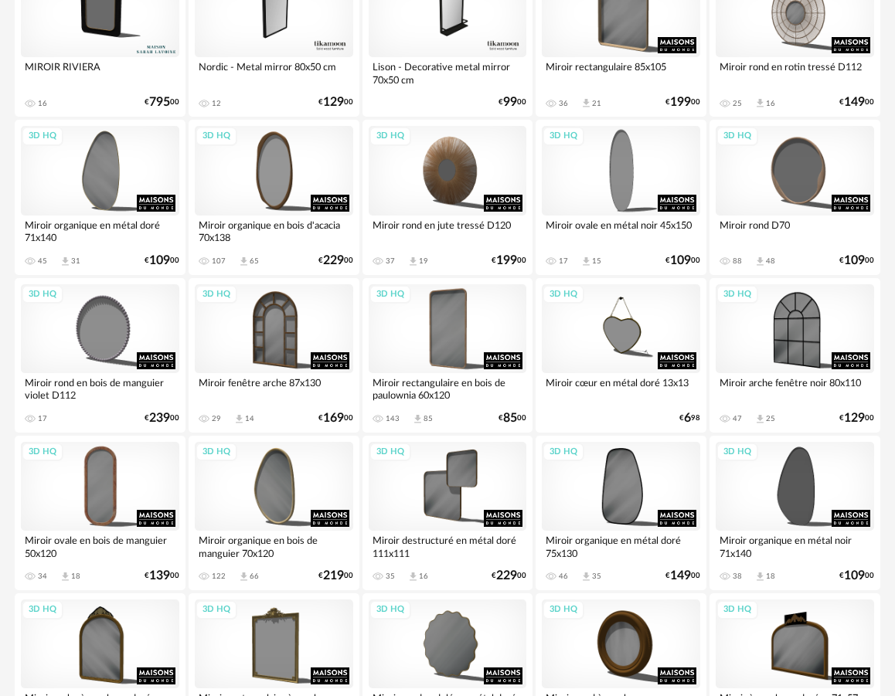
scroll to position [1143, 0]
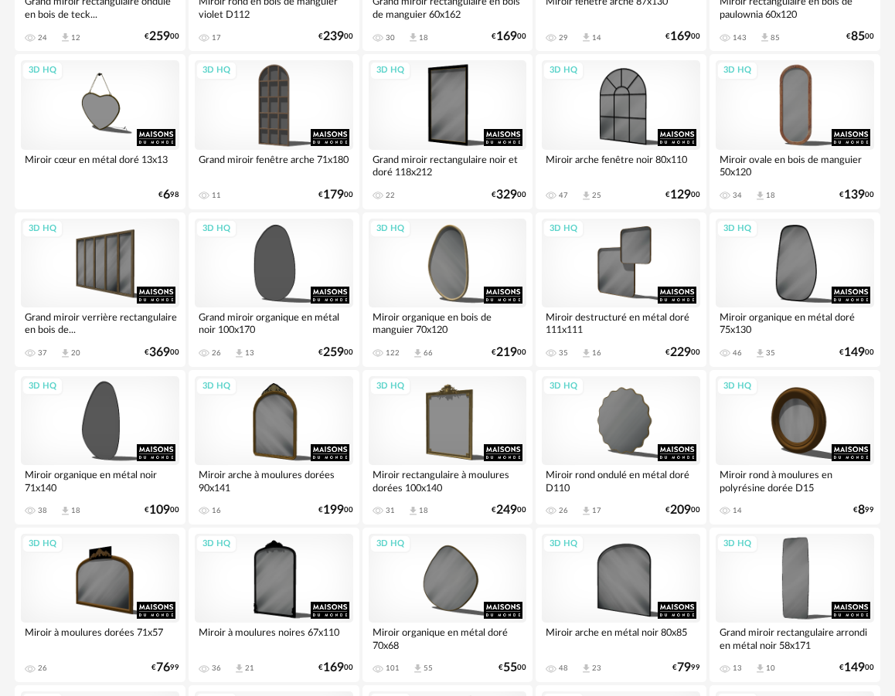
scroll to position [1972, 0]
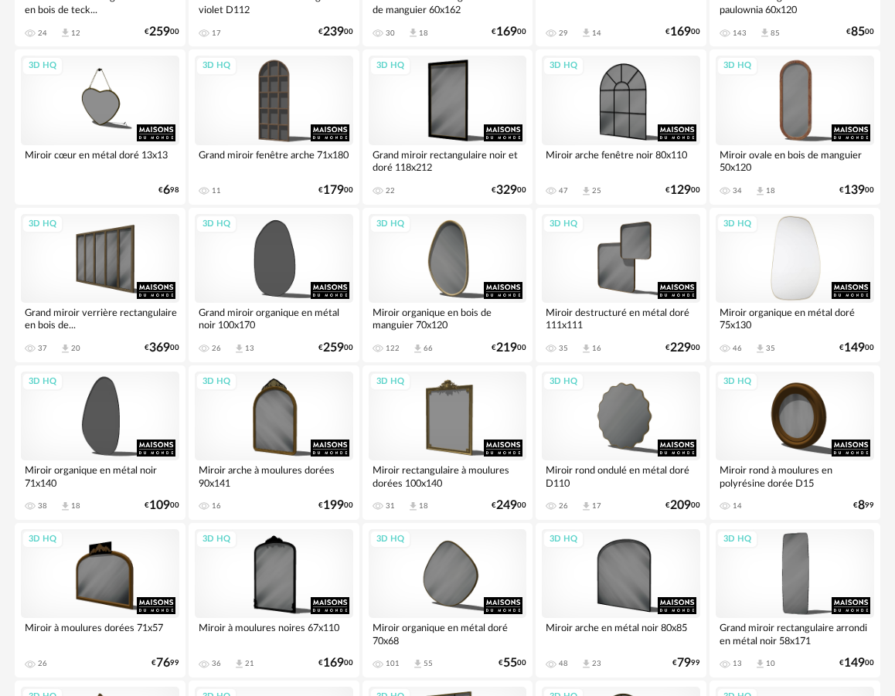
click at [797, 274] on div "3D HQ" at bounding box center [795, 258] width 158 height 89
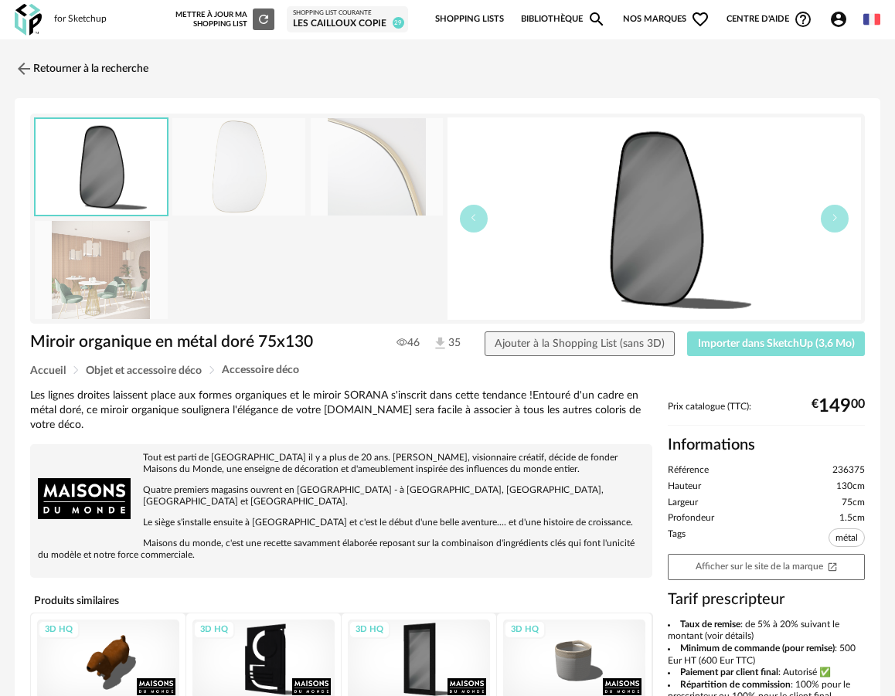
click at [803, 347] on span "Importer dans SketchUp (3,6 Mo)" at bounding box center [776, 344] width 157 height 11
